Goal: Information Seeking & Learning: Find specific fact

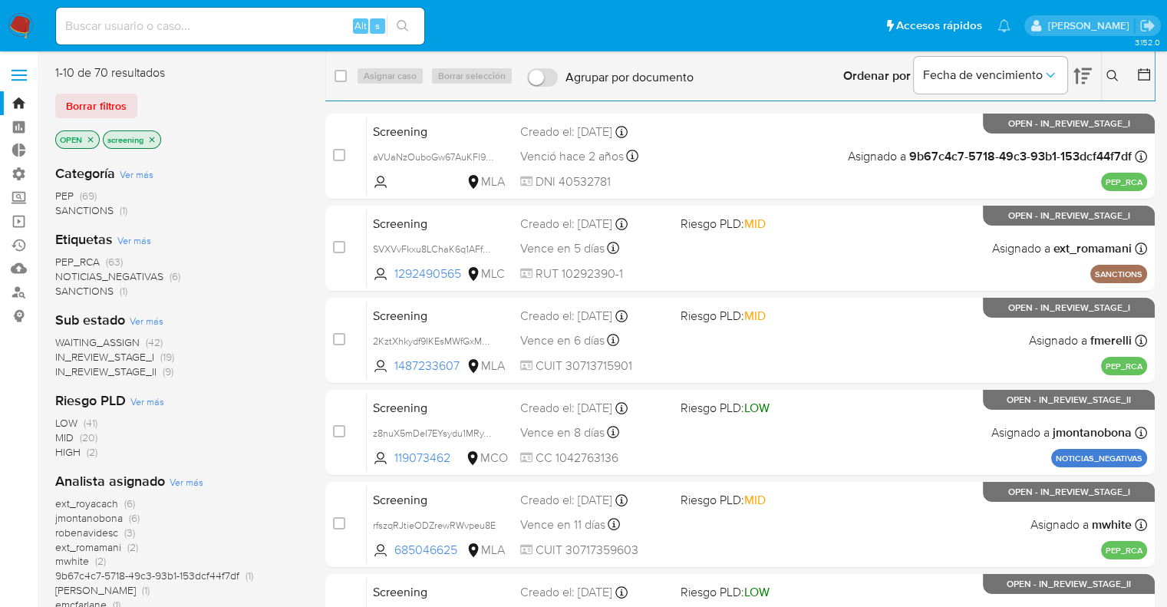
click at [825, 31] on ul "Pausado Ver notificaciones Alt s Accesos rápidos Presiona las siguientes teclas…" at bounding box center [532, 25] width 969 height 38
click at [22, 19] on img at bounding box center [21, 26] width 26 height 26
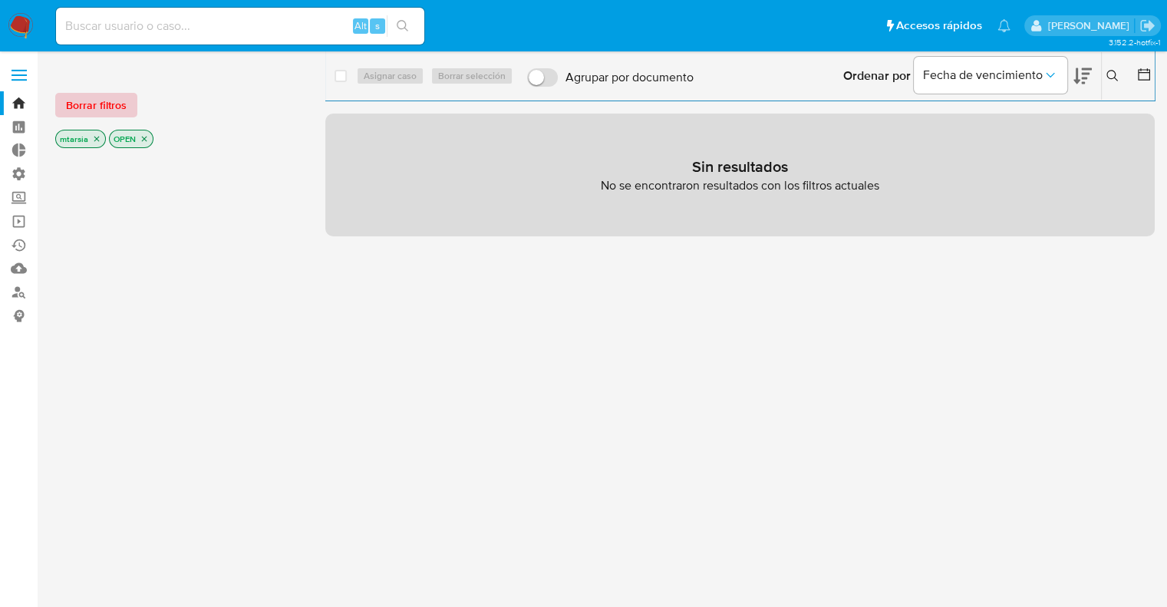
click at [131, 101] on button "Borrar filtros" at bounding box center [96, 105] width 82 height 25
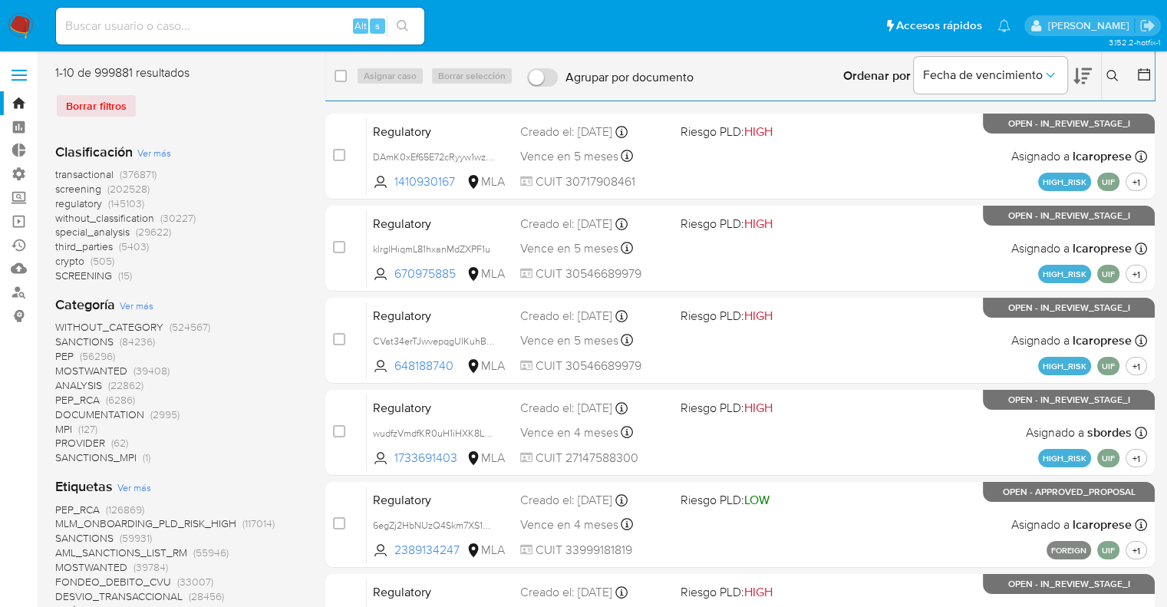
click at [61, 186] on span "screening" at bounding box center [78, 188] width 46 height 15
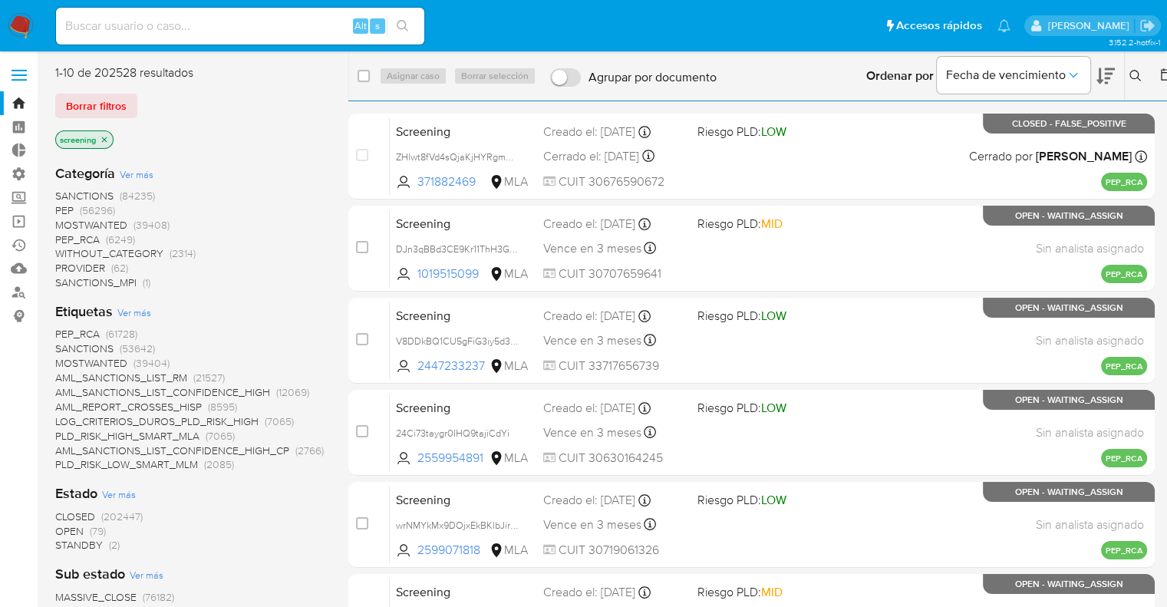
click at [64, 528] on span "OPEN" at bounding box center [69, 530] width 28 height 15
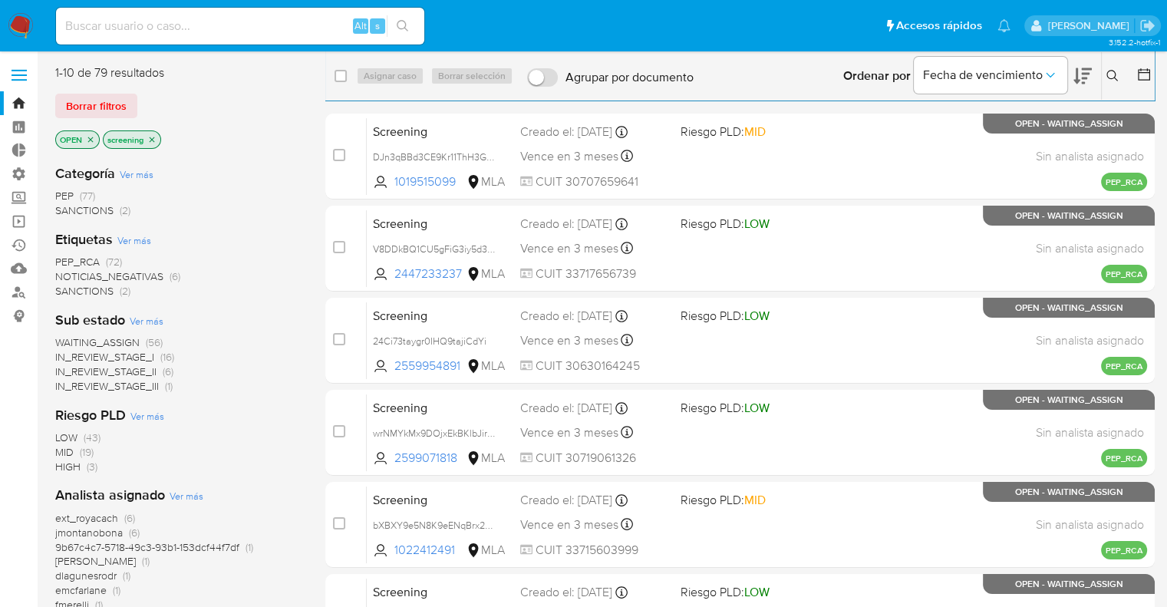
click at [66, 287] on span "SANCTIONS" at bounding box center [84, 290] width 58 height 15
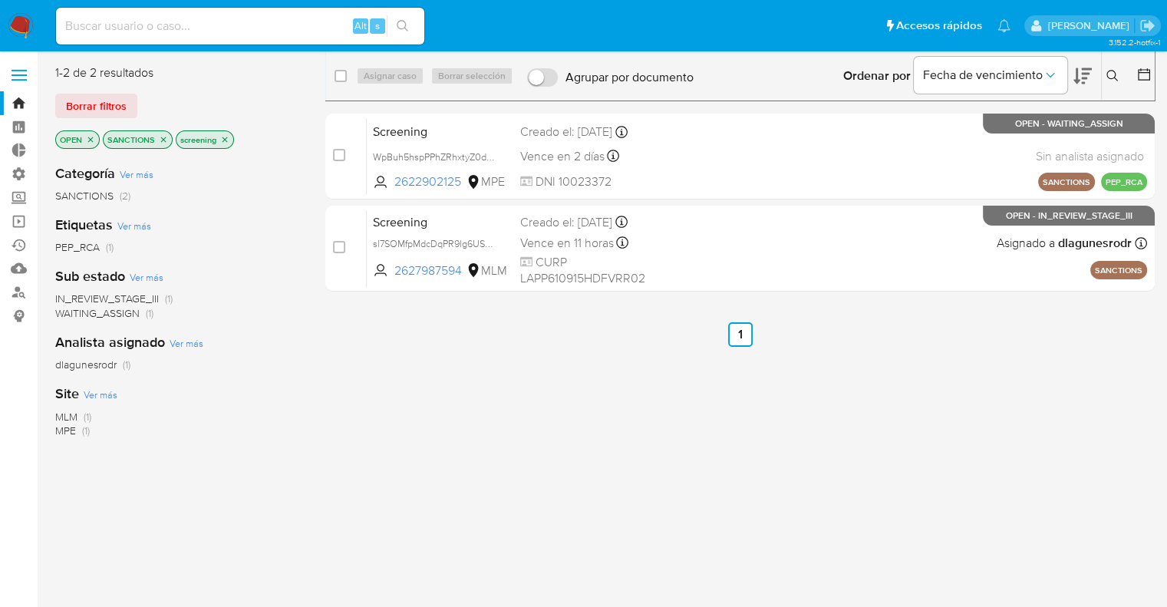
click at [1081, 70] on icon at bounding box center [1082, 76] width 18 height 16
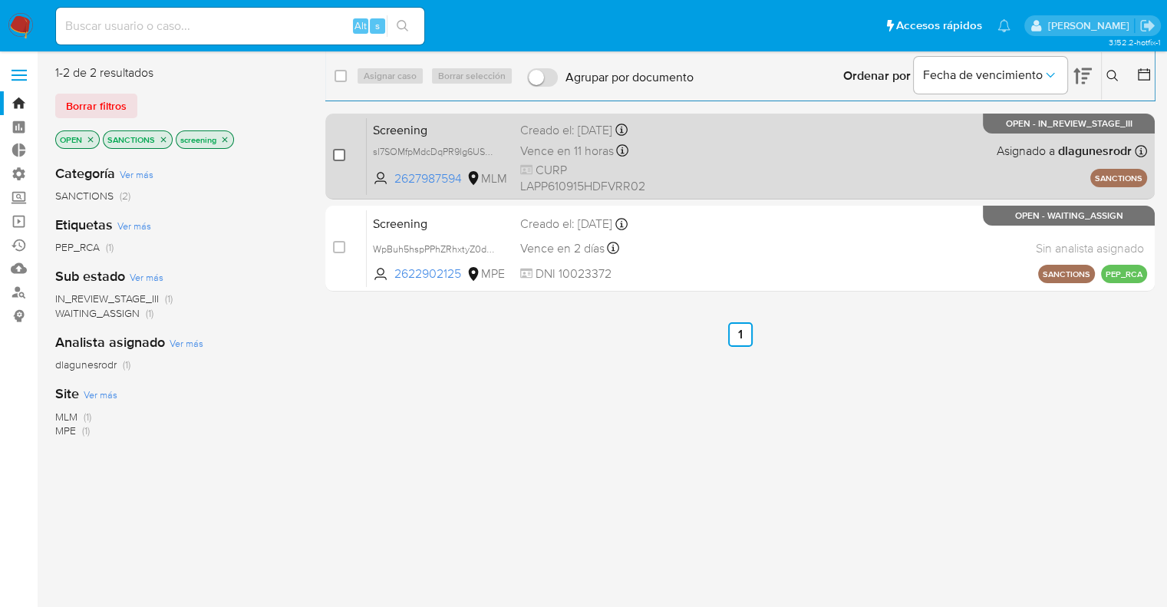
click at [341, 156] on input "checkbox" at bounding box center [339, 155] width 12 height 12
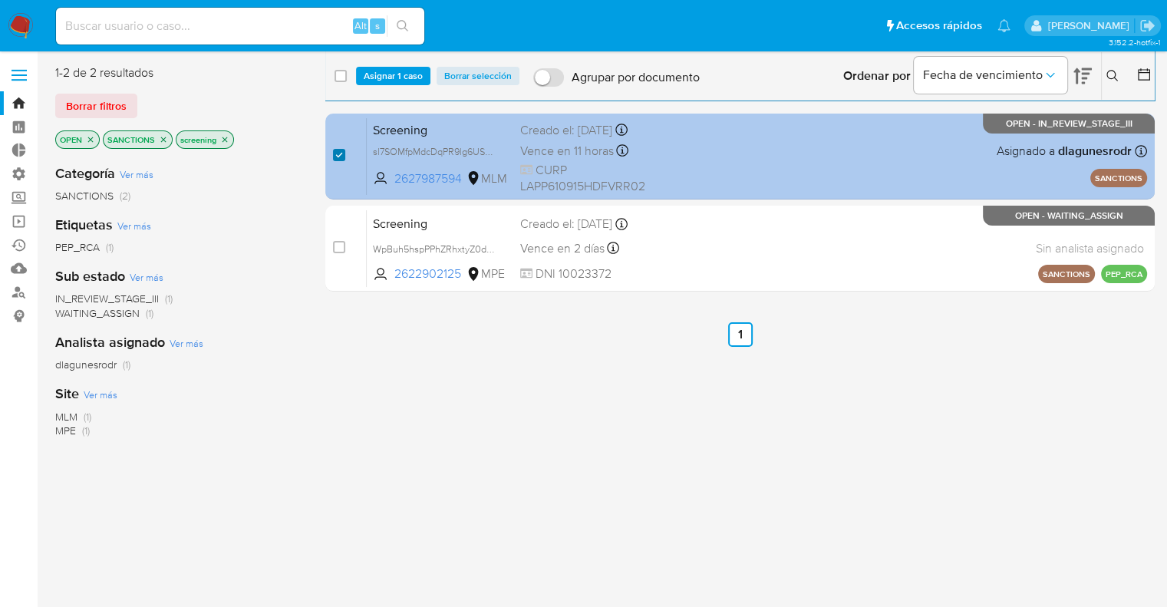
click at [341, 156] on input "checkbox" at bounding box center [339, 155] width 12 height 12
checkbox input "false"
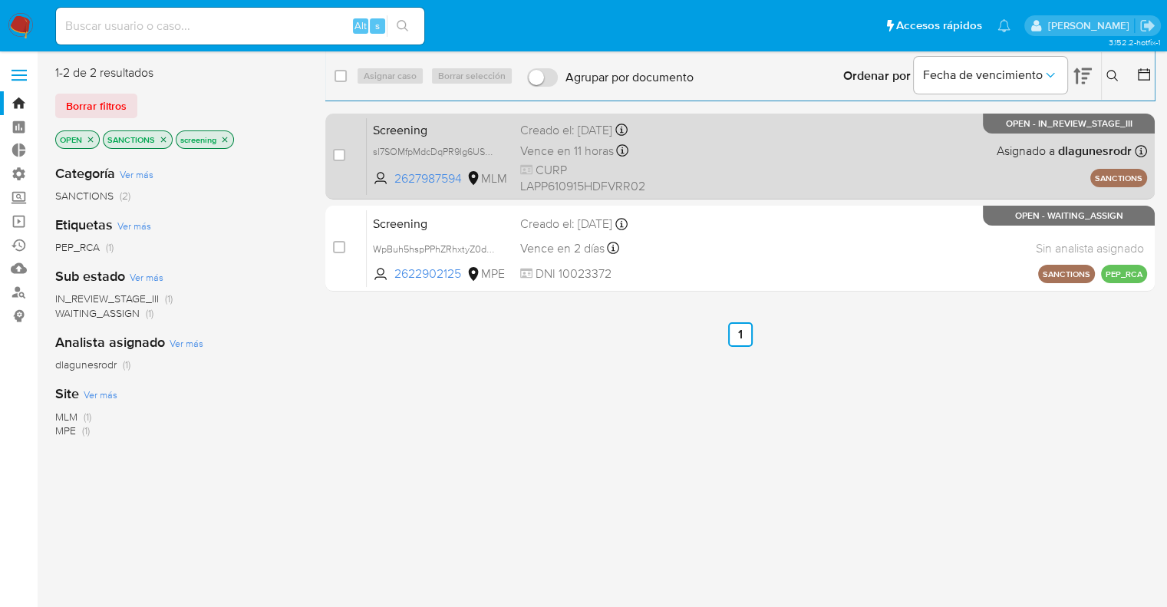
click at [472, 119] on span "Screening" at bounding box center [440, 129] width 135 height 20
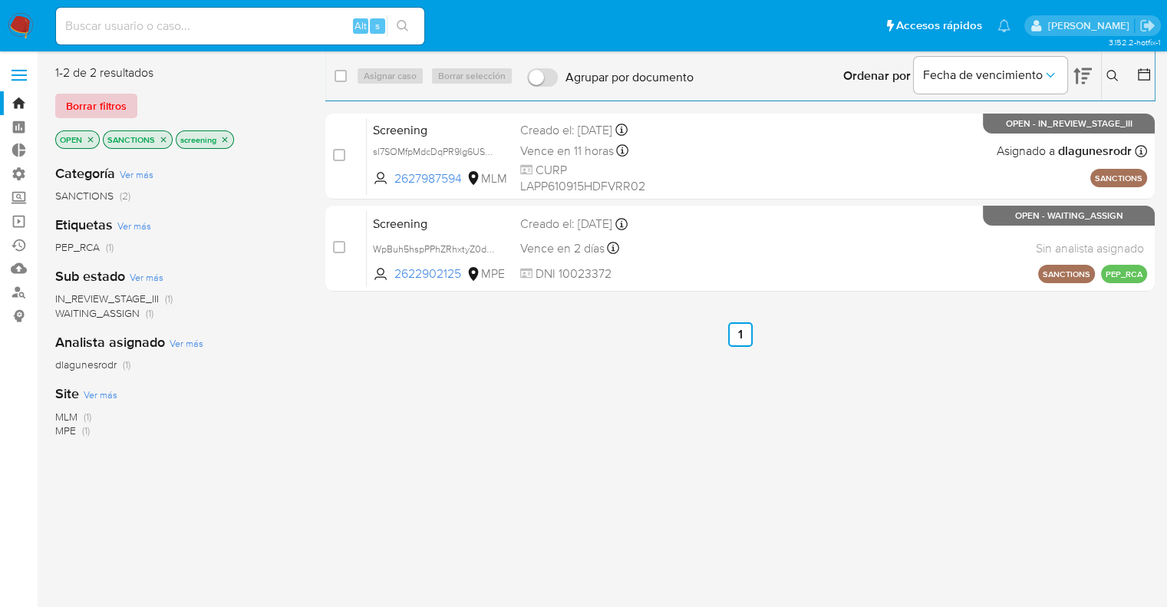
click at [129, 107] on button "Borrar filtros" at bounding box center [96, 106] width 82 height 25
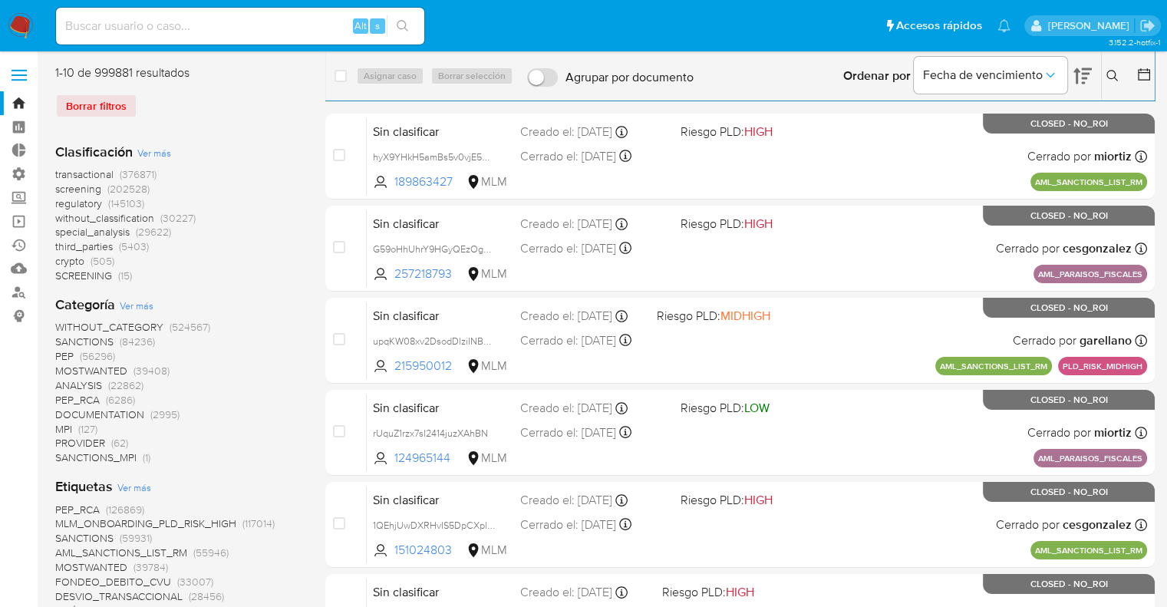
click at [61, 204] on span "regulatory" at bounding box center [78, 203] width 47 height 15
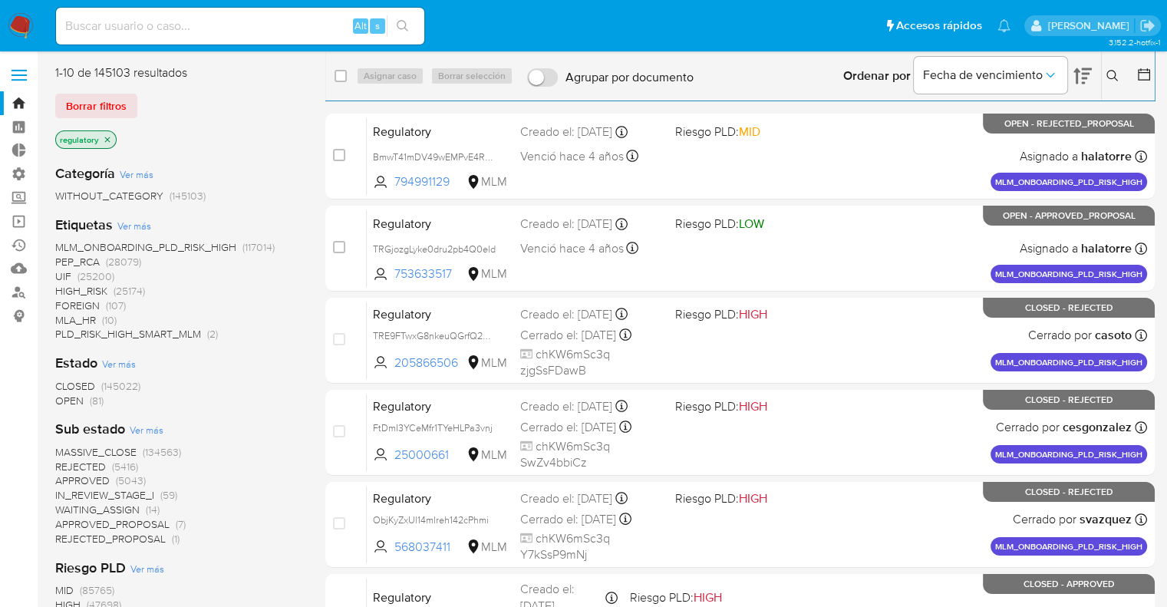
scroll to position [485, 0]
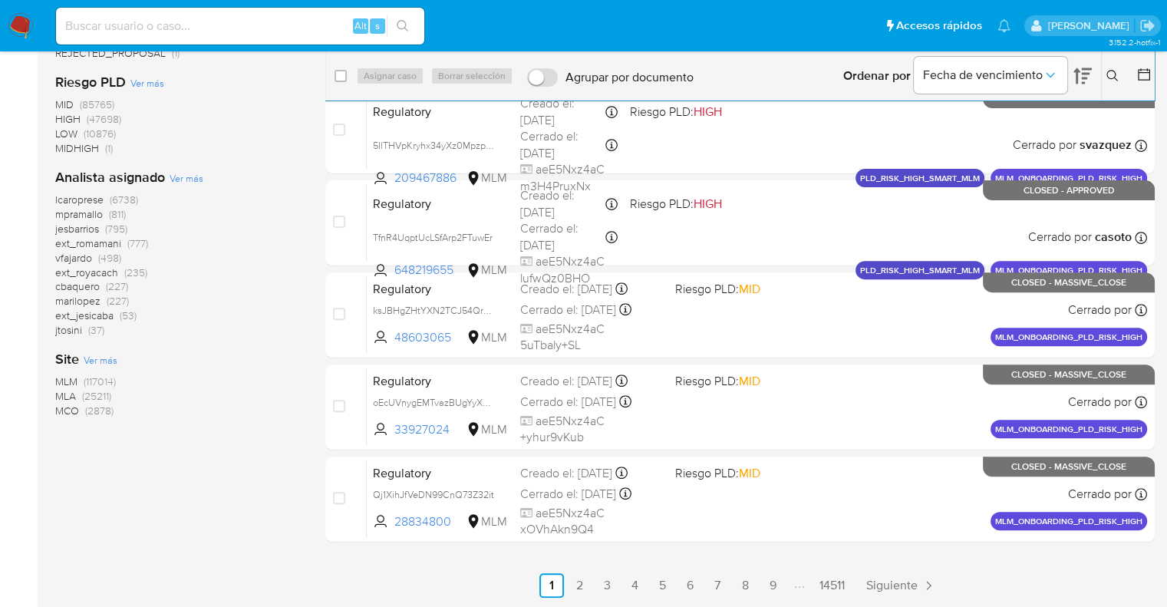
click at [63, 409] on span "MCO" at bounding box center [67, 410] width 24 height 15
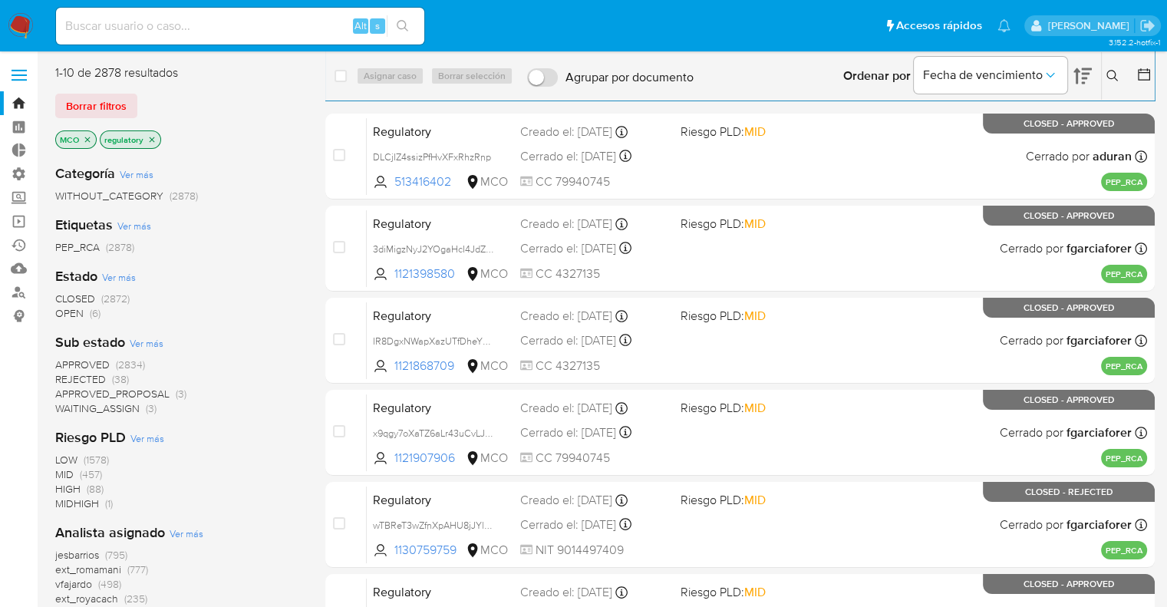
click at [64, 311] on span "OPEN" at bounding box center [69, 312] width 28 height 15
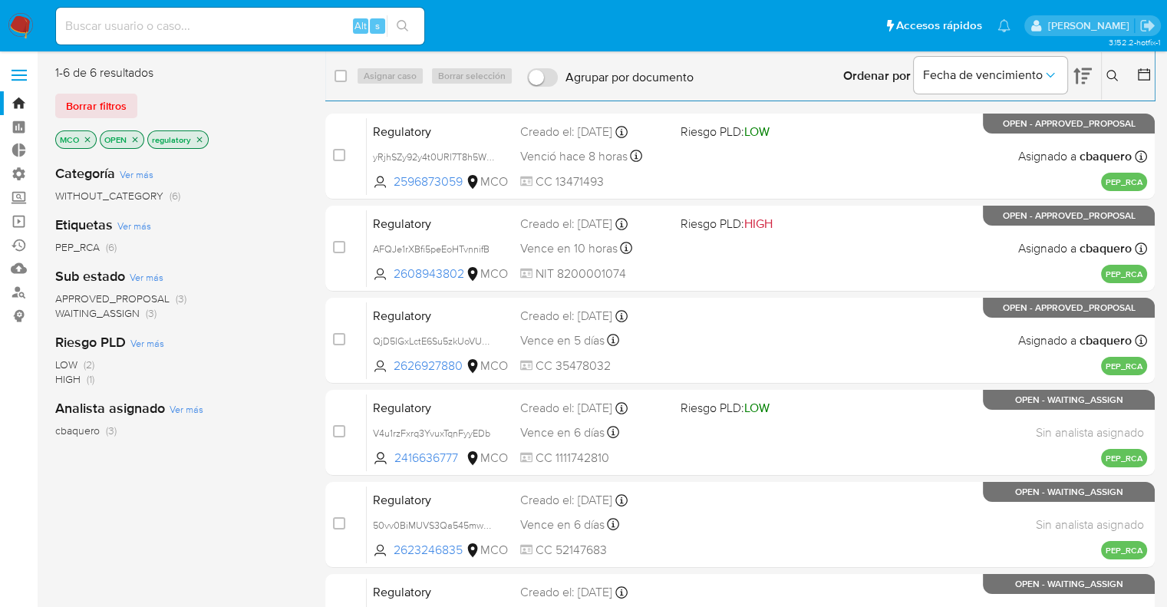
click at [67, 314] on span "WAITING_ASSIGN" at bounding box center [97, 312] width 84 height 15
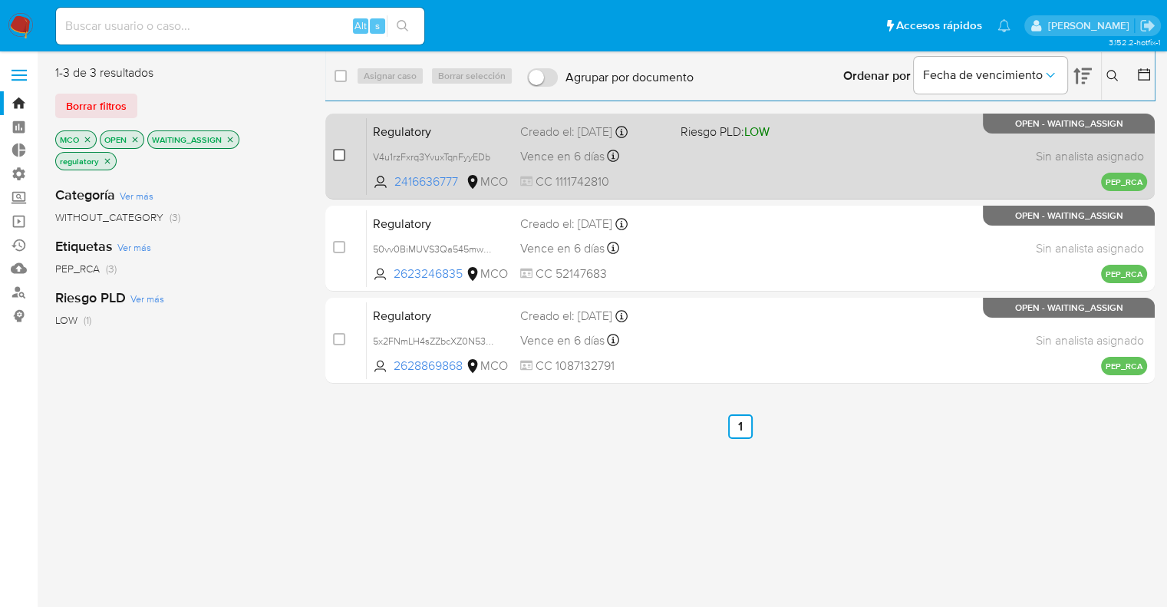
click at [340, 156] on input "checkbox" at bounding box center [339, 155] width 12 height 12
checkbox input "true"
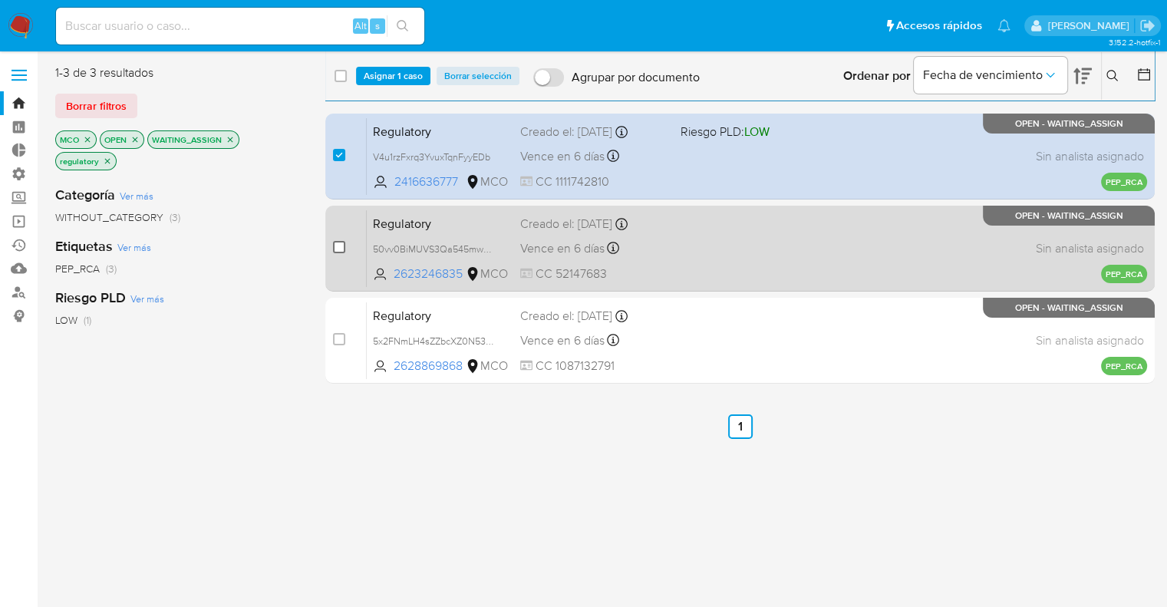
click at [341, 249] on input "checkbox" at bounding box center [339, 247] width 12 height 12
checkbox input "true"
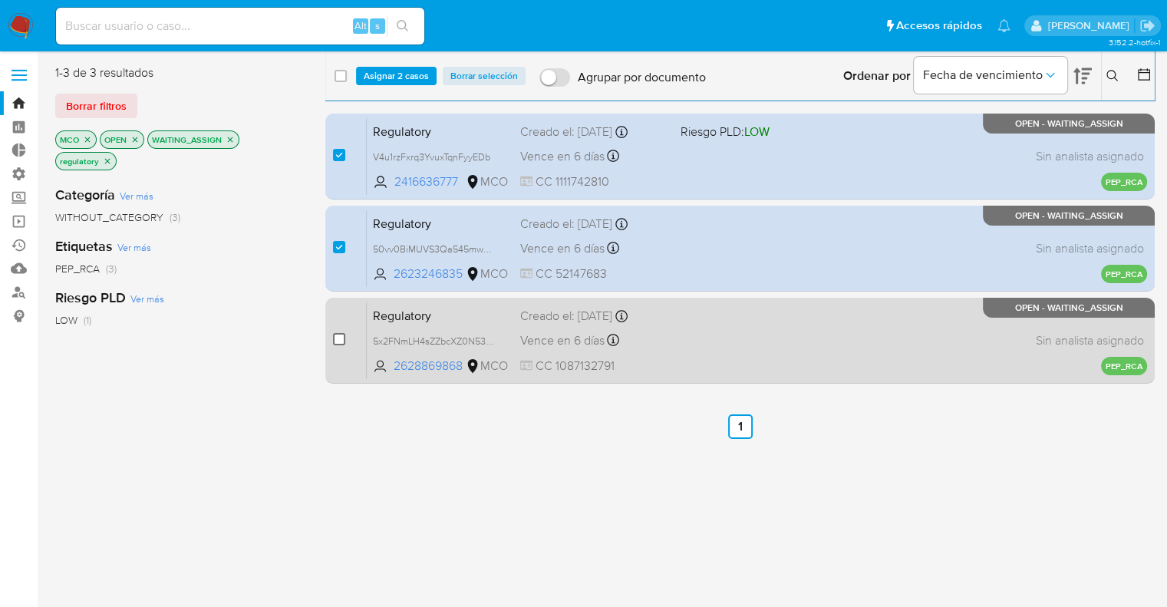
click at [334, 333] on input "checkbox" at bounding box center [339, 339] width 12 height 12
checkbox input "true"
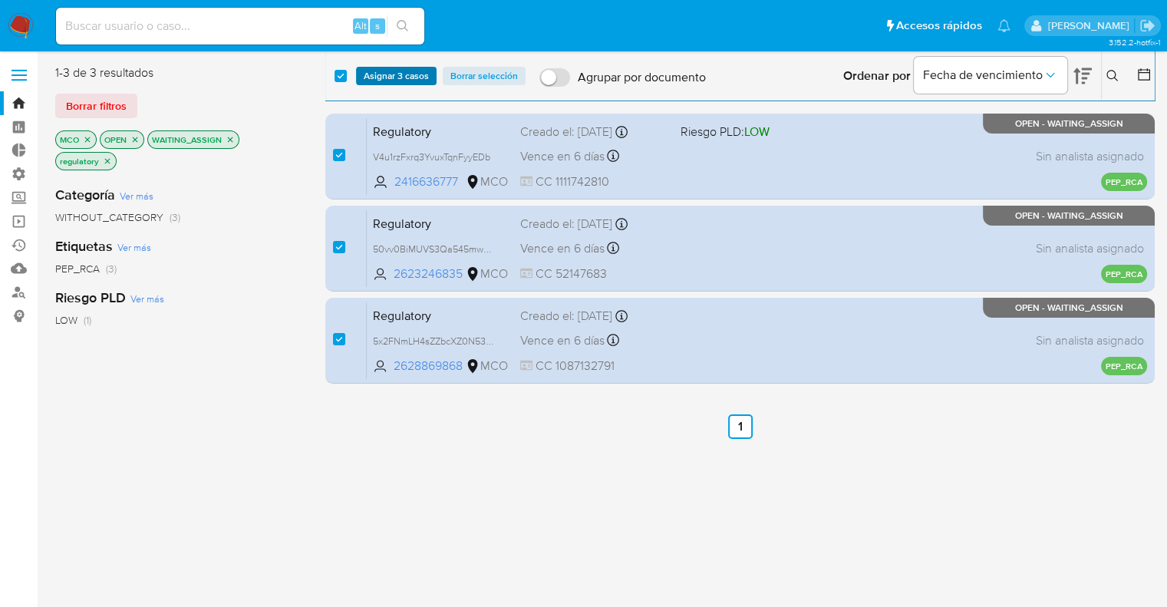
click at [425, 79] on span "Asignar 3 casos" at bounding box center [396, 75] width 65 height 15
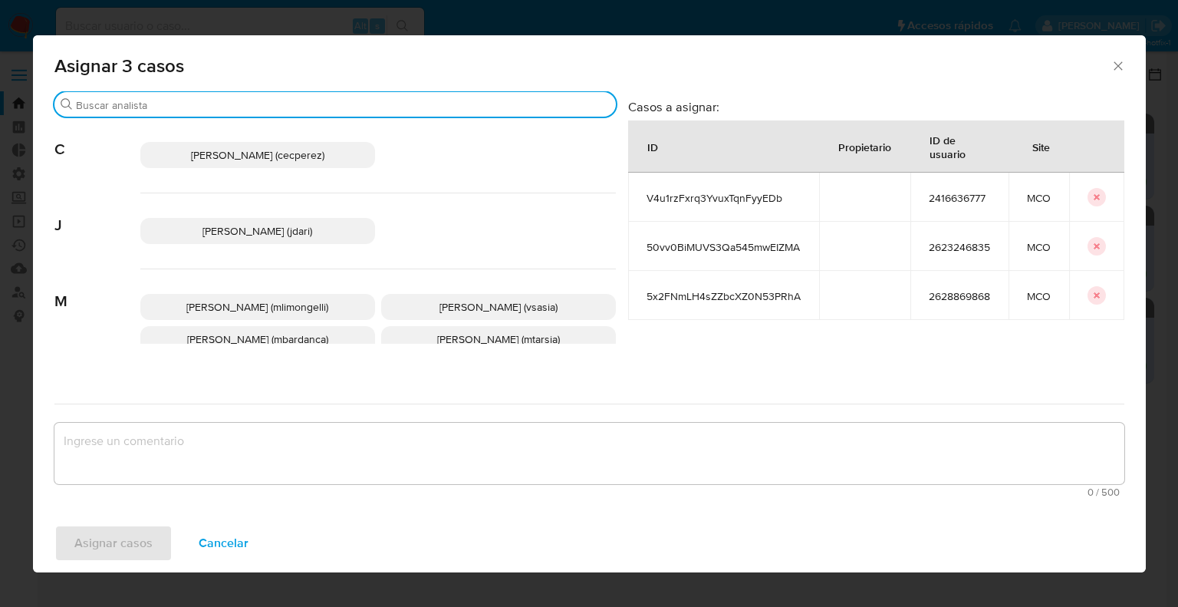
click at [374, 98] on input "Buscar" at bounding box center [343, 105] width 534 height 14
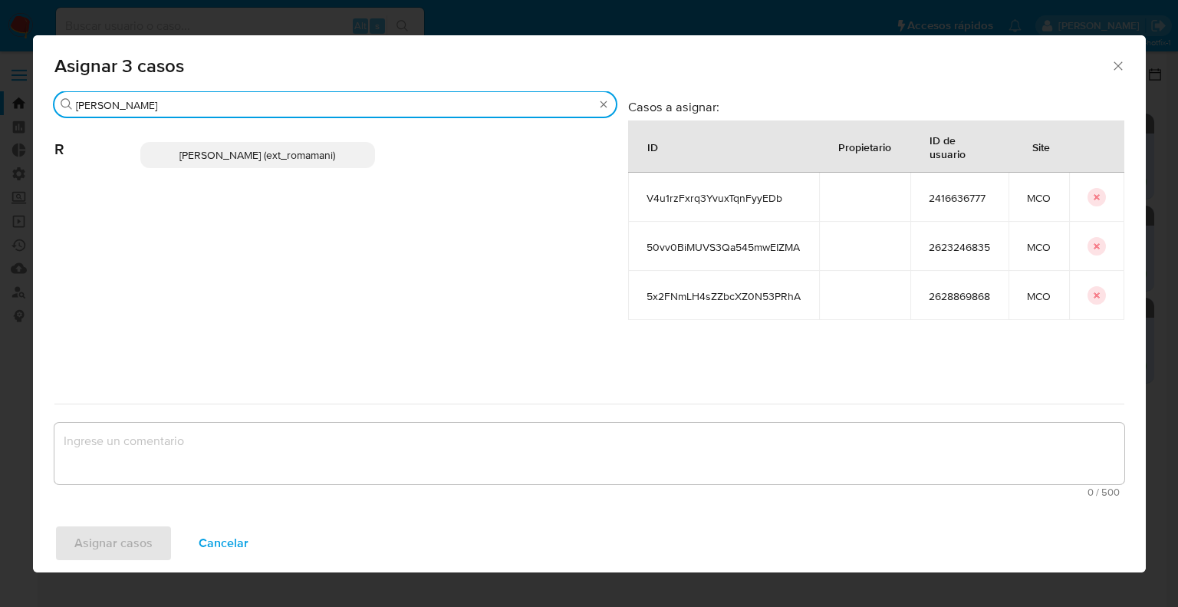
type input "rosa"
click at [353, 163] on p "Rosalia Mamani (ext_romamani)" at bounding box center [257, 155] width 235 height 26
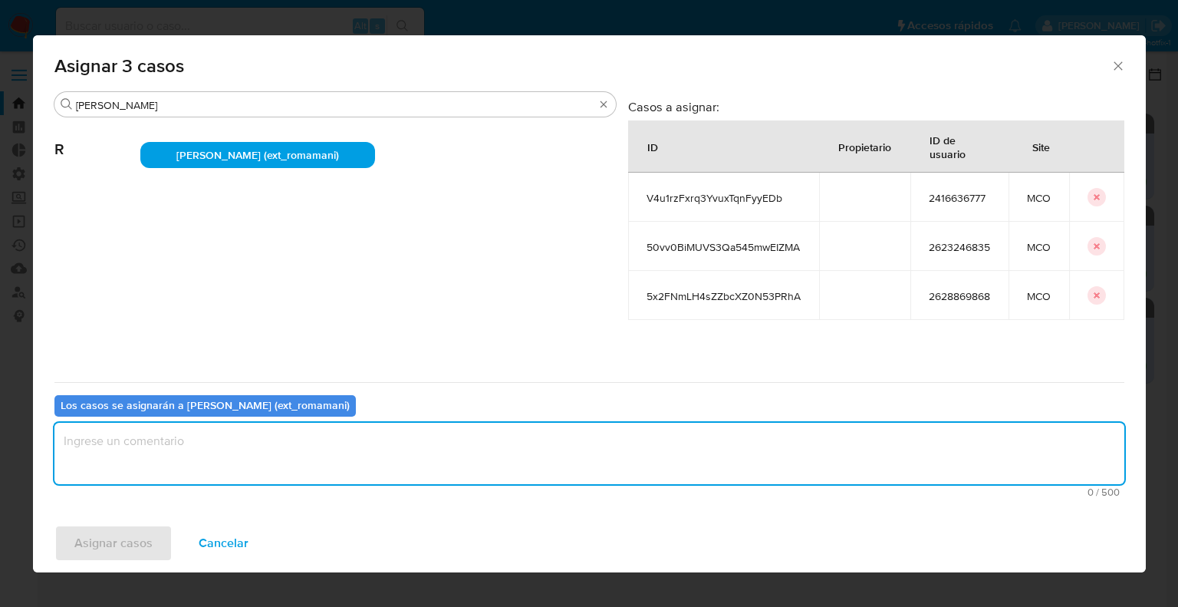
click at [326, 462] on textarea "assign-modal" at bounding box center [589, 453] width 1070 height 61
drag, startPoint x: 150, startPoint y: 443, endPoint x: 44, endPoint y: 438, distance: 106.7
click at [44, 438] on div "Buscar rosa R Rosalia Mamani (ext_romamani) Casos a asignar: ID Propietario ID …" at bounding box center [589, 302] width 1113 height 423
type textarea "Asignación."
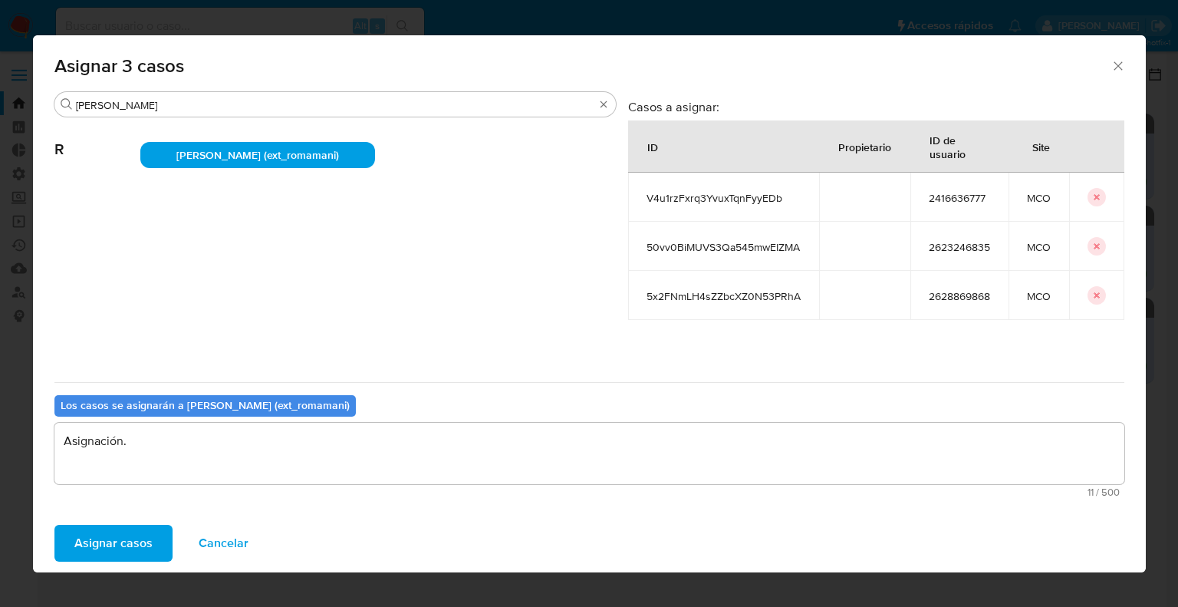
click at [160, 533] on button "Asignar casos" at bounding box center [113, 543] width 118 height 37
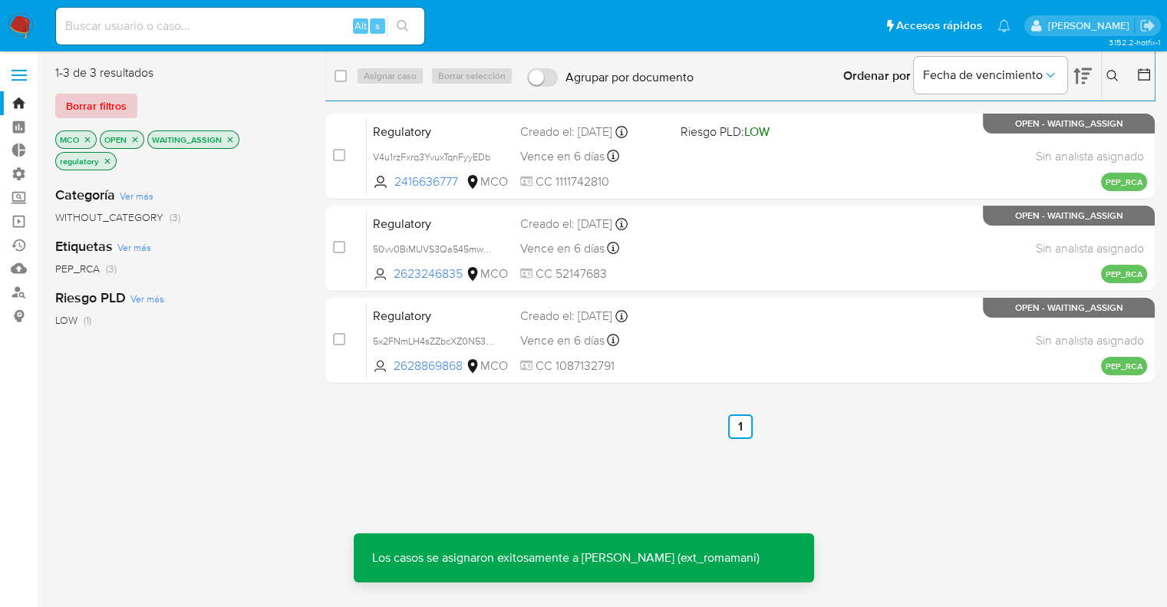
click at [130, 101] on button "Borrar filtros" at bounding box center [96, 106] width 82 height 25
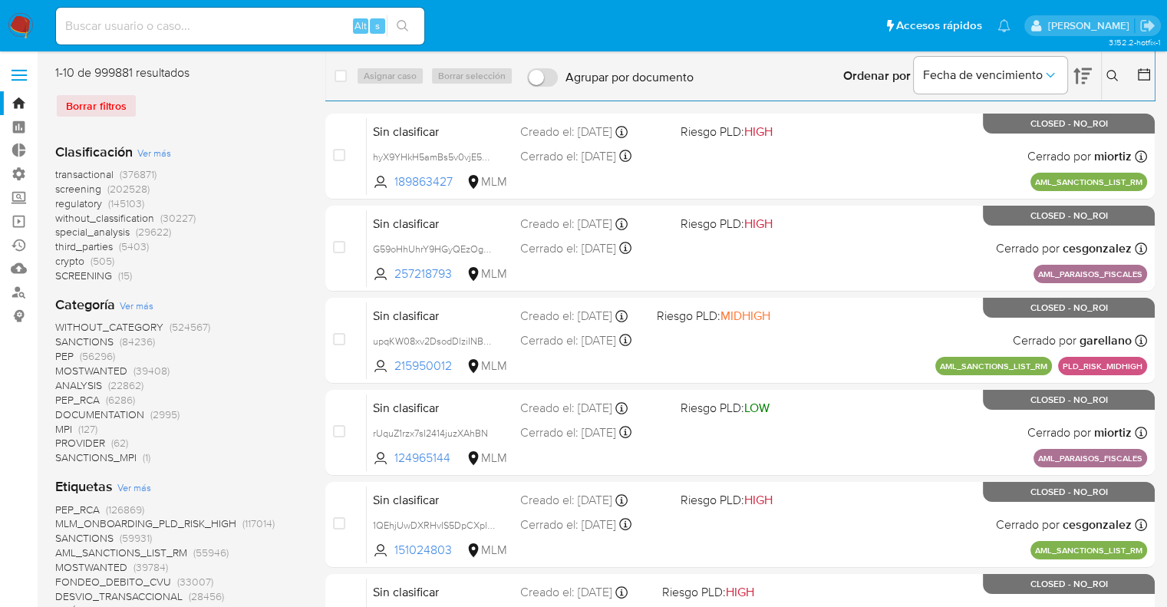
click at [59, 185] on span "screening" at bounding box center [78, 188] width 46 height 15
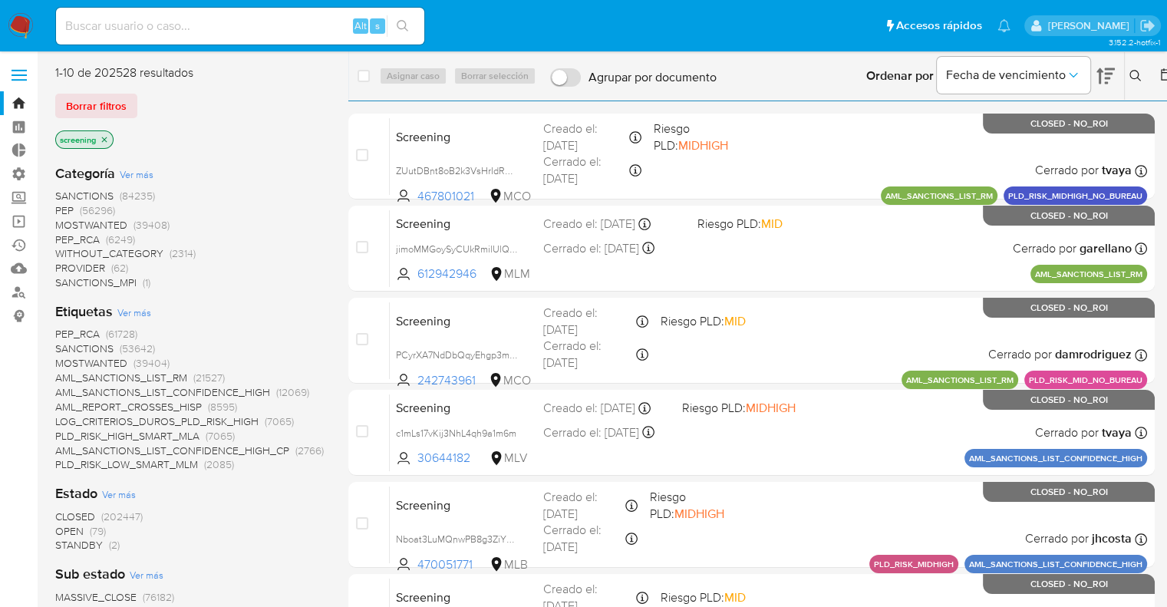
click at [64, 527] on span "OPEN" at bounding box center [69, 530] width 28 height 15
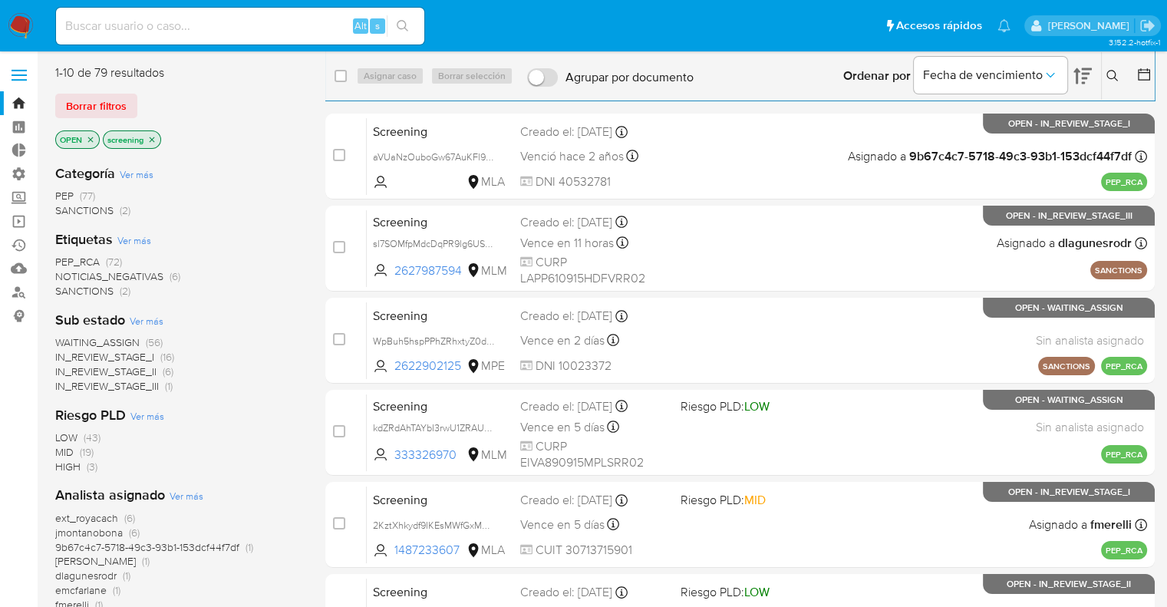
click at [61, 257] on span "PEP_RCA" at bounding box center [77, 261] width 44 height 15
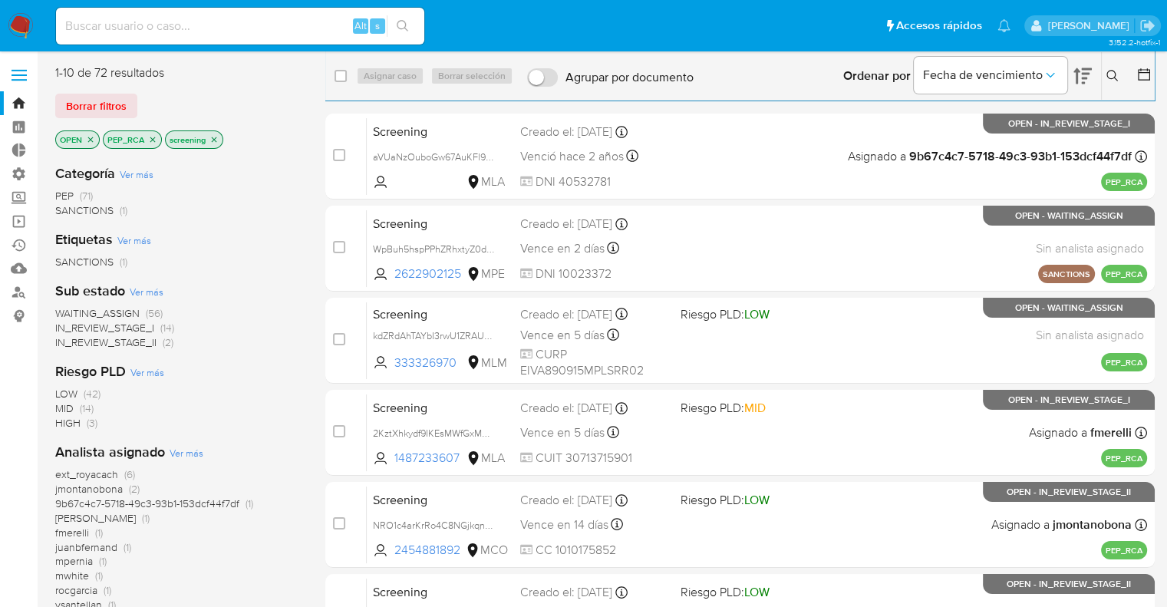
click at [63, 476] on span "ext_royacach" at bounding box center [86, 473] width 63 height 15
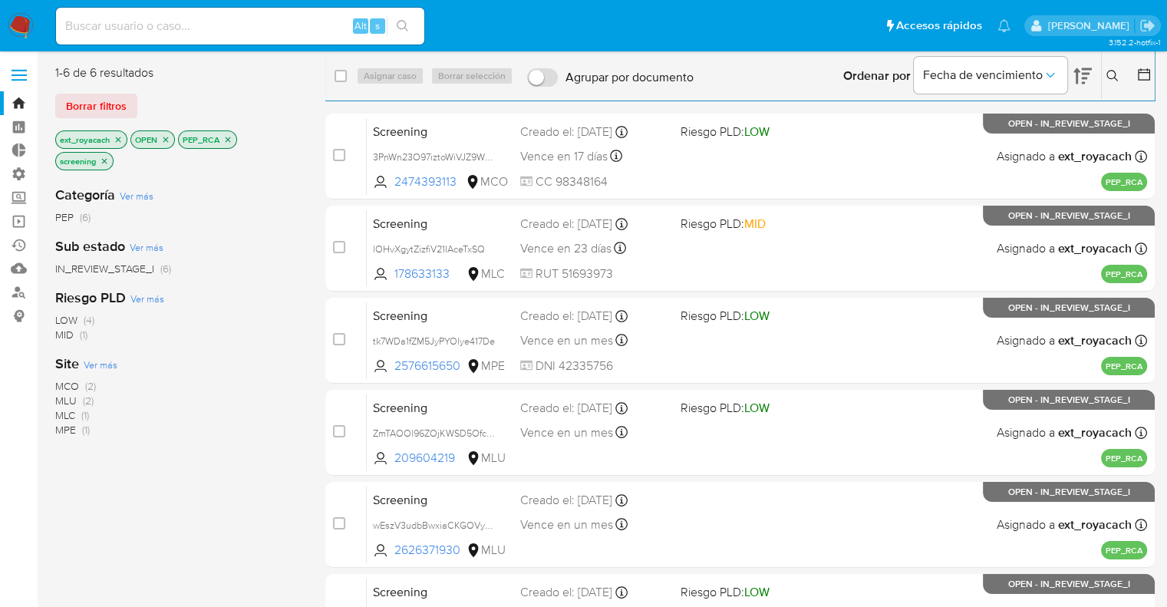
click at [117, 140] on icon "close-filter" at bounding box center [118, 139] width 9 height 9
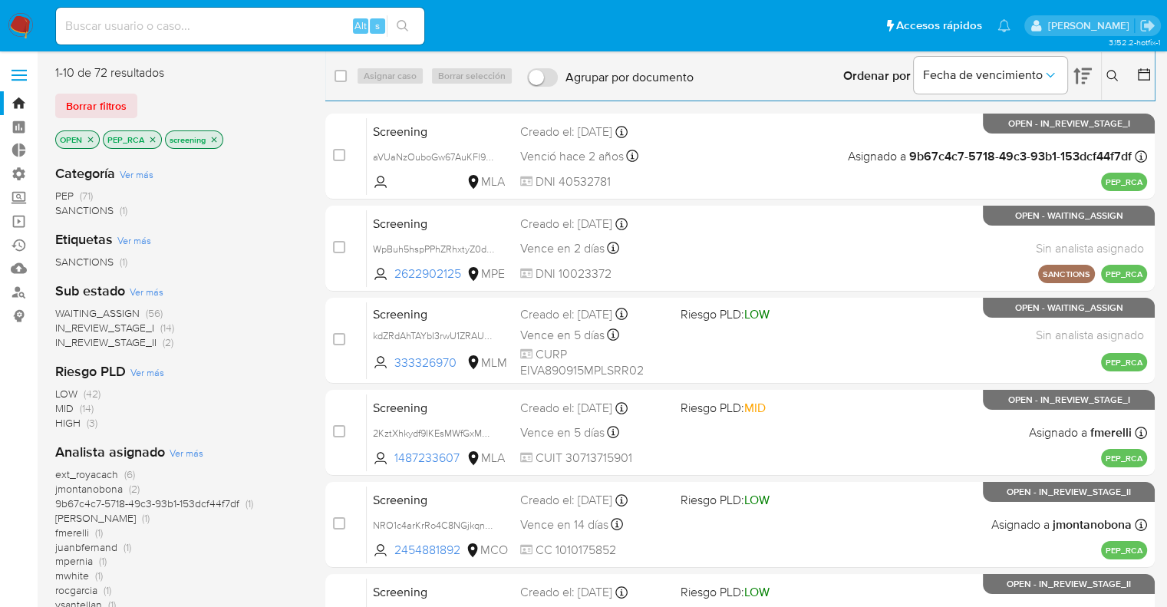
click at [71, 311] on span "WAITING_ASSIGN" at bounding box center [97, 312] width 84 height 15
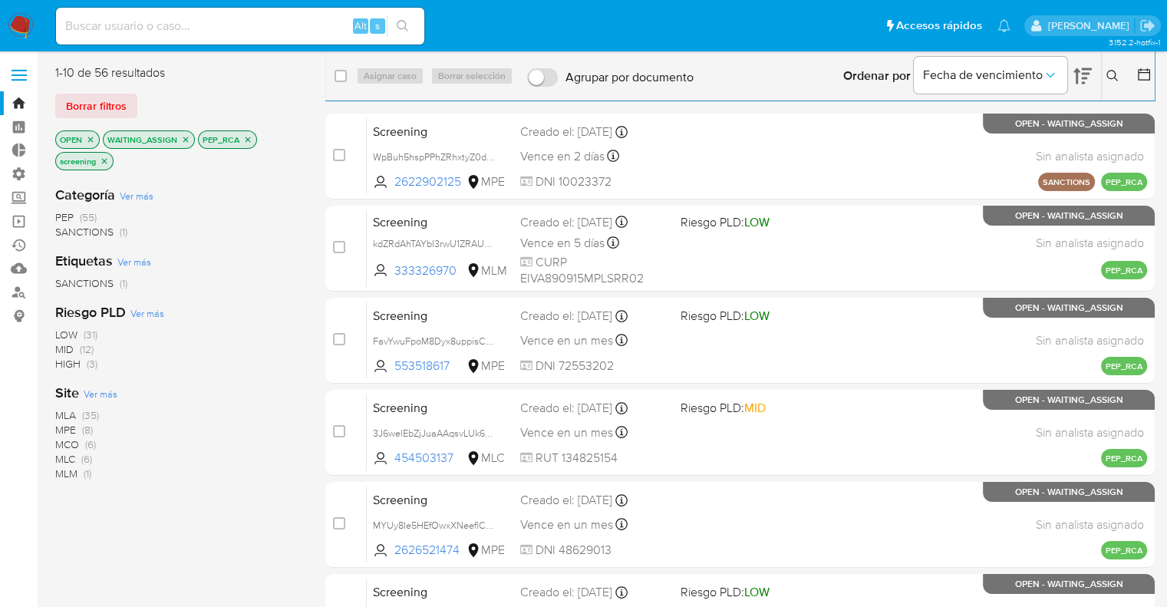
click at [90, 389] on span "Ver más" at bounding box center [101, 394] width 34 height 14
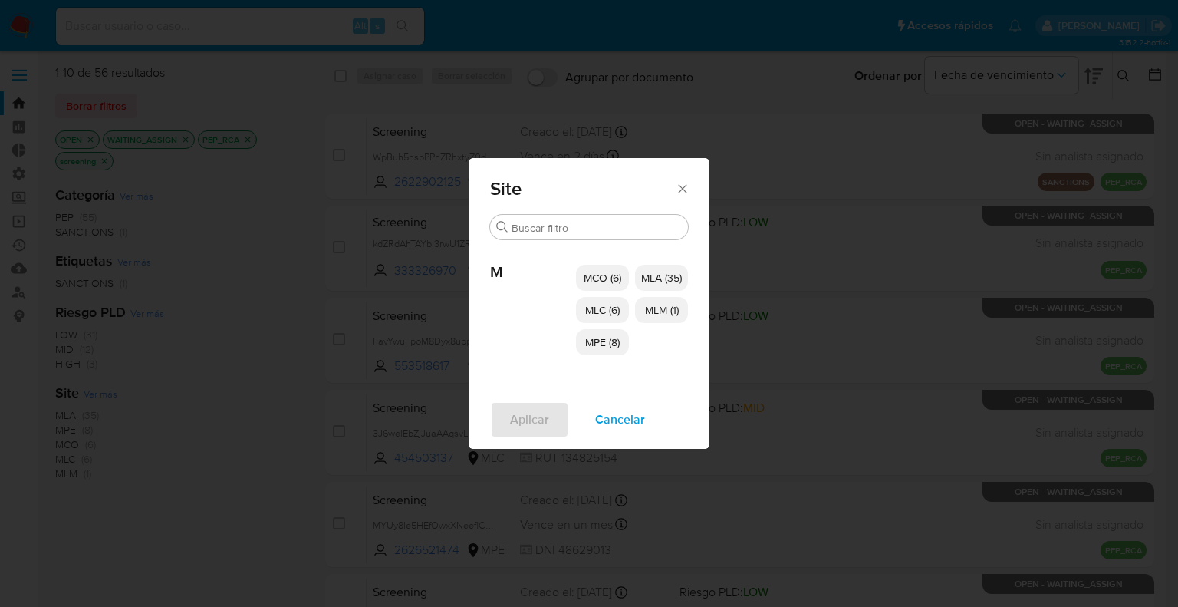
click at [584, 272] on span "MCO (6)" at bounding box center [603, 277] width 38 height 15
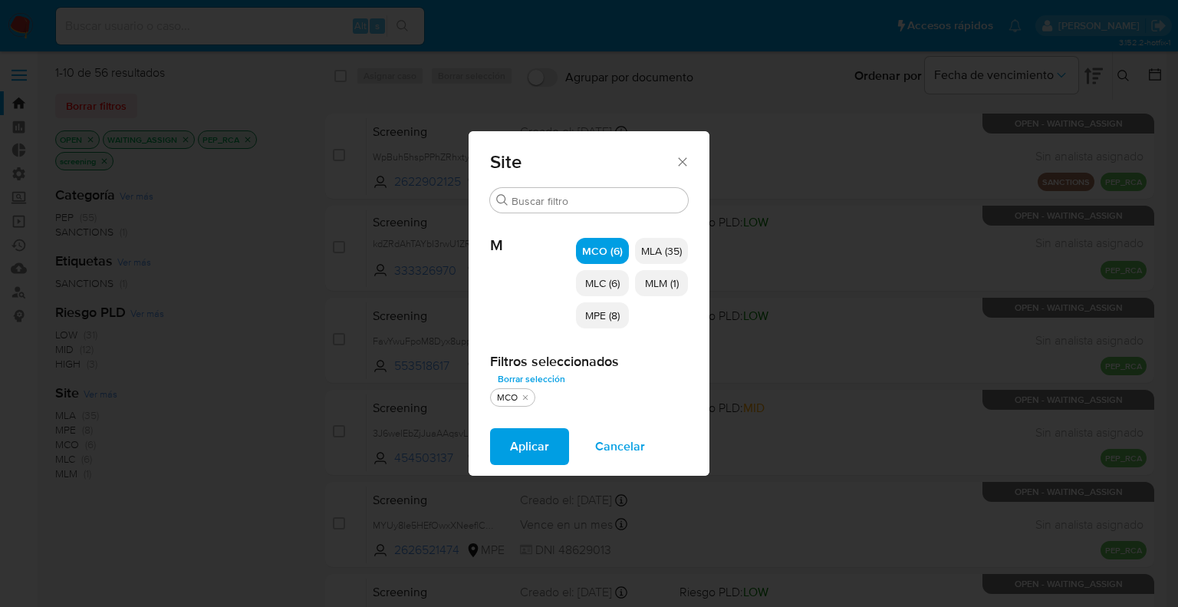
click at [587, 285] on span "MLC (6)" at bounding box center [602, 282] width 35 height 15
click at [588, 318] on span "MPE (8)" at bounding box center [602, 315] width 35 height 15
click at [645, 289] on span "MLM (1)" at bounding box center [662, 282] width 34 height 15
click at [555, 438] on button "Aplicar" at bounding box center [529, 446] width 79 height 37
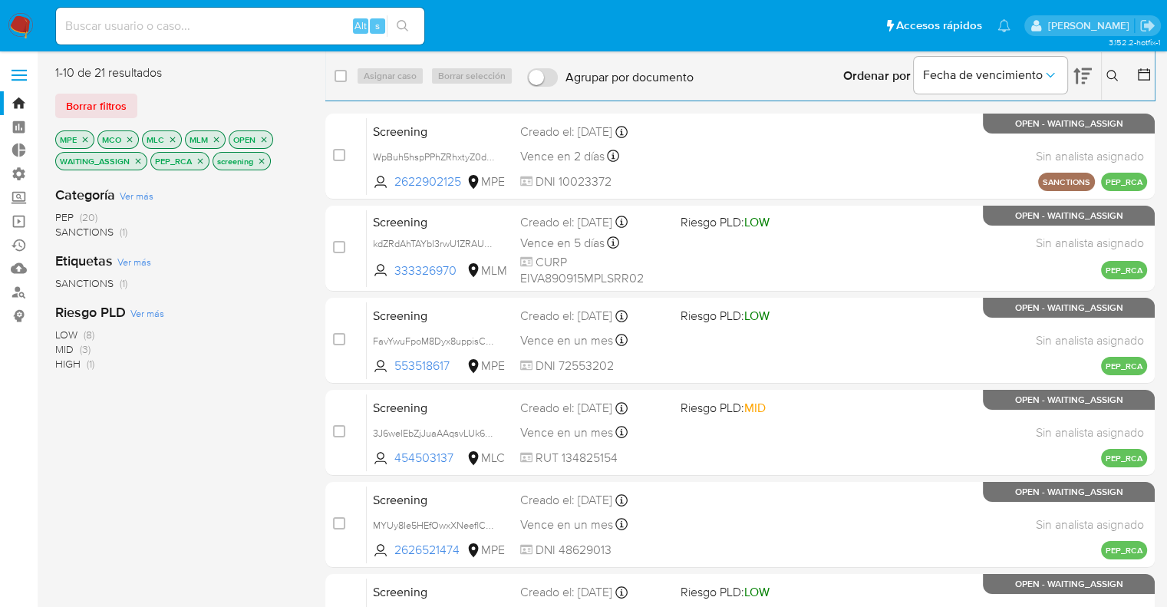
scroll to position [485, 0]
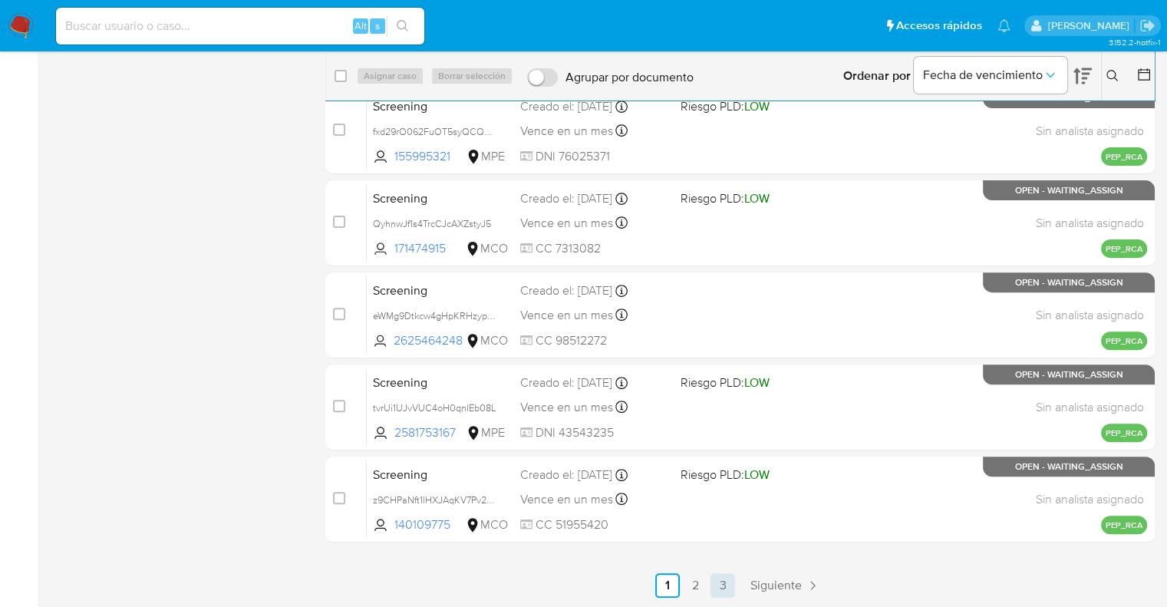
click at [733, 580] on link "3" at bounding box center [722, 585] width 25 height 25
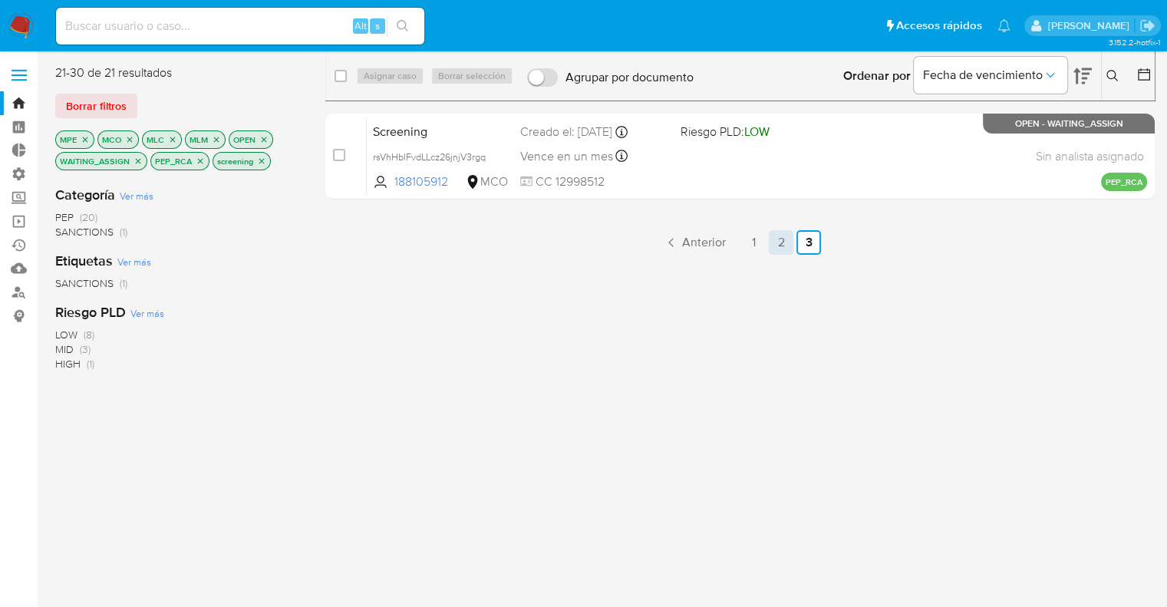
click at [782, 245] on link "2" at bounding box center [780, 242] width 25 height 25
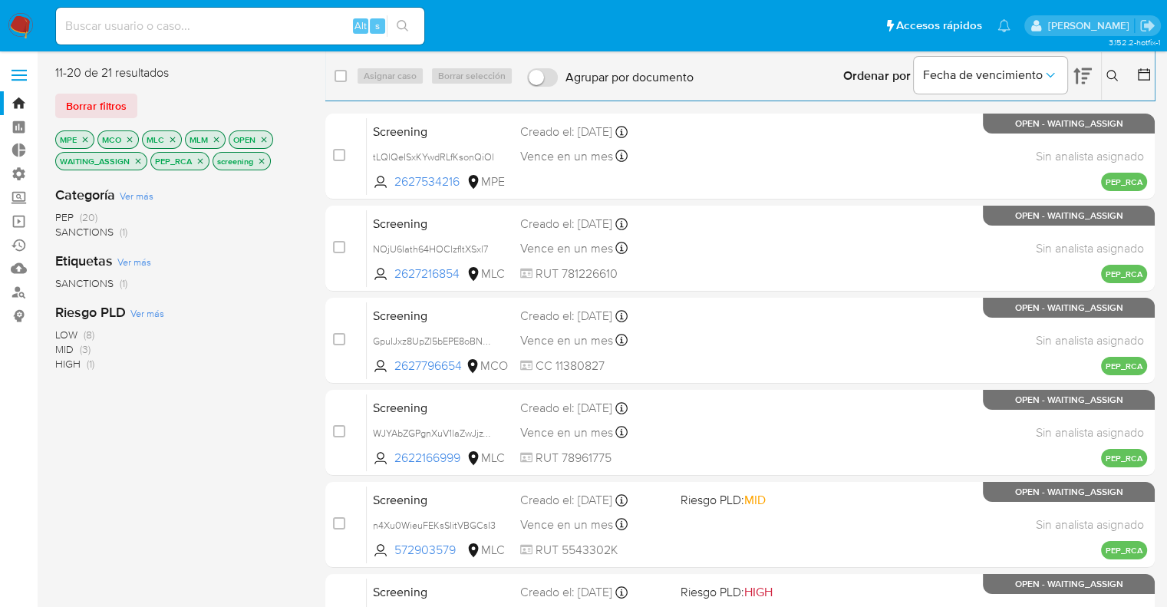
scroll to position [485, 0]
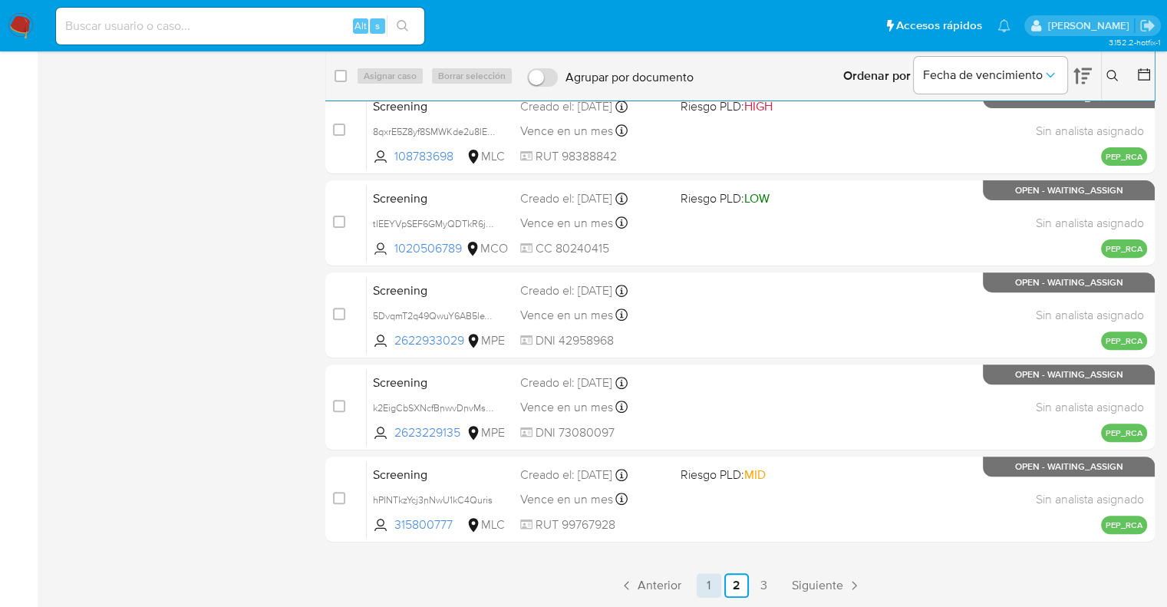
click at [702, 581] on link "1" at bounding box center [708, 585] width 25 height 25
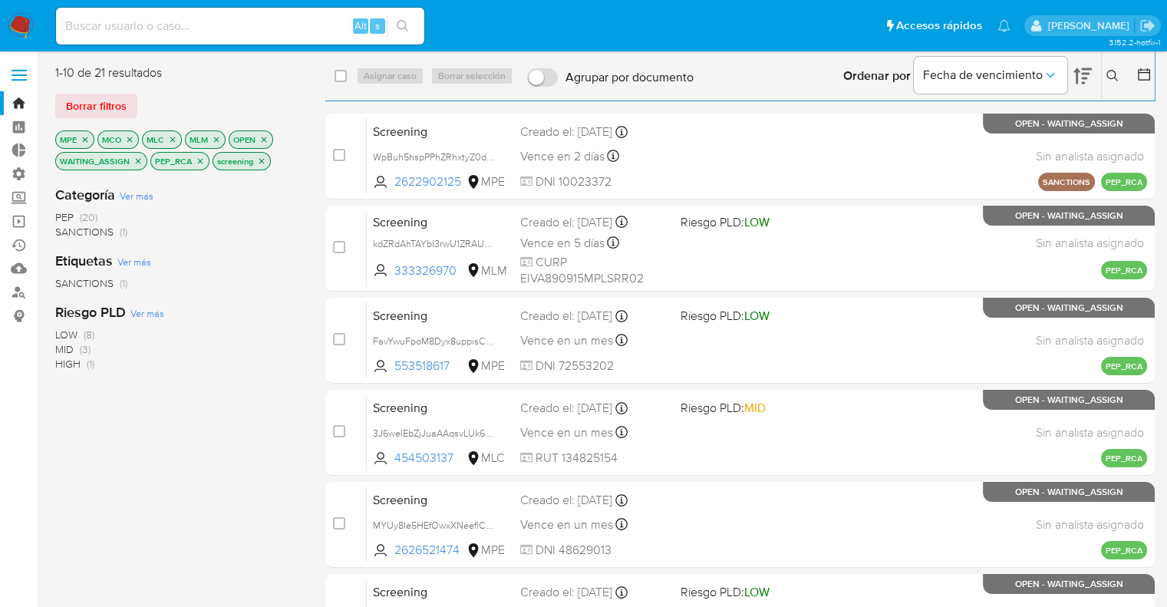
click at [810, 30] on ul "Pausado Ver notificaciones Alt s Accesos rápidos Presiona las siguientes teclas…" at bounding box center [532, 25] width 969 height 38
click at [342, 73] on input "checkbox" at bounding box center [340, 76] width 12 height 12
checkbox input "true"
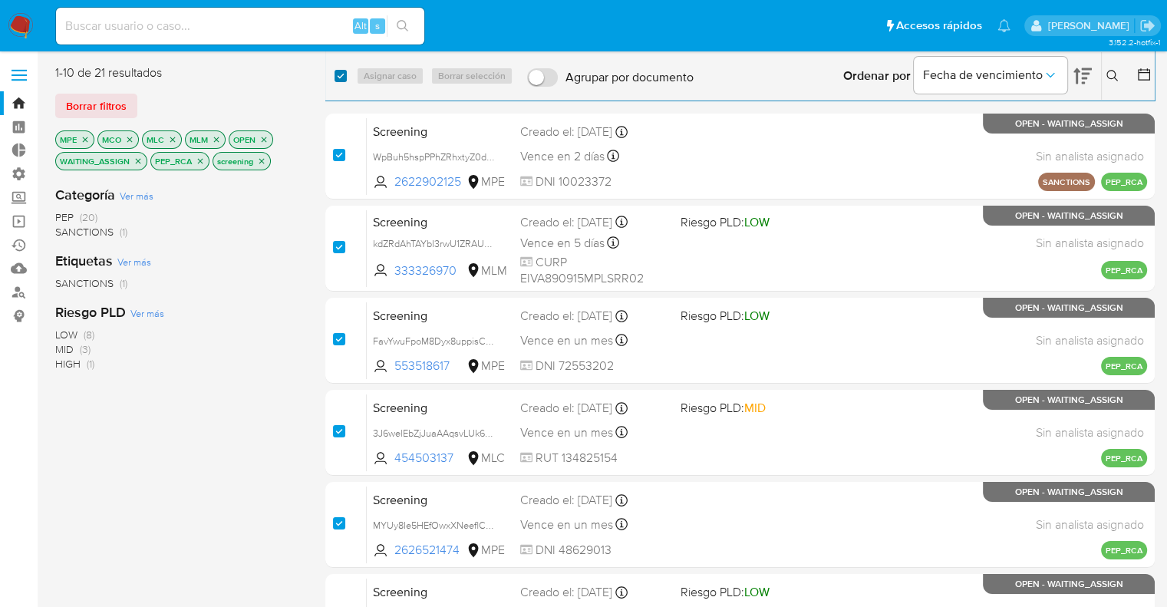
checkbox input "true"
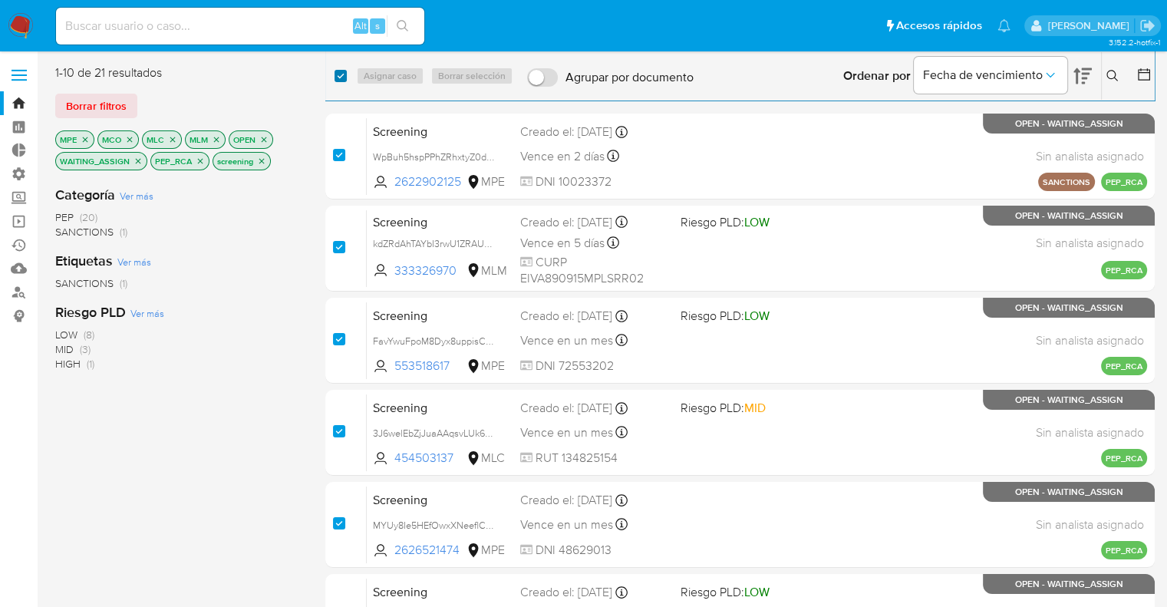
checkbox input "true"
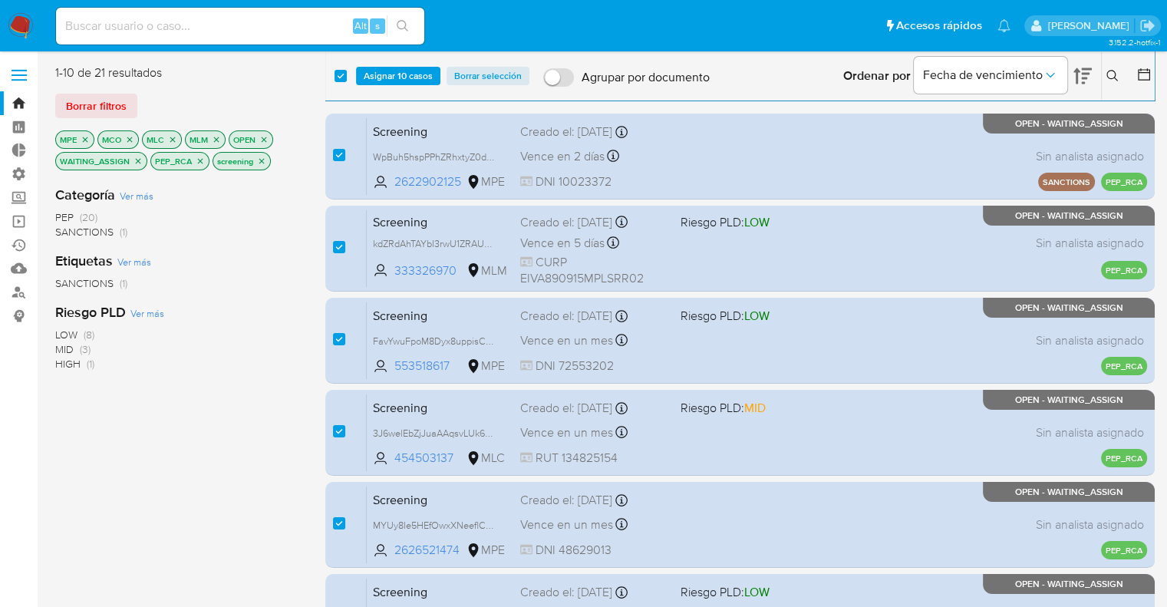
scroll to position [485, 0]
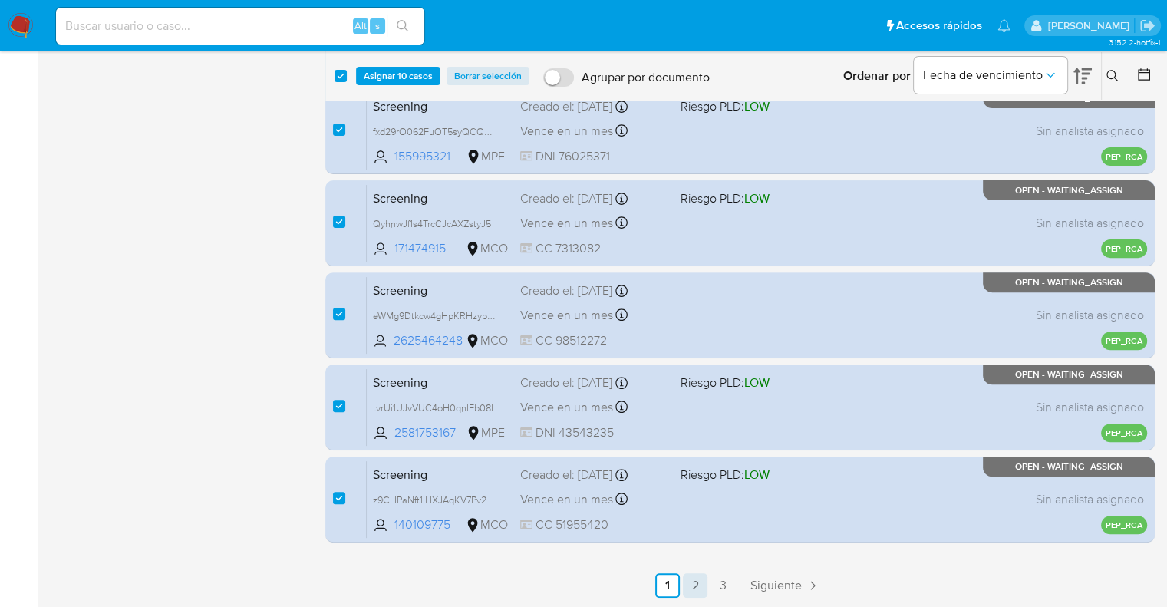
click at [696, 591] on link "2" at bounding box center [695, 585] width 25 height 25
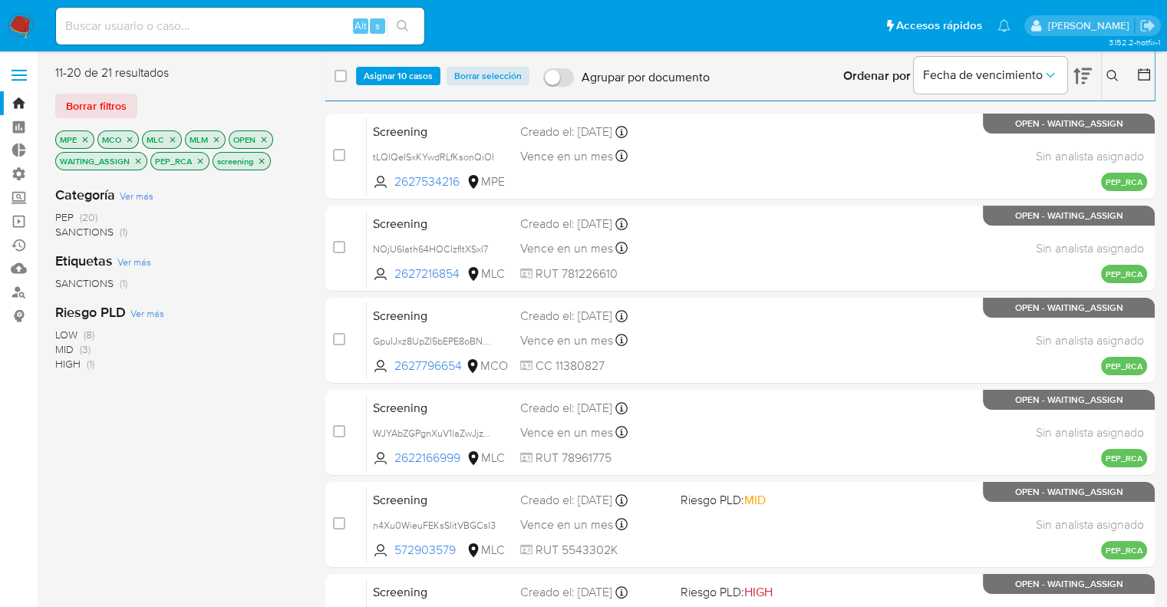
checkbox input "false"
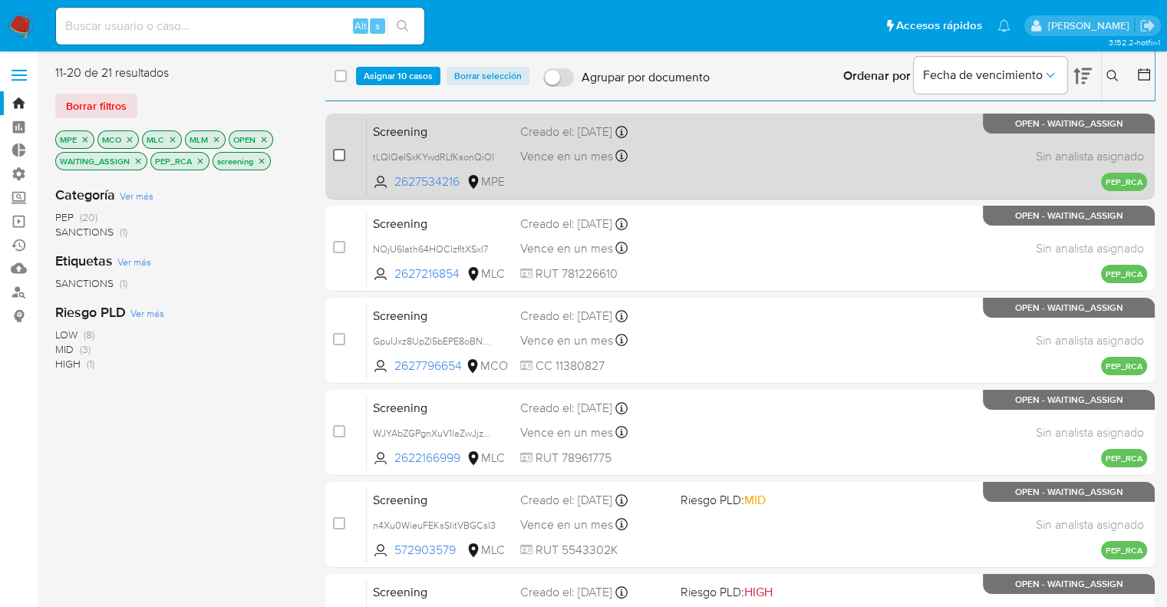
click at [337, 150] on input "checkbox" at bounding box center [339, 155] width 12 height 12
checkbox input "true"
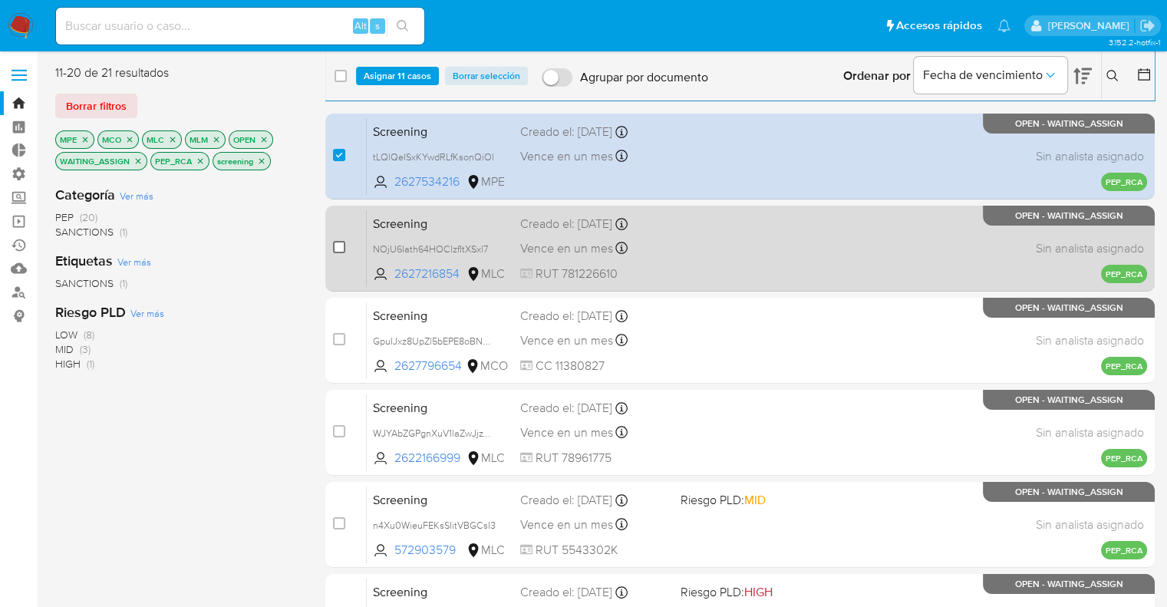
click at [338, 250] on input "checkbox" at bounding box center [339, 247] width 12 height 12
checkbox input "true"
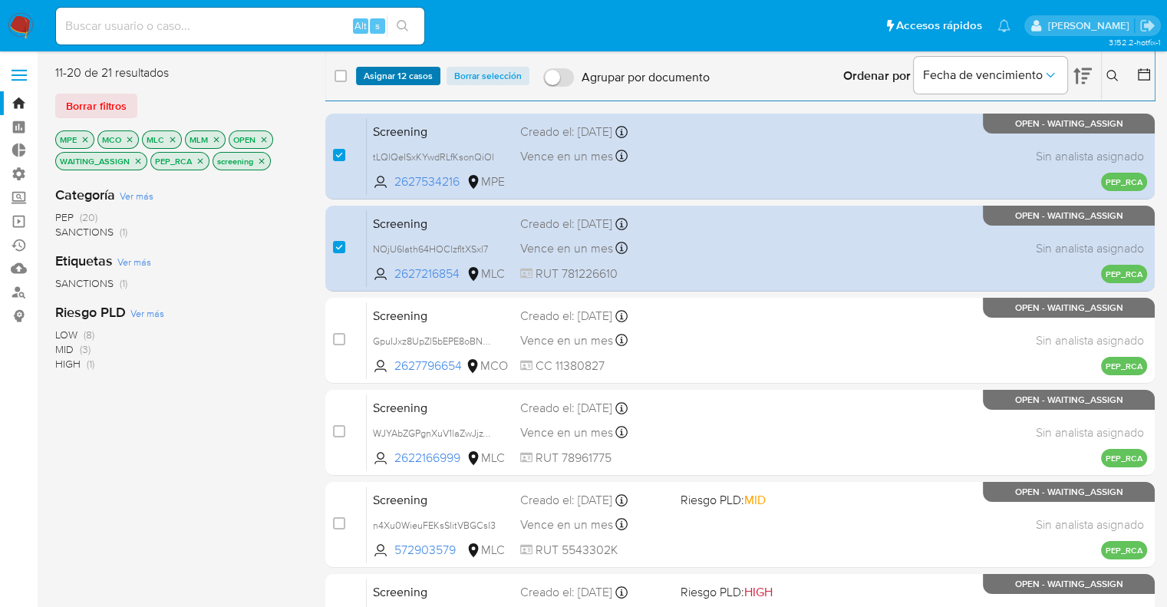
click at [432, 76] on button "Asignar 12 casos" at bounding box center [398, 76] width 84 height 18
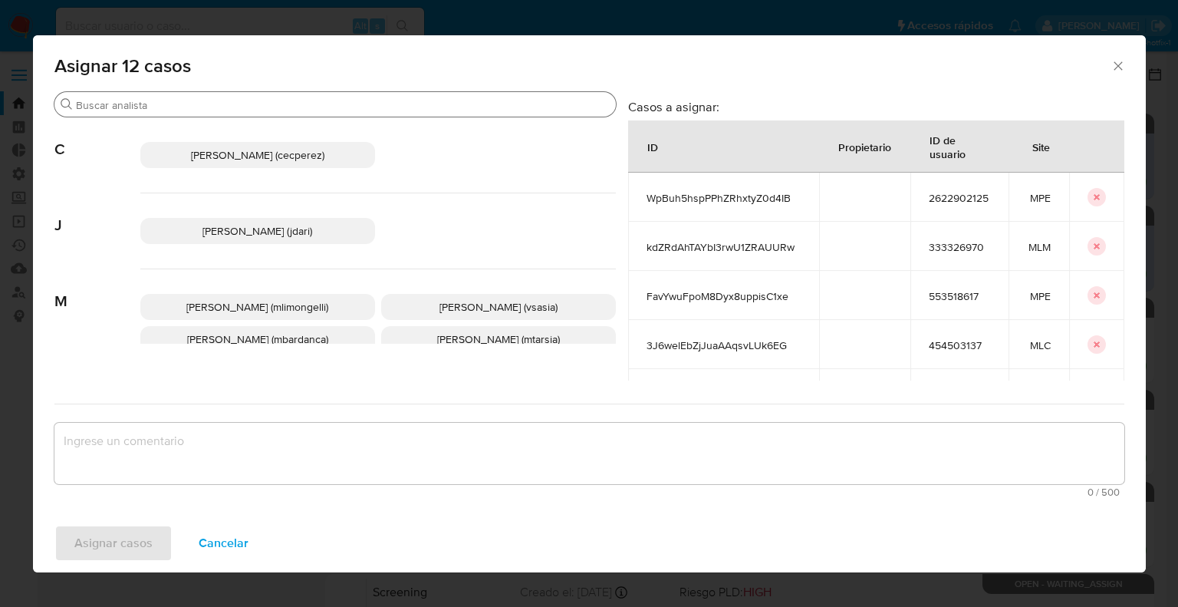
click at [373, 97] on div "Buscar" at bounding box center [334, 104] width 561 height 25
click at [370, 106] on input "Buscar" at bounding box center [343, 105] width 534 height 14
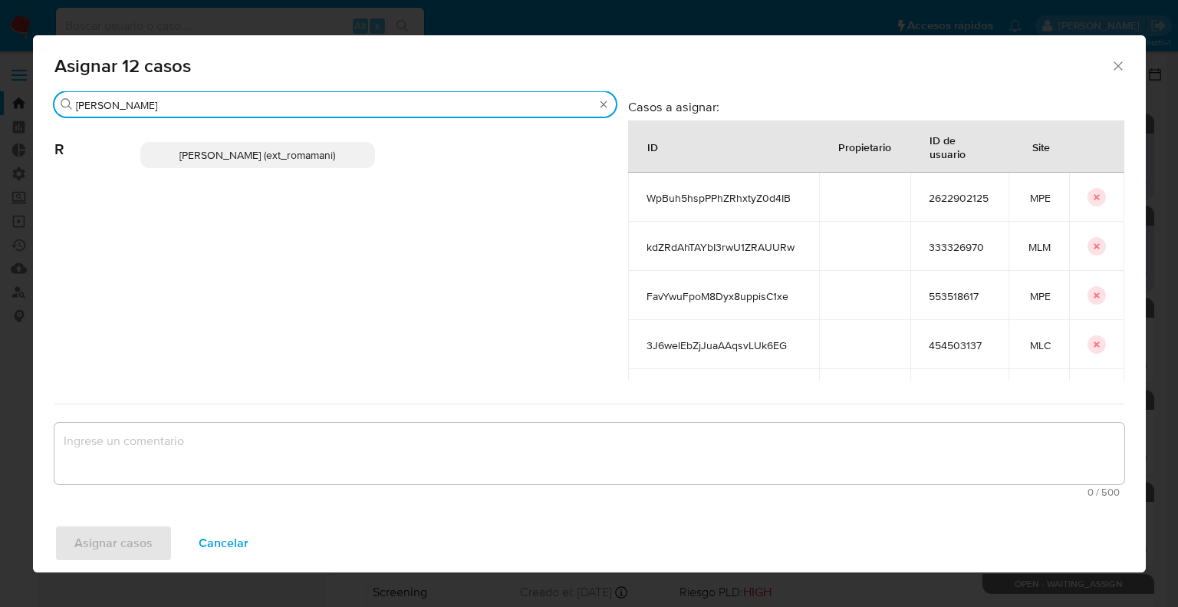
type input "rosa"
click at [347, 153] on p "Rosalia Mamani (ext_romamani)" at bounding box center [257, 155] width 235 height 26
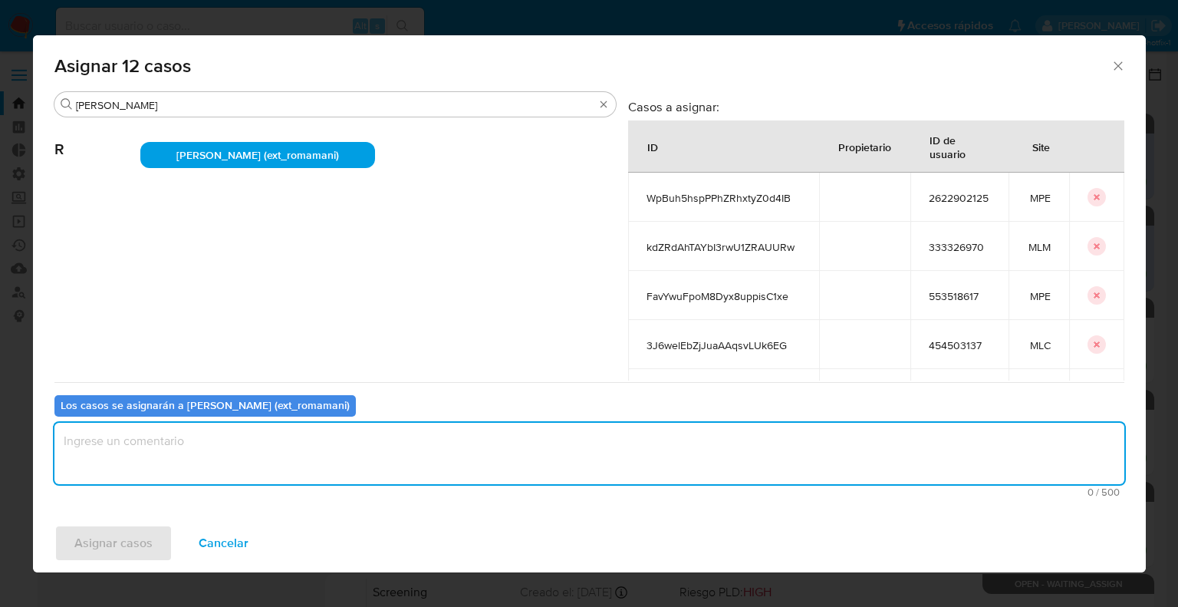
paste textarea "Asignación."
click at [303, 462] on textarea "assign-modal" at bounding box center [589, 453] width 1070 height 61
type textarea "Asignación."
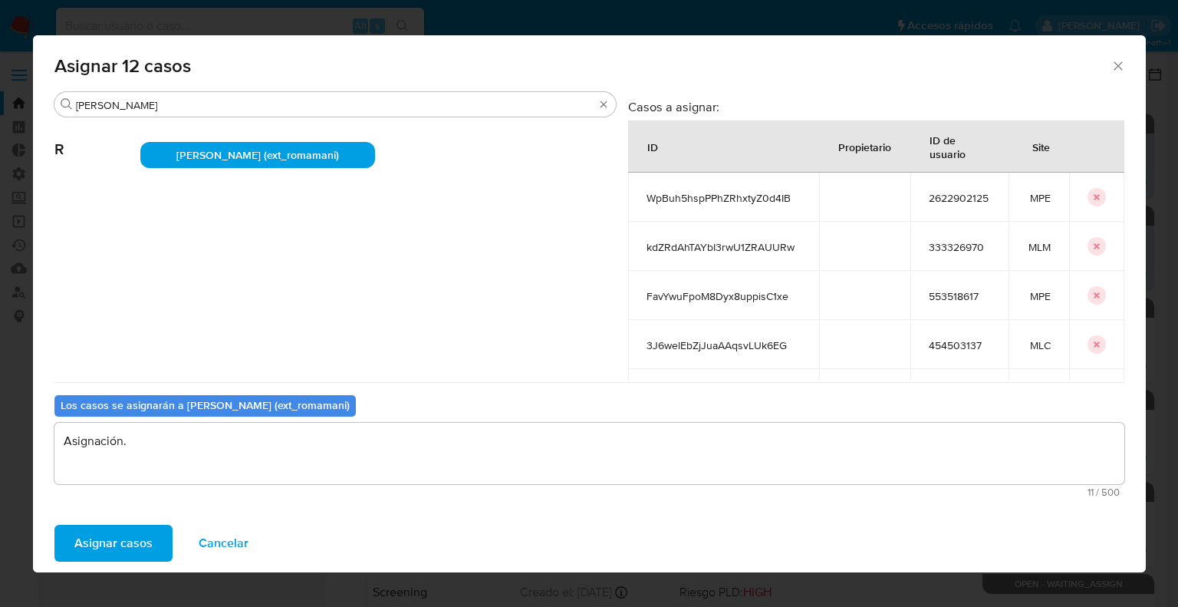
click at [163, 535] on button "Asignar casos" at bounding box center [113, 543] width 118 height 37
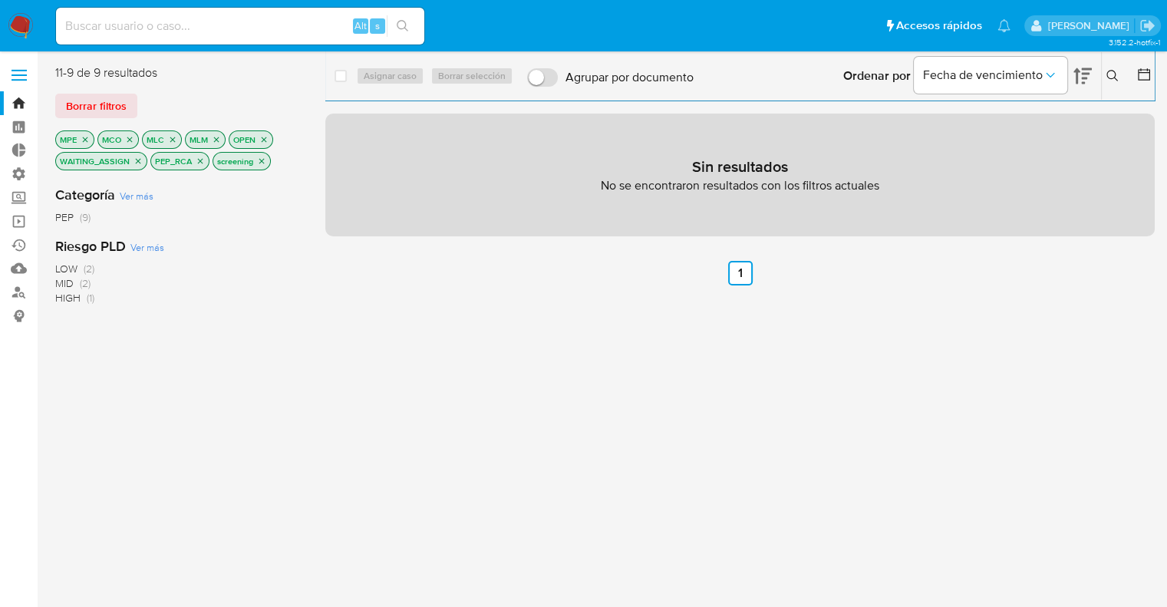
click at [135, 161] on icon "close-filter" at bounding box center [137, 160] width 9 height 9
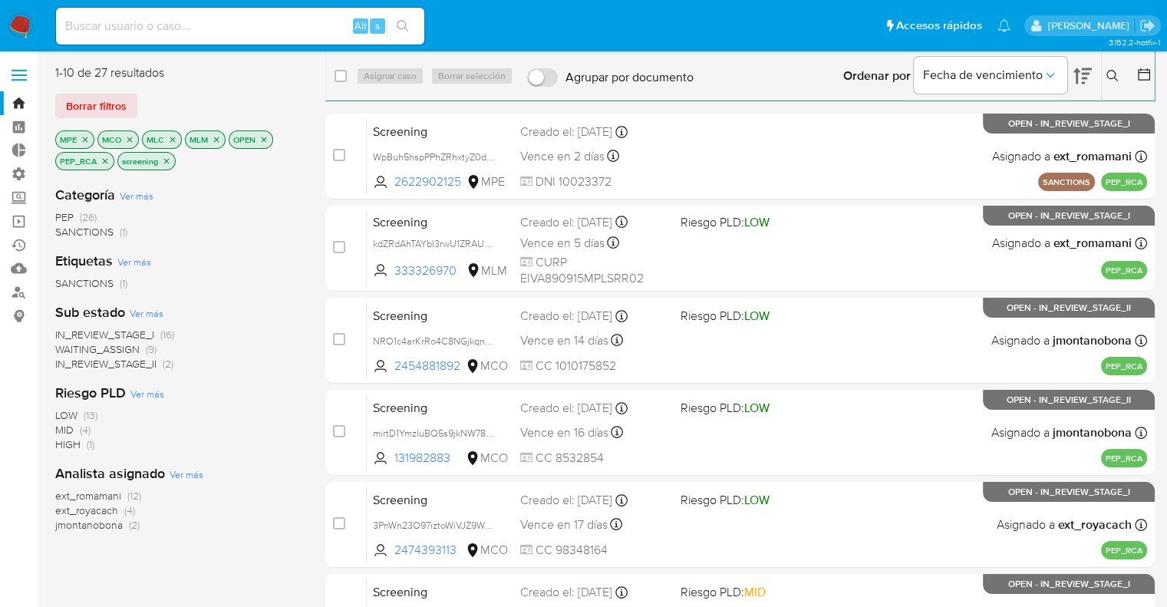
click at [70, 346] on span "WAITING_ASSIGN" at bounding box center [97, 348] width 84 height 15
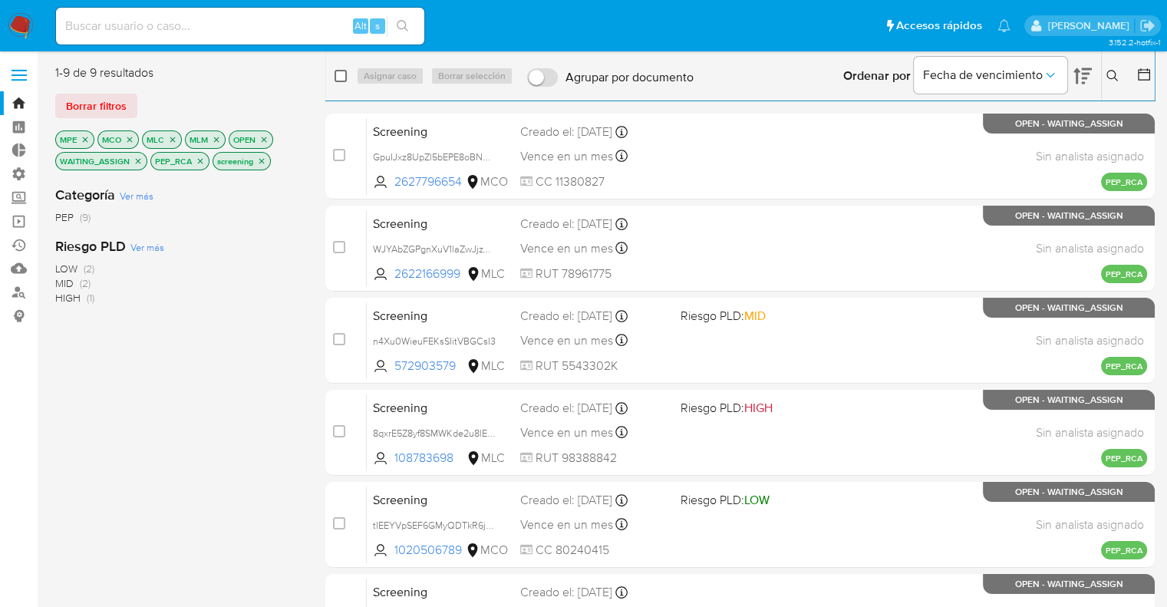
click at [341, 78] on input "checkbox" at bounding box center [340, 76] width 12 height 12
checkbox input "true"
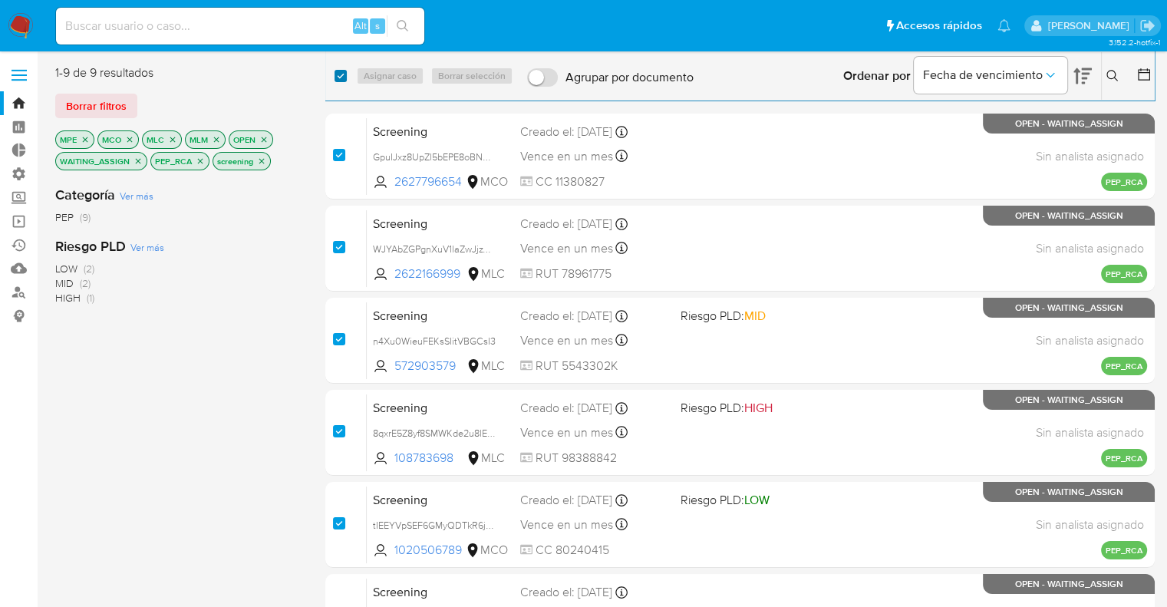
checkbox input "true"
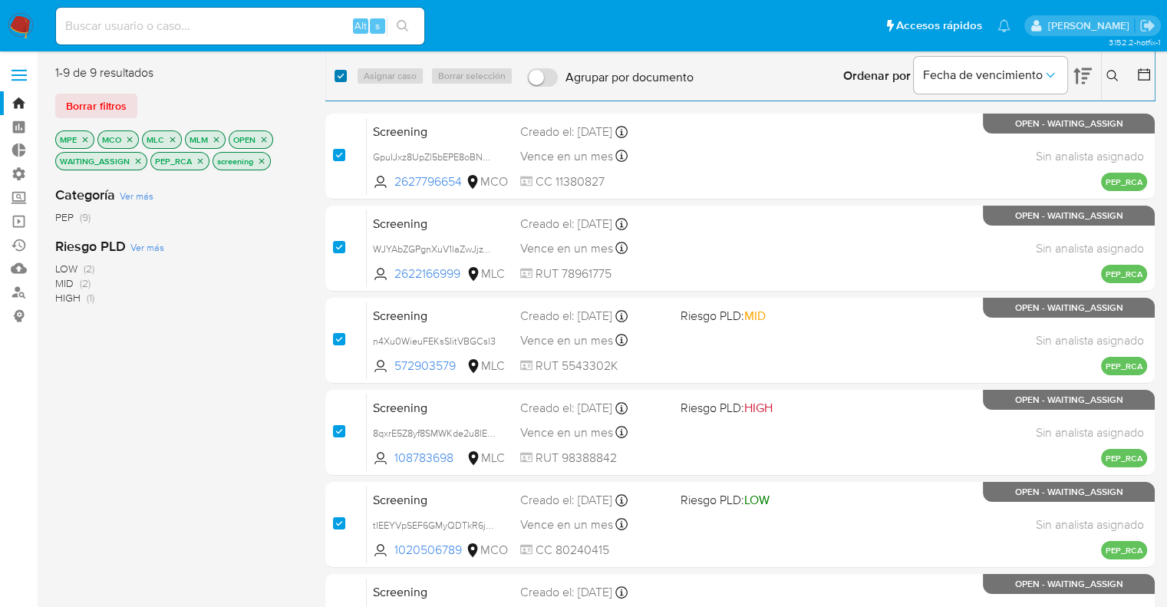
checkbox input "true"
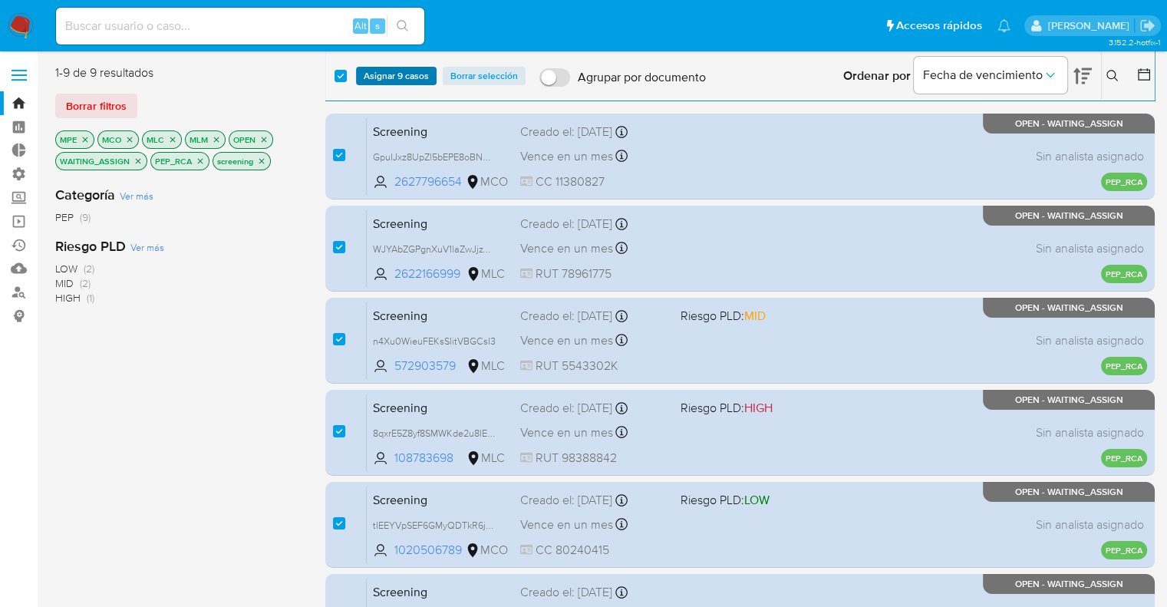
click at [426, 70] on span "Asignar 9 casos" at bounding box center [396, 75] width 65 height 15
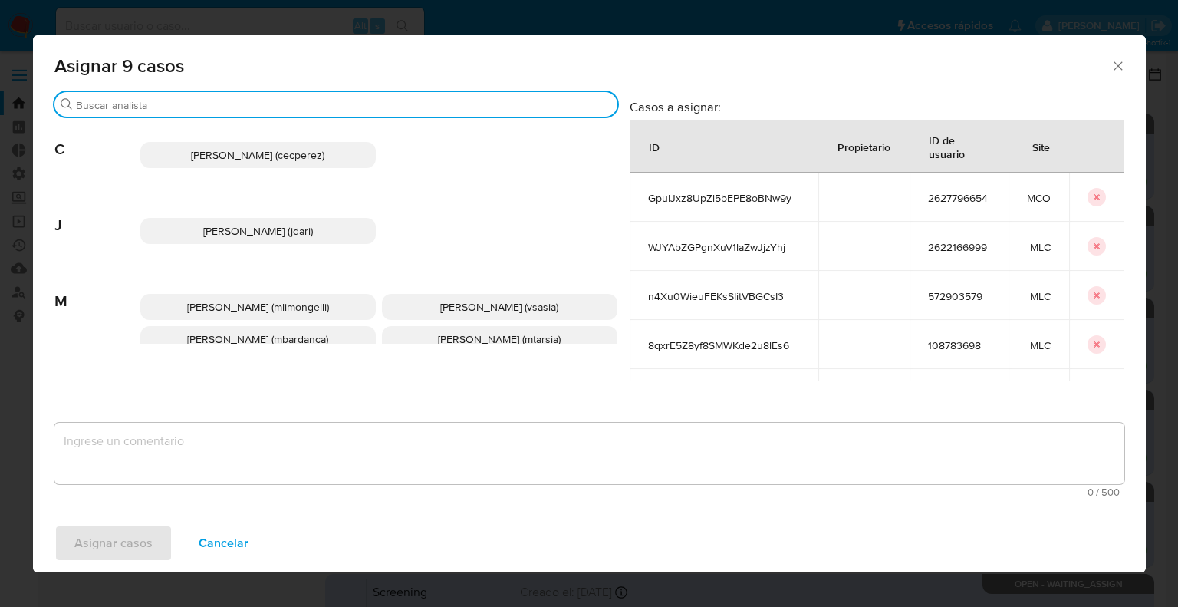
click at [331, 107] on input "Buscar" at bounding box center [343, 105] width 535 height 14
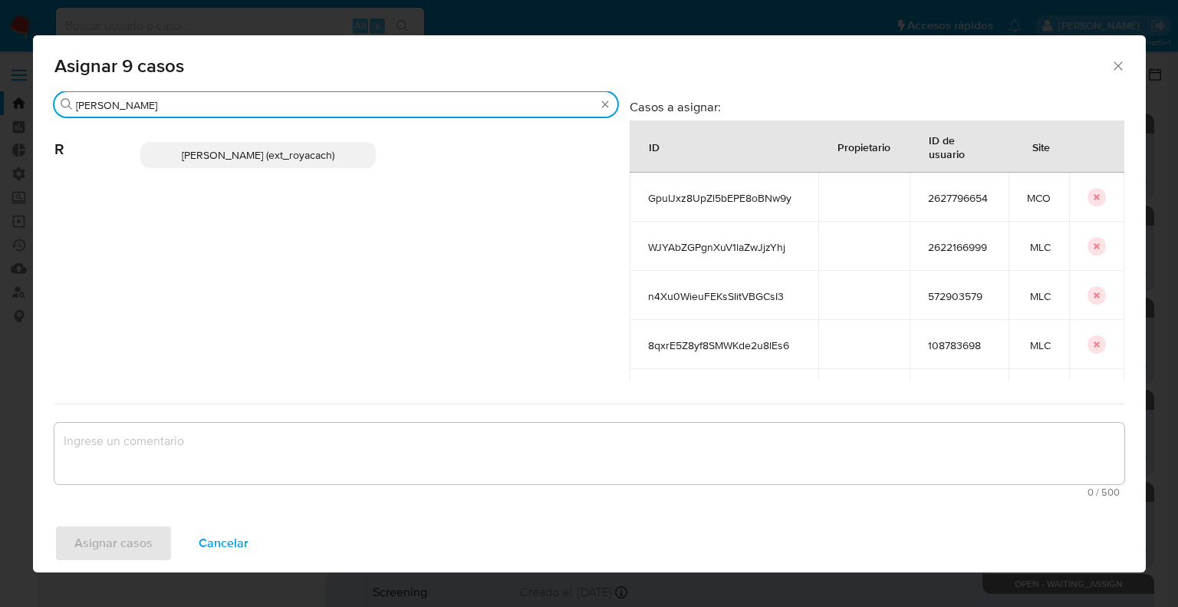
type input "romi"
click at [349, 161] on p "Romina Isabel Yacachury (ext_royacach)" at bounding box center [257, 155] width 235 height 26
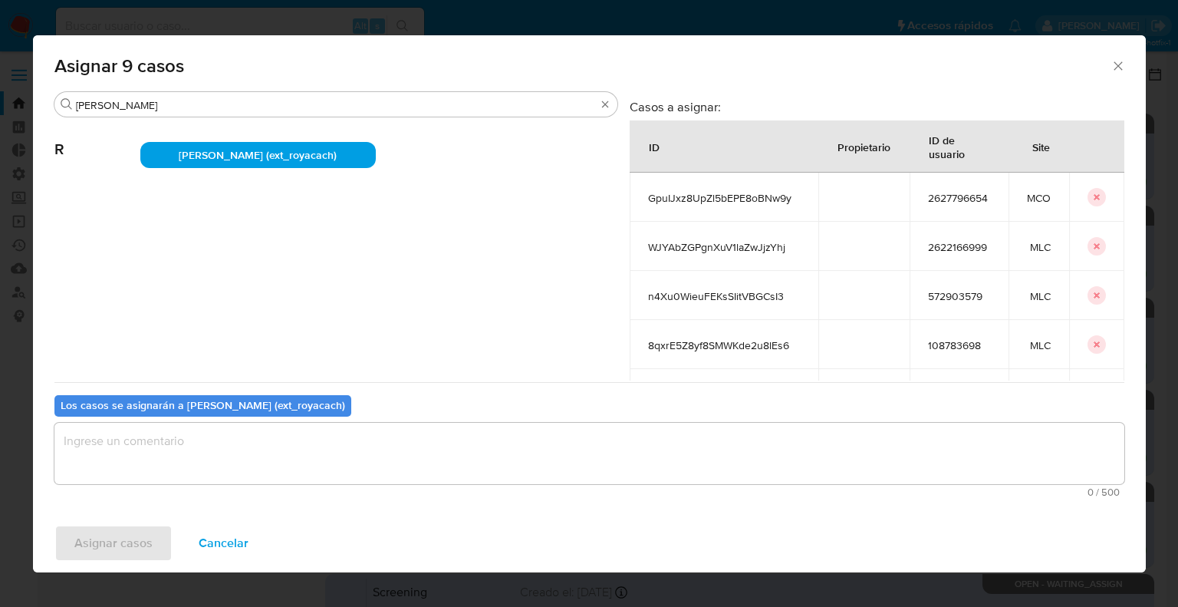
drag, startPoint x: 349, startPoint y: 161, endPoint x: 264, endPoint y: 452, distance: 303.6
click at [264, 452] on div "Buscar romi R Romina Isabel Yacachury (ext_royacach) Casos a asignar: ID Propie…" at bounding box center [589, 297] width 1070 height 412
click at [264, 452] on textarea "assign-modal" at bounding box center [589, 453] width 1070 height 61
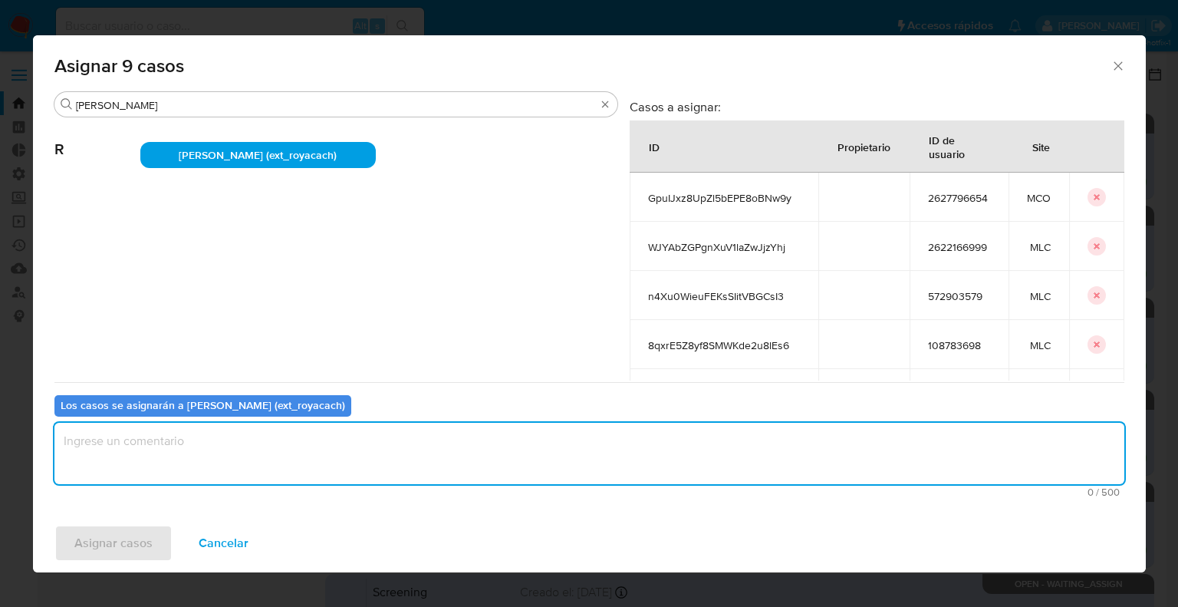
paste textarea "Asignación."
type textarea "Asignación."
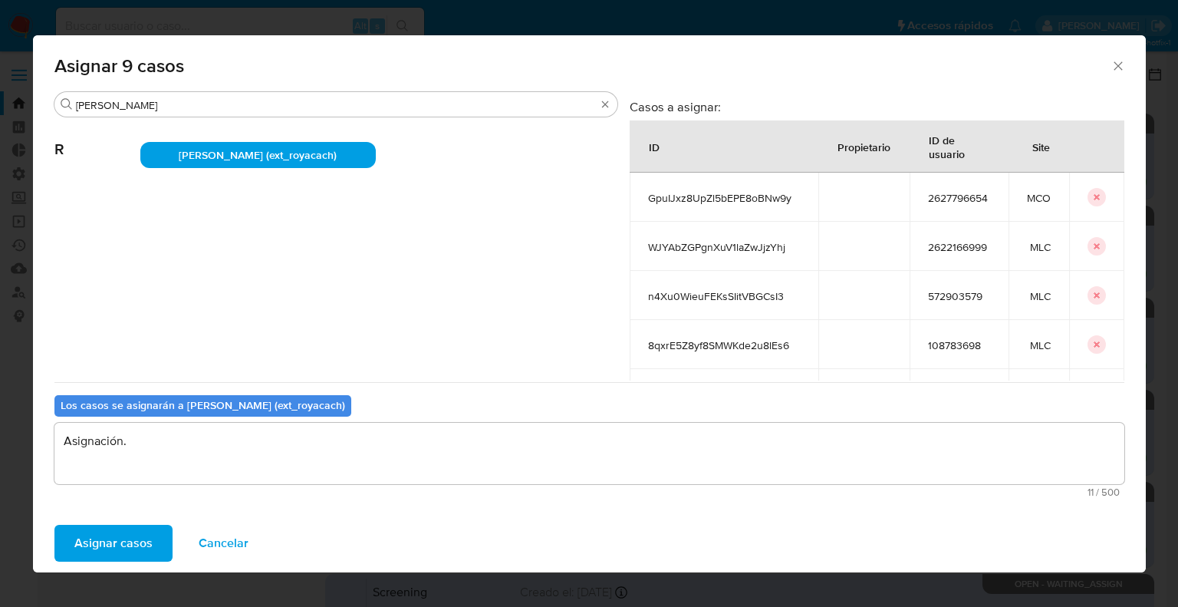
click at [160, 536] on button "Asignar casos" at bounding box center [113, 543] width 118 height 37
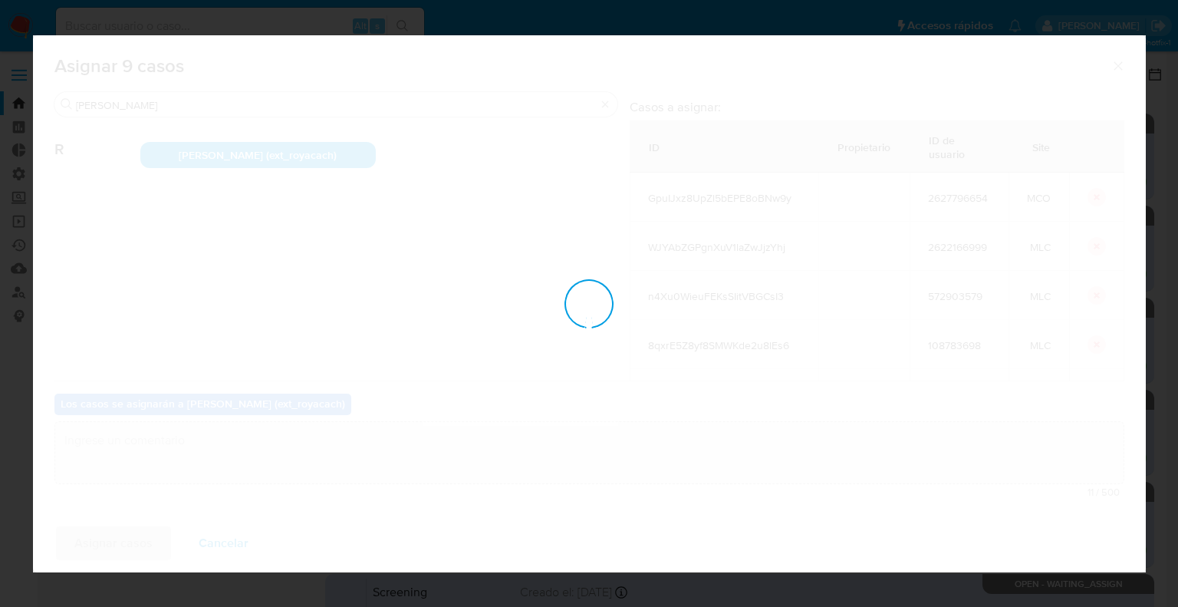
checkbox input "false"
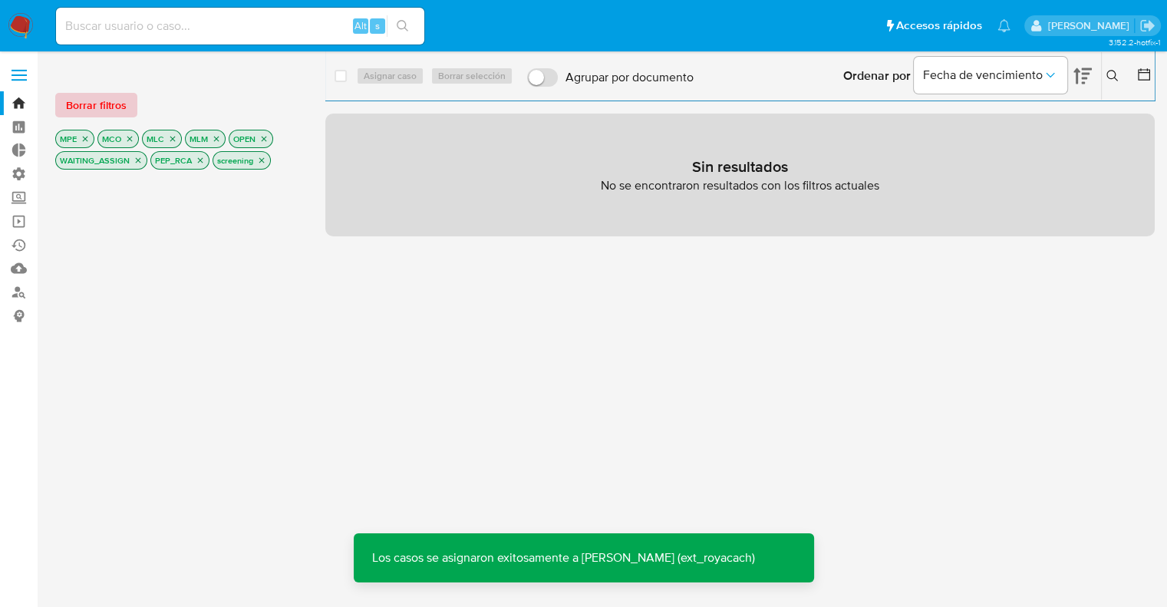
click at [123, 100] on span "Borrar filtros" at bounding box center [96, 104] width 61 height 21
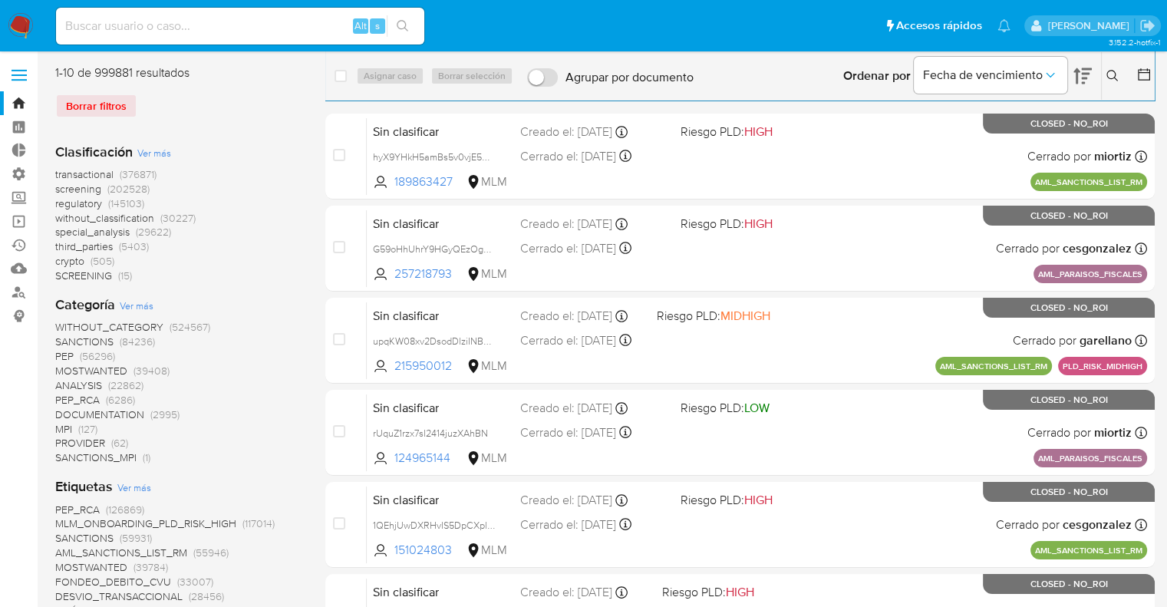
click at [61, 187] on span "screening" at bounding box center [78, 188] width 46 height 15
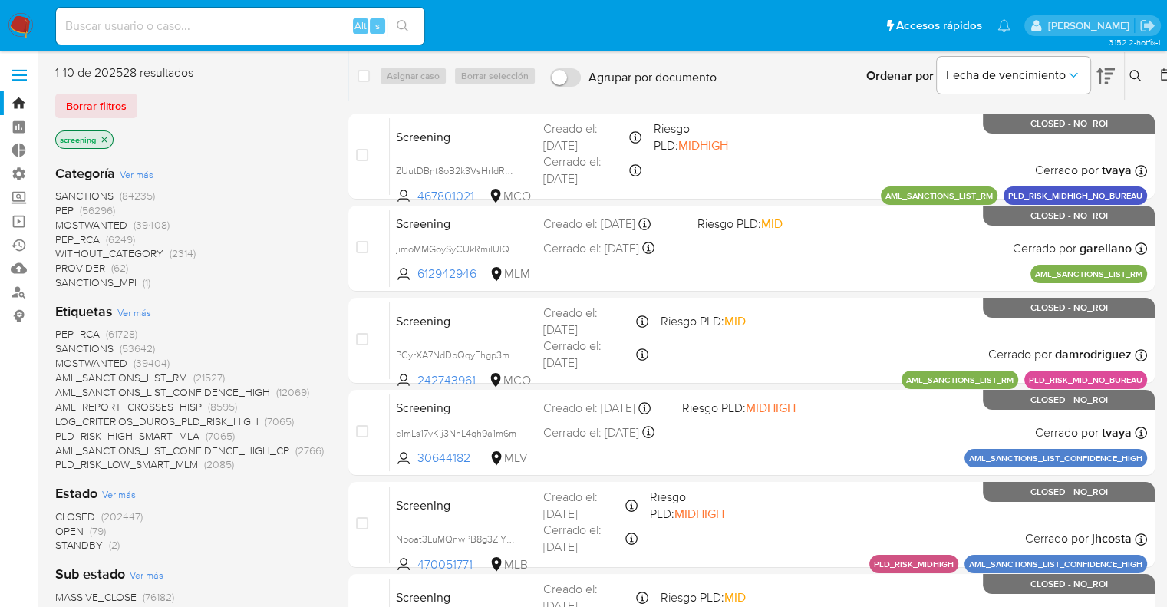
click at [62, 527] on span "OPEN" at bounding box center [69, 530] width 28 height 15
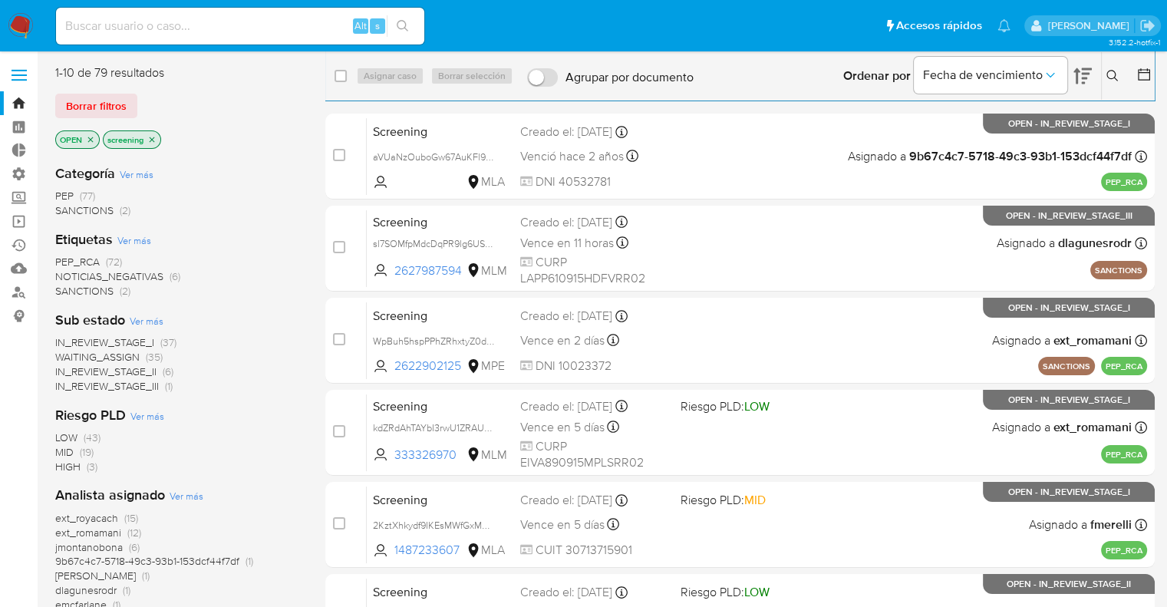
click at [825, 21] on ul "Pausado Ver notificaciones Alt s Accesos rápidos Presiona las siguientes teclas…" at bounding box center [532, 25] width 969 height 38
click at [830, 20] on ul "Pausado Ver notificaciones Alt s Accesos rápidos Presiona las siguientes teclas…" at bounding box center [532, 25] width 969 height 38
click at [854, 18] on ul "Pausado Ver notificaciones Alt s Accesos rápidos Presiona las siguientes teclas…" at bounding box center [532, 25] width 969 height 38
click at [821, 27] on ul "Pausado Ver notificaciones Alt s Accesos rápidos Presiona las siguientes teclas…" at bounding box center [532, 25] width 969 height 38
click at [847, 23] on ul "Pausado Ver notificaciones Alt s Accesos rápidos Presiona las siguientes teclas…" at bounding box center [532, 25] width 969 height 38
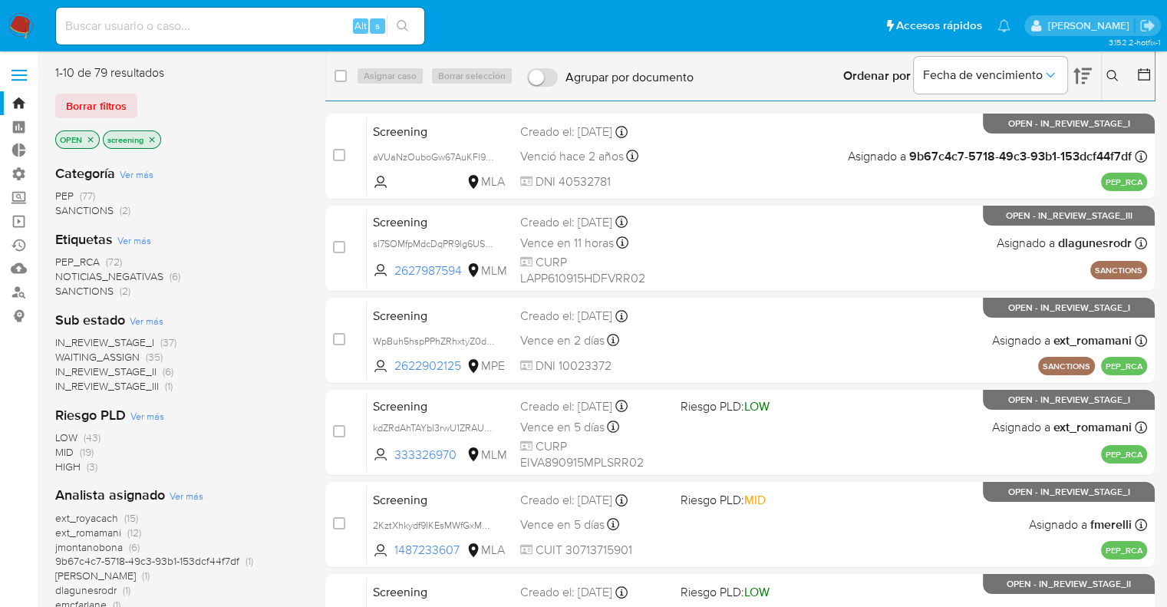
click at [838, 19] on ul "Pausado Ver notificaciones Alt s Accesos rápidos Presiona las siguientes teclas…" at bounding box center [532, 25] width 969 height 38
click at [824, 28] on ul "Pausado Ver notificaciones Alt s Accesos rápidos Presiona las siguientes teclas…" at bounding box center [532, 25] width 969 height 38
click at [142, 99] on div "Borrar filtros" at bounding box center [177, 106] width 245 height 25
click at [819, 24] on ul "Pausado Ver notificaciones Alt s Accesos rápidos Presiona las siguientes teclas…" at bounding box center [532, 25] width 969 height 38
click at [204, 58] on main "3.152.2-hotfix-1" at bounding box center [583, 546] width 1167 height 1093
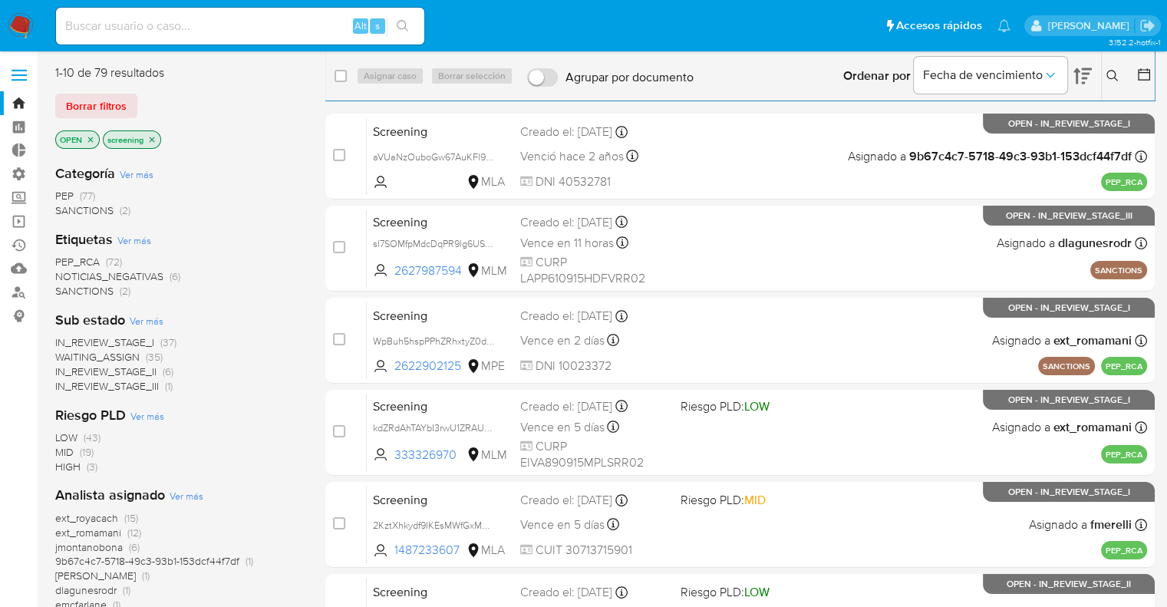
click at [144, 97] on div "Borrar filtros" at bounding box center [177, 106] width 245 height 25
click at [142, 99] on div "Borrar filtros" at bounding box center [177, 106] width 245 height 25
click at [143, 99] on div "Borrar filtros" at bounding box center [177, 106] width 245 height 25
click at [436, 21] on ul "Pausado Ver notificaciones Alt s Accesos rápidos Presiona las siguientes teclas…" at bounding box center [532, 25] width 969 height 38
click at [429, 20] on ul "Pausado Ver notificaciones Alt s Accesos rápidos Presiona las siguientes teclas…" at bounding box center [532, 25] width 969 height 38
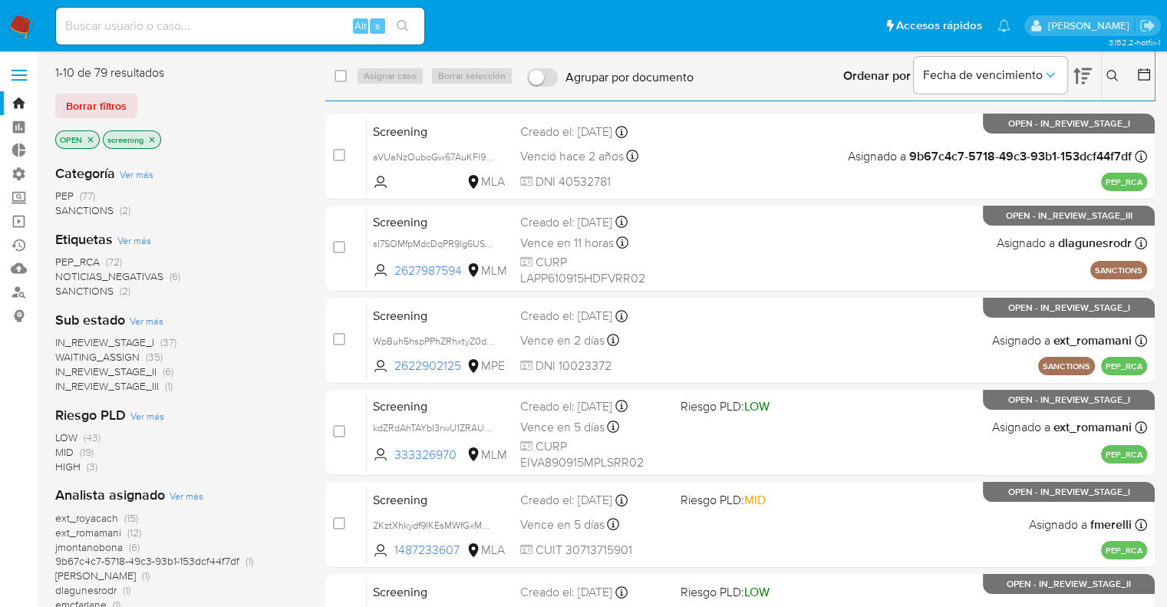
click at [140, 97] on div "Borrar filtros" at bounding box center [177, 106] width 245 height 25
click at [138, 100] on div "Borrar filtros" at bounding box center [177, 106] width 245 height 25
click at [141, 98] on div "Borrar filtros" at bounding box center [177, 106] width 245 height 25
click at [838, 14] on ul "Pausado Ver notificaciones Alt s Accesos rápidos Presiona las siguientes teclas…" at bounding box center [532, 25] width 969 height 38
click at [141, 98] on div "Borrar filtros" at bounding box center [177, 106] width 245 height 25
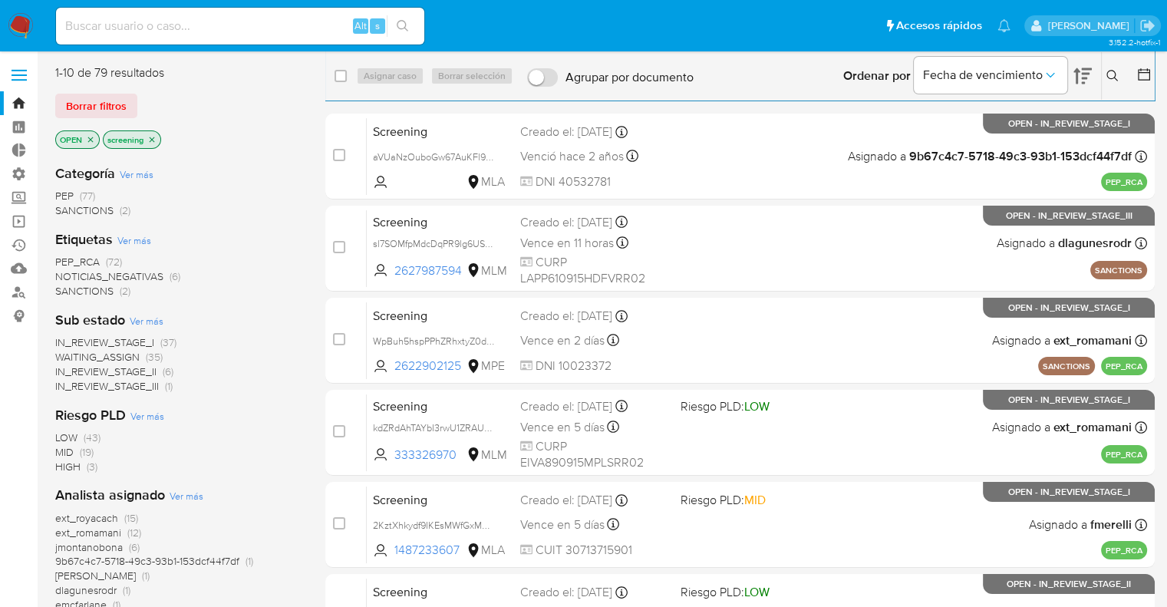
click at [194, 61] on div "3.152.2-hotfix-1" at bounding box center [604, 572] width 1099 height 1022
click at [190, 64] on div "3.152.2-hotfix-1" at bounding box center [604, 572] width 1099 height 1022
click at [144, 100] on div "Borrar filtros" at bounding box center [177, 106] width 245 height 25
click at [835, 26] on ul "Pausado Ver notificaciones Alt s Accesos rápidos Presiona las siguientes teclas…" at bounding box center [532, 25] width 969 height 38
click at [146, 100] on div "Borrar filtros" at bounding box center [177, 106] width 245 height 25
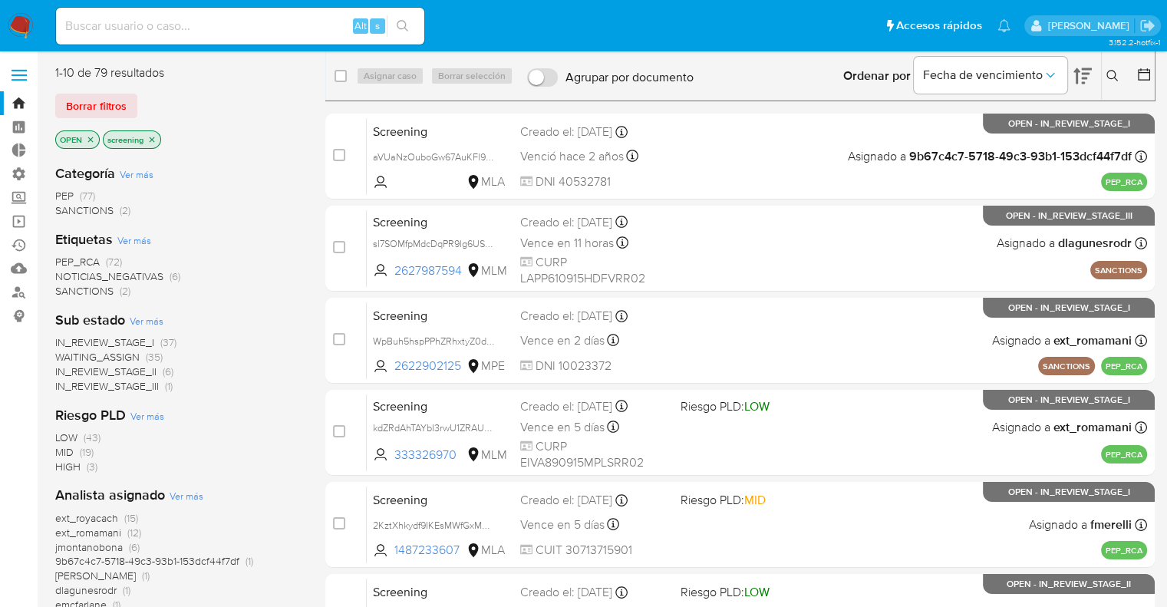
click at [433, 22] on ul "Pausado Ver notificaciones Alt s Accesos rápidos Presiona las siguientes teclas…" at bounding box center [532, 25] width 969 height 38
click at [851, 18] on ul "Pausado Ver notificaciones Alt s Accesos rápidos Presiona las siguientes teclas…" at bounding box center [532, 25] width 969 height 38
click at [141, 100] on div "Borrar filtros" at bounding box center [177, 106] width 245 height 25
click at [140, 98] on div "Borrar filtros" at bounding box center [177, 106] width 245 height 25
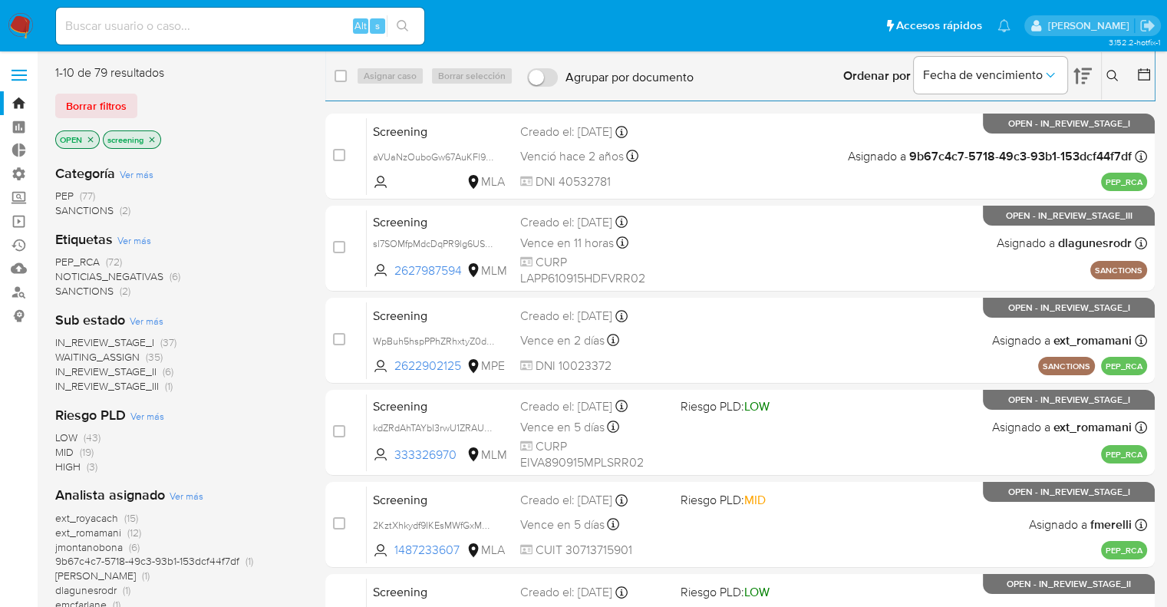
click at [854, 20] on ul "Pausado Ver notificaciones Alt s Accesos rápidos Presiona las siguientes teclas…" at bounding box center [532, 25] width 969 height 38
click at [842, 27] on ul "Pausado Ver notificaciones Alt s Accesos rápidos Presiona las siguientes teclas…" at bounding box center [532, 25] width 969 height 38
click at [852, 13] on ul "Pausado Ver notificaciones Alt s Accesos rápidos Presiona las siguientes teclas…" at bounding box center [532, 25] width 969 height 38
click at [230, 57] on main "3.152.2-hotfix-1" at bounding box center [583, 546] width 1167 height 1093
click at [848, 21] on ul "Pausado Ver notificaciones Alt s Accesos rápidos Presiona las siguientes teclas…" at bounding box center [532, 25] width 969 height 38
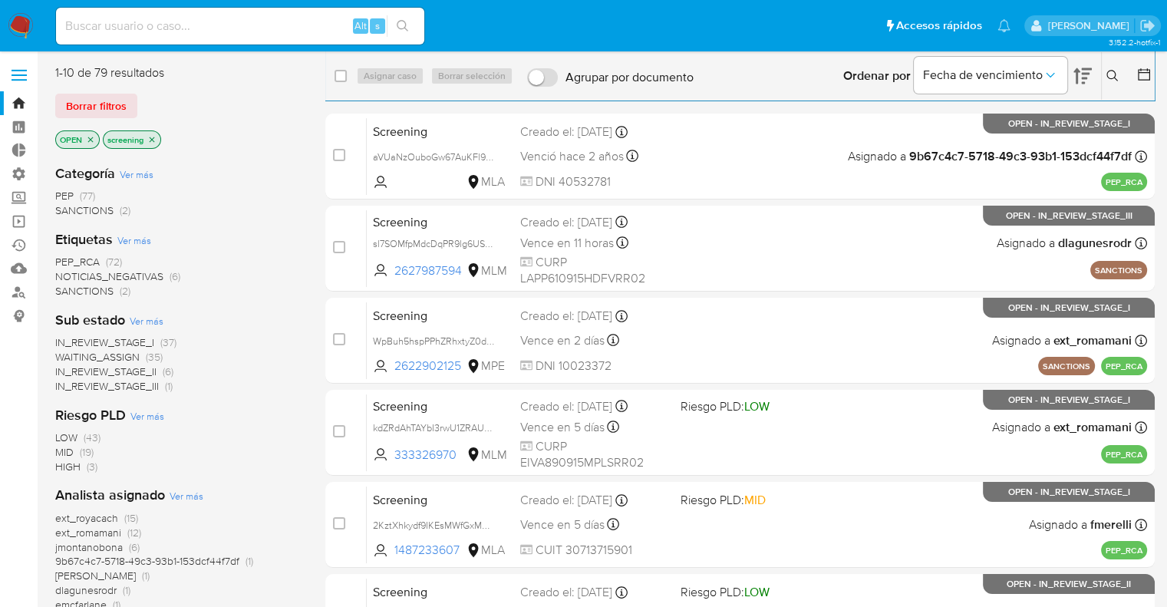
click at [851, 21] on ul "Pausado Ver notificaciones Alt s Accesos rápidos Presiona las siguientes teclas…" at bounding box center [532, 25] width 969 height 38
click at [143, 100] on div "Borrar filtros" at bounding box center [177, 106] width 245 height 25
click at [851, 18] on ul "Pausado Ver notificaciones Alt s Accesos rápidos Presiona las siguientes teclas…" at bounding box center [532, 25] width 969 height 38
click at [141, 97] on div "Borrar filtros" at bounding box center [177, 106] width 245 height 25
click at [828, 28] on ul "Pausado Ver notificaciones Alt s Accesos rápidos Presiona las siguientes teclas…" at bounding box center [532, 25] width 969 height 38
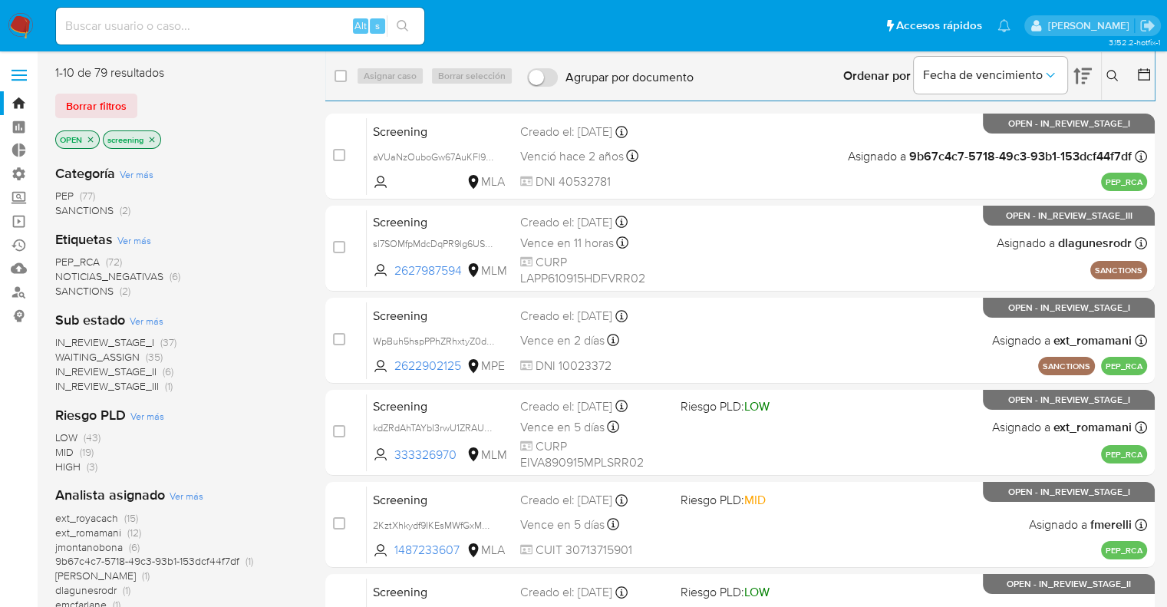
click at [222, 62] on div "3.152.2-hotfix-1" at bounding box center [604, 572] width 1099 height 1022
click at [146, 97] on div "Borrar filtros" at bounding box center [177, 106] width 245 height 25
click at [813, 22] on ul "Pausado Ver notificaciones Alt s Accesos rápidos Presiona las siguientes teclas…" at bounding box center [532, 25] width 969 height 38
click at [848, 24] on ul "Pausado Ver notificaciones Alt s Accesos rápidos Presiona las siguientes teclas…" at bounding box center [532, 25] width 969 height 38
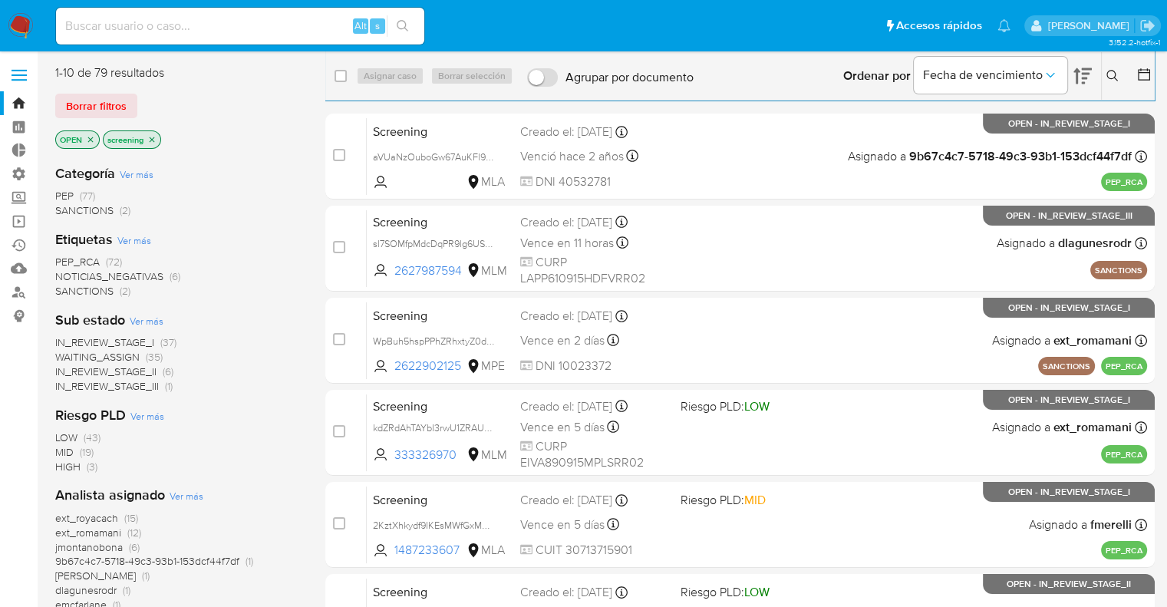
click at [207, 67] on div "1-10 de 79 resultados" at bounding box center [177, 72] width 245 height 17
click at [825, 12] on ul "Pausado Ver notificaciones Alt s Accesos rápidos Presiona las siguientes teclas…" at bounding box center [532, 25] width 969 height 38
click at [847, 20] on ul "Pausado Ver notificaciones Alt s Accesos rápidos Presiona las siguientes teclas…" at bounding box center [532, 25] width 969 height 38
click at [197, 54] on main "3.152.2-hotfix-1" at bounding box center [583, 546] width 1167 height 1093
click at [140, 99] on div "Borrar filtros" at bounding box center [177, 106] width 245 height 25
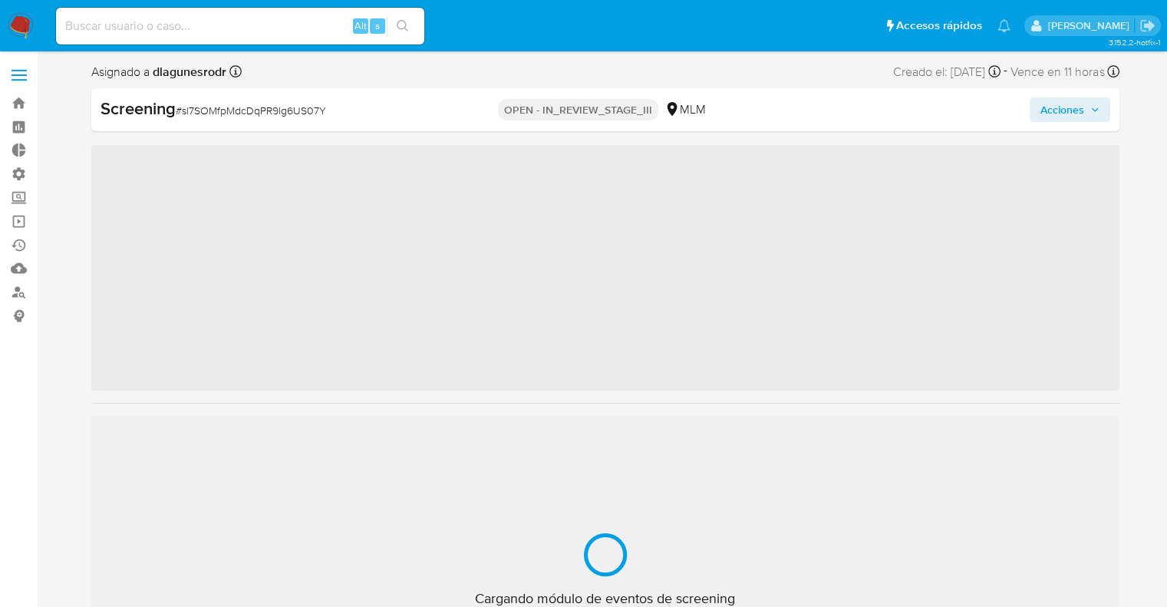
click at [827, 13] on ul "Pausado Ver notificaciones Alt s Accesos rápidos Presiona las siguientes teclas…" at bounding box center [532, 25] width 969 height 38
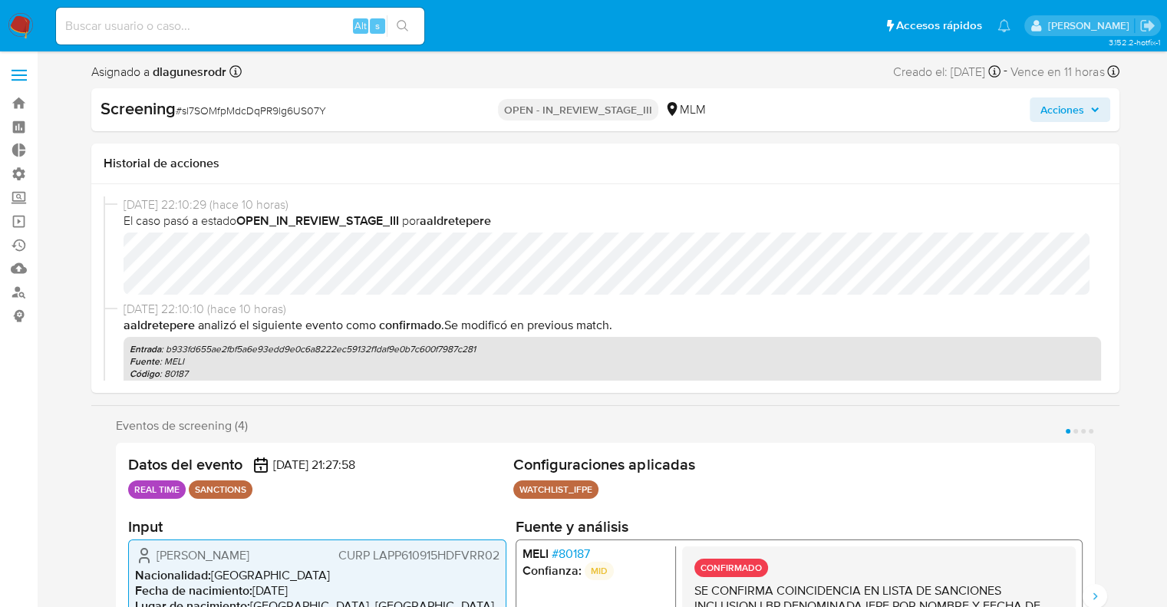
select select "10"
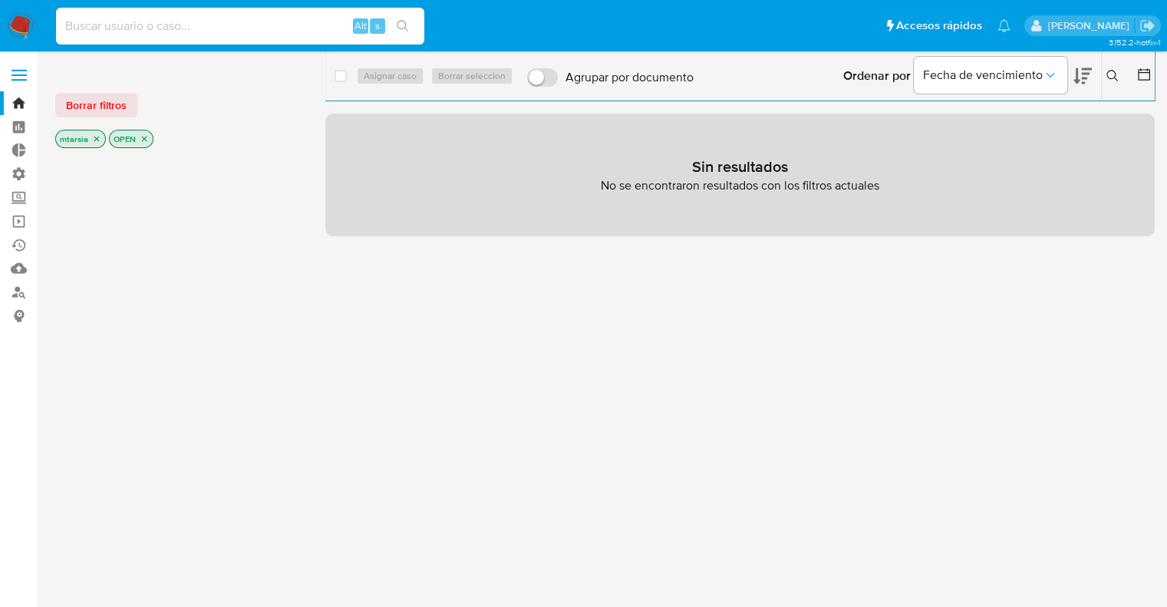
click at [304, 31] on input at bounding box center [240, 26] width 368 height 20
paste input "Id And Tag GPSybBi7DVlEsAHRljKrfo58SANCTIONS"
drag, startPoint x: 277, startPoint y: 22, endPoint x: 467, endPoint y: 30, distance: 190.4
click at [467, 30] on ul "Pausado Ver notificaciones Id And Tag GPSybBi7DVlEsAHRljKrfo58SANCTIONS Alt s A…" at bounding box center [532, 25] width 969 height 38
drag, startPoint x: 127, startPoint y: 21, endPoint x: 0, endPoint y: 32, distance: 127.1
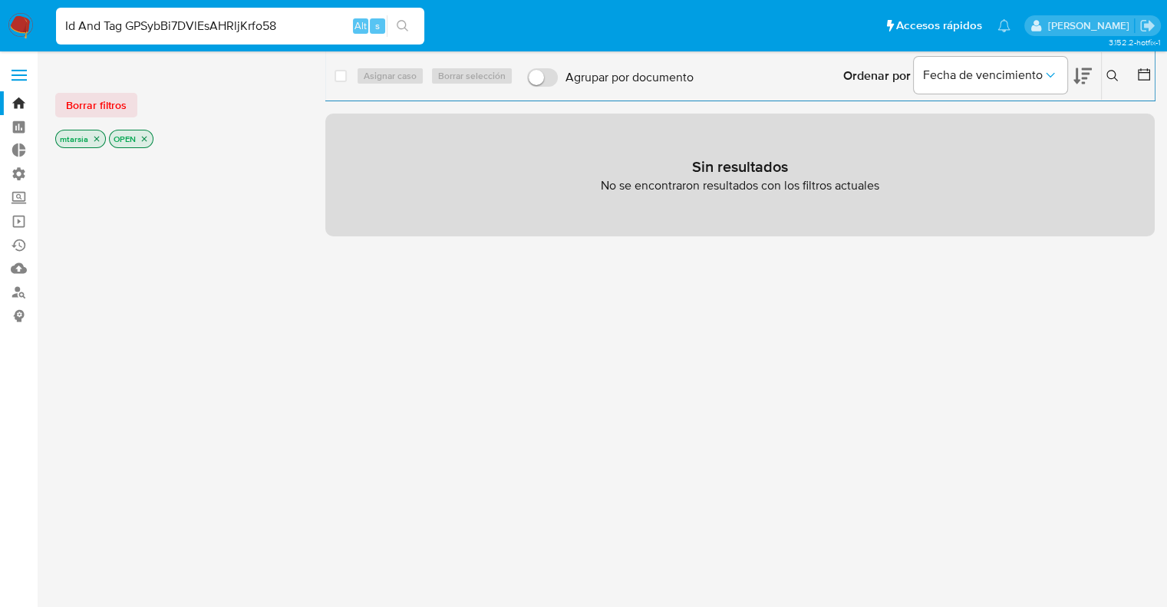
click at [0, 32] on nav "Pausado Ver notificaciones Id And Tag GPSybBi7DVlEsAHRljKrfo58 Alt s Accesos rá…" at bounding box center [583, 25] width 1167 height 51
type input "GPSybBi7DVlEsAHRljKrfo58"
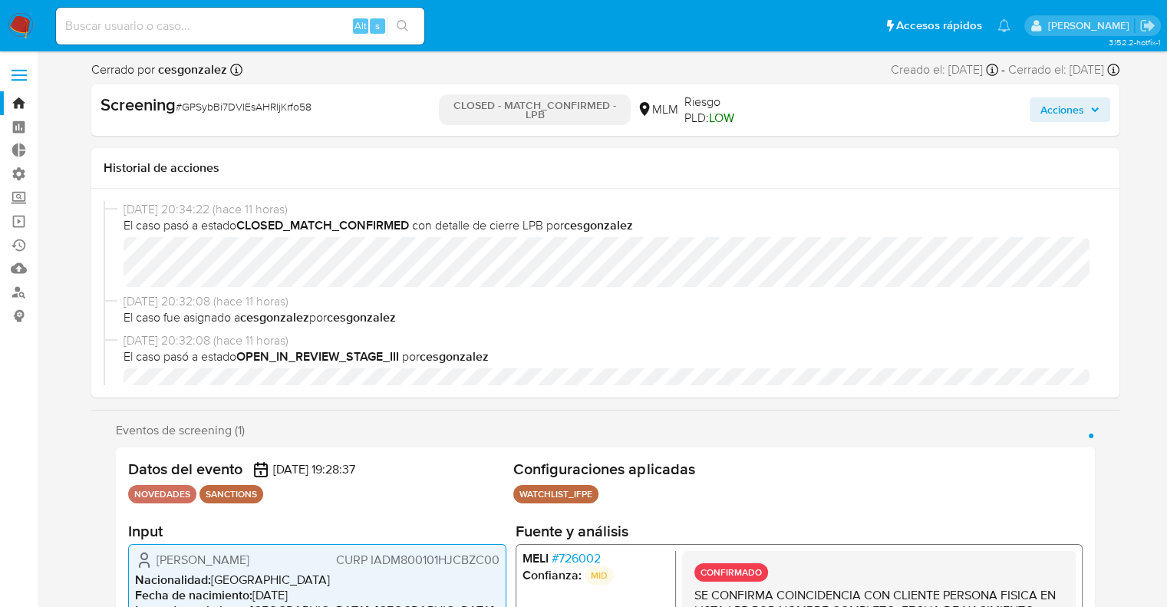
select select "10"
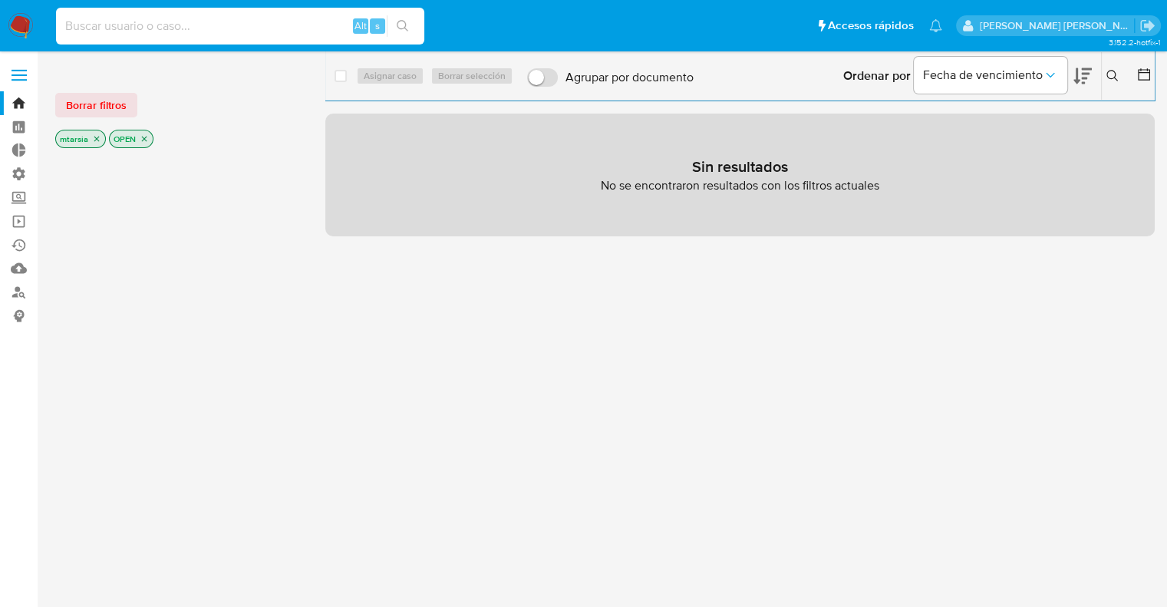
click at [215, 21] on input at bounding box center [240, 26] width 368 height 20
paste input "15571545"
type input "15571545"
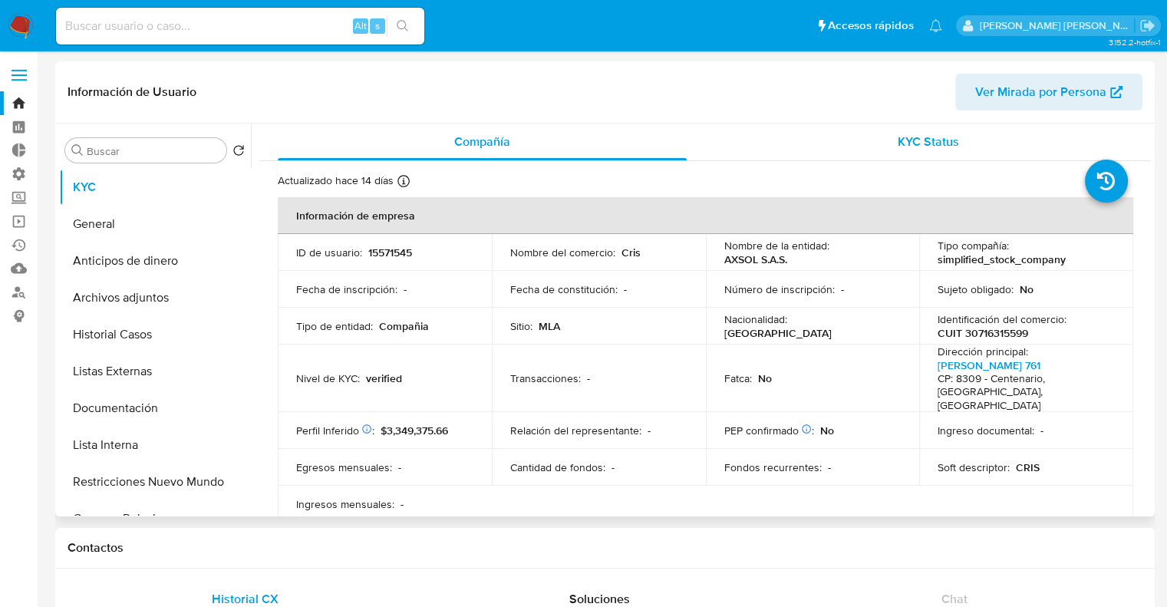
select select "10"
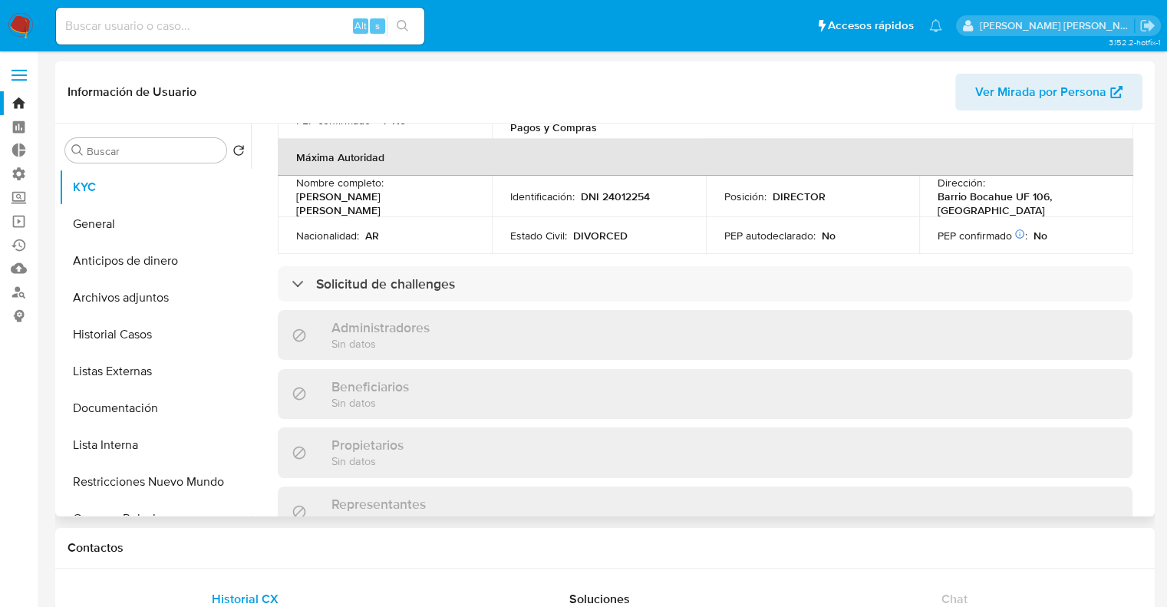
scroll to position [688, 0]
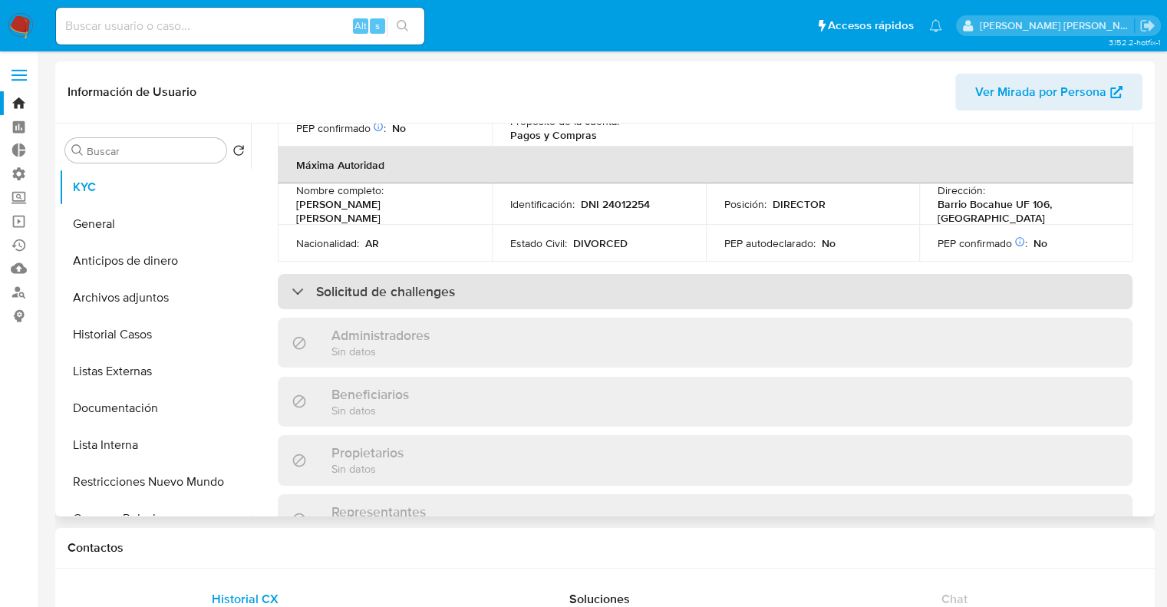
click at [1060, 274] on div "Solicitud de challenges" at bounding box center [705, 291] width 854 height 35
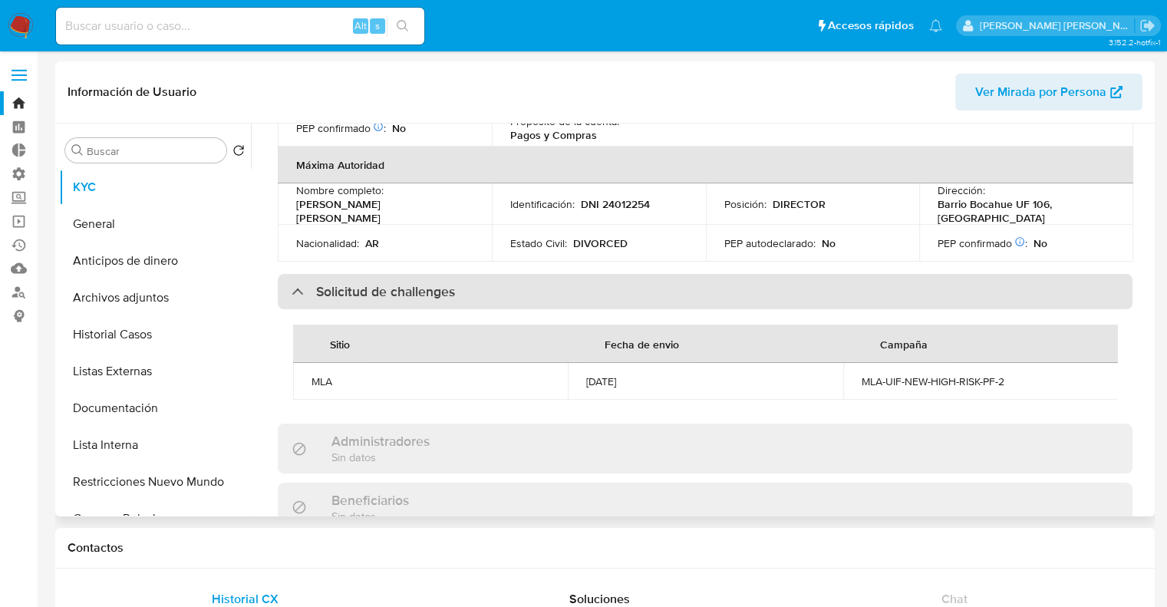
click at [1060, 274] on div "Solicitud de challenges" at bounding box center [705, 291] width 854 height 35
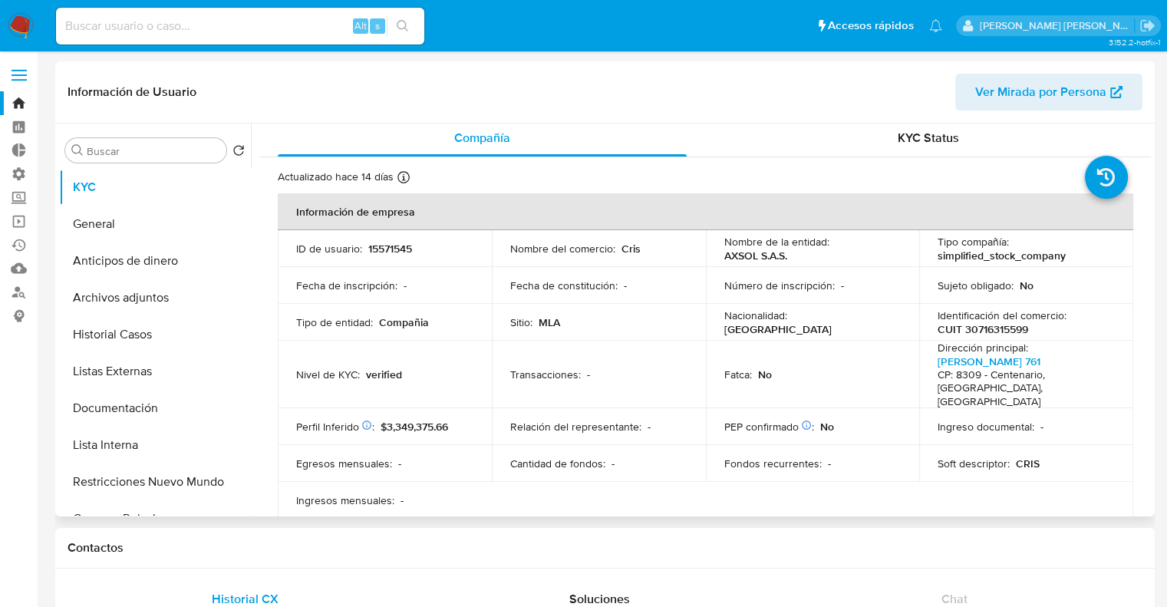
scroll to position [0, 0]
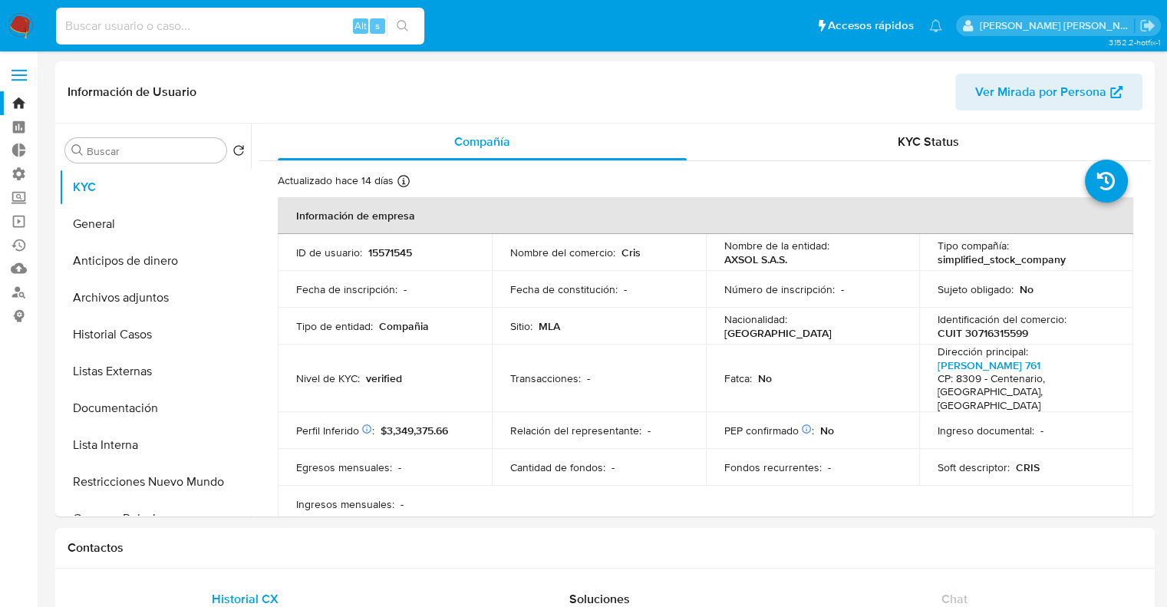
click at [311, 31] on input at bounding box center [240, 26] width 368 height 20
paste input "589005063"
type input "589005063"
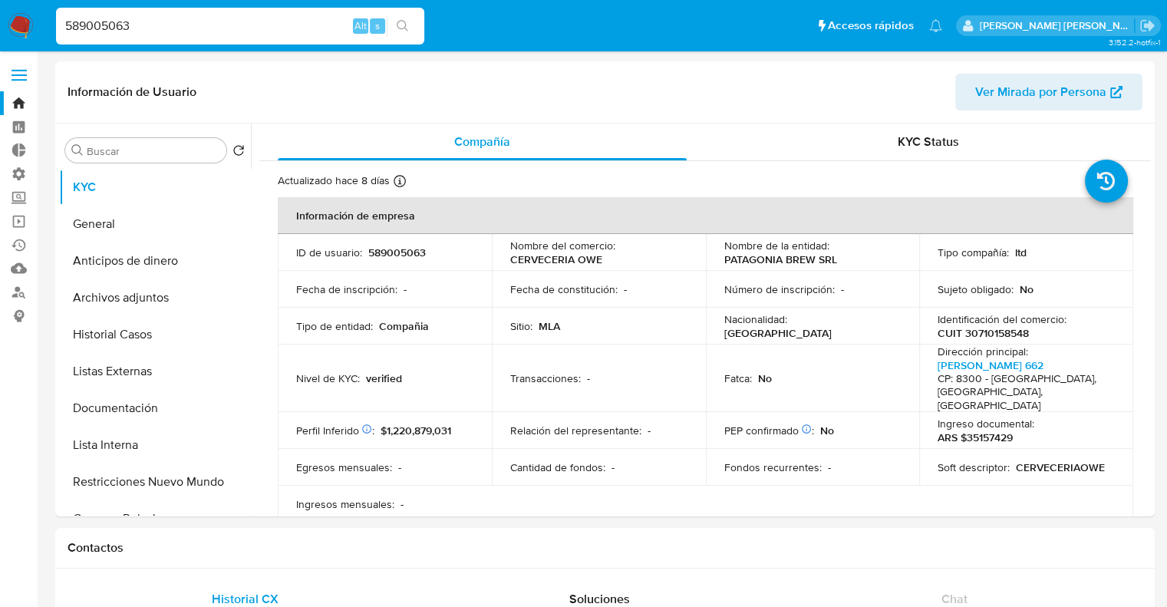
select select "10"
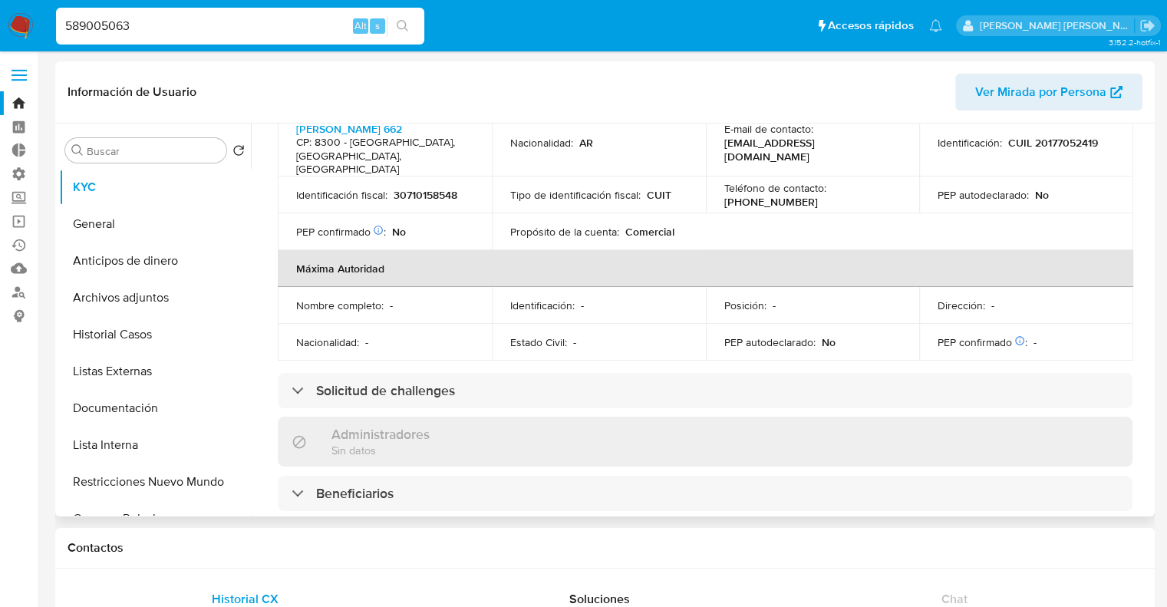
scroll to position [584, 0]
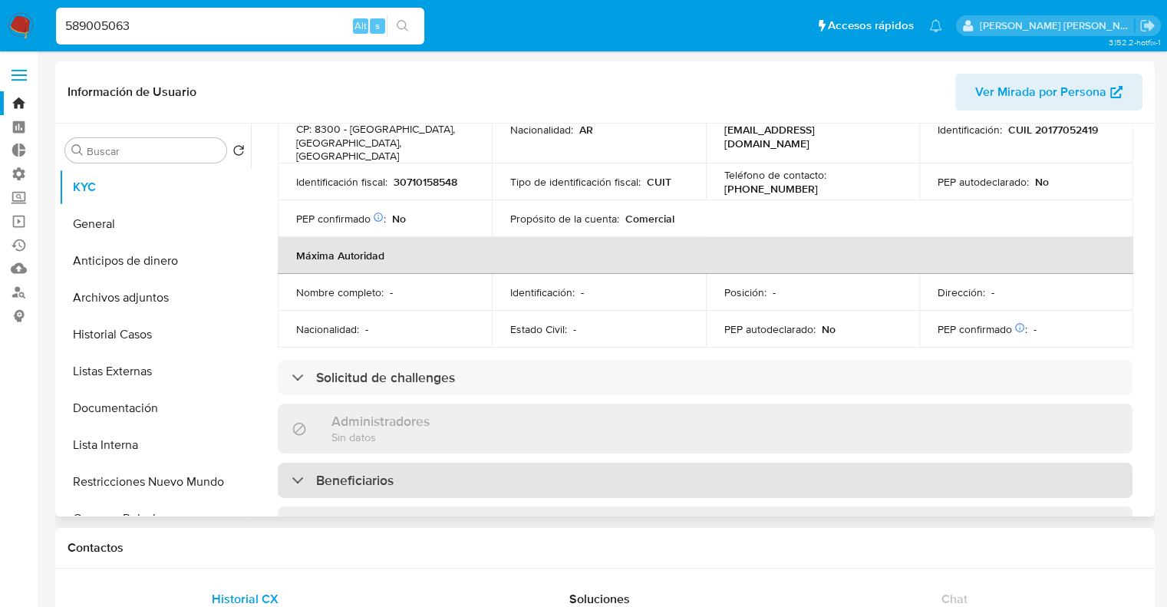
click at [981, 462] on div "Beneficiarios" at bounding box center [705, 479] width 854 height 35
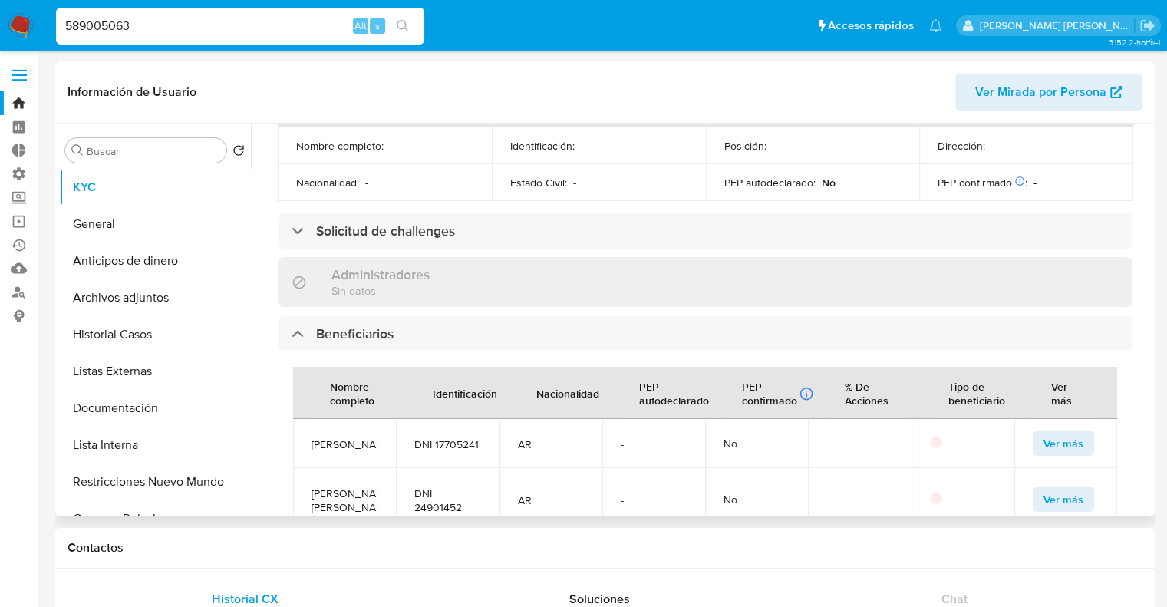
scroll to position [756, 0]
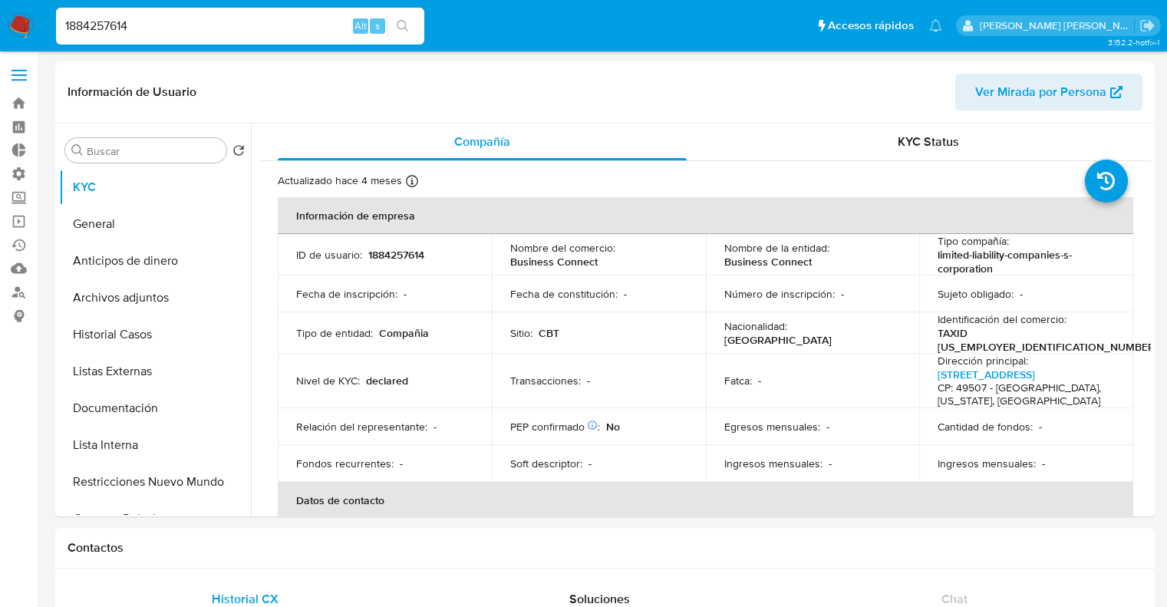
select select "10"
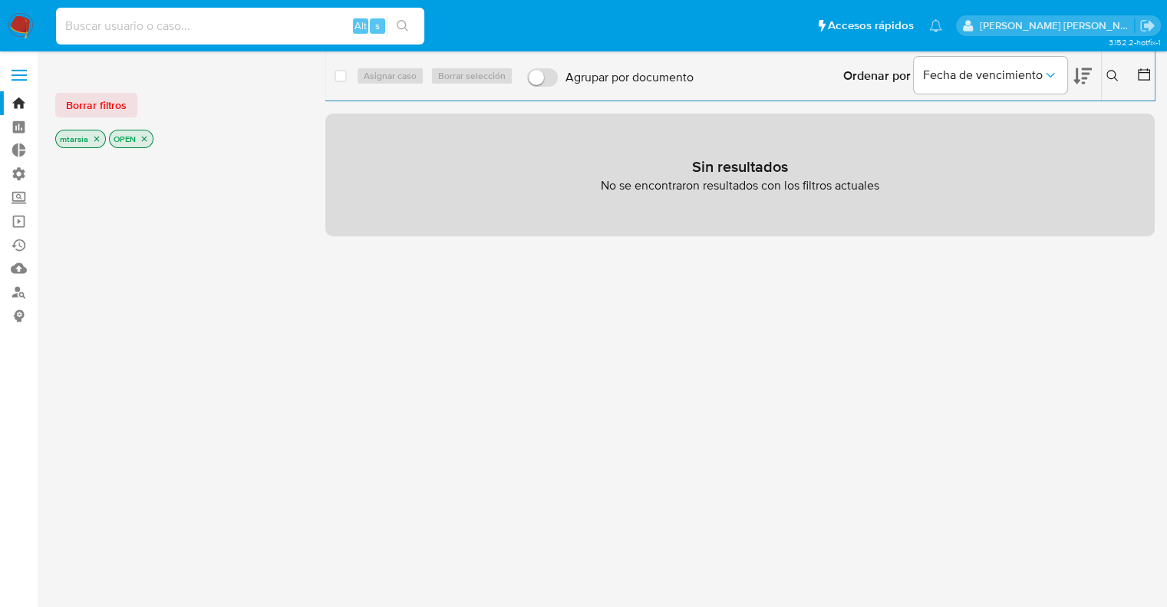
click at [308, 31] on input at bounding box center [240, 26] width 368 height 20
paste input "1717260505"
type input "1717260505"
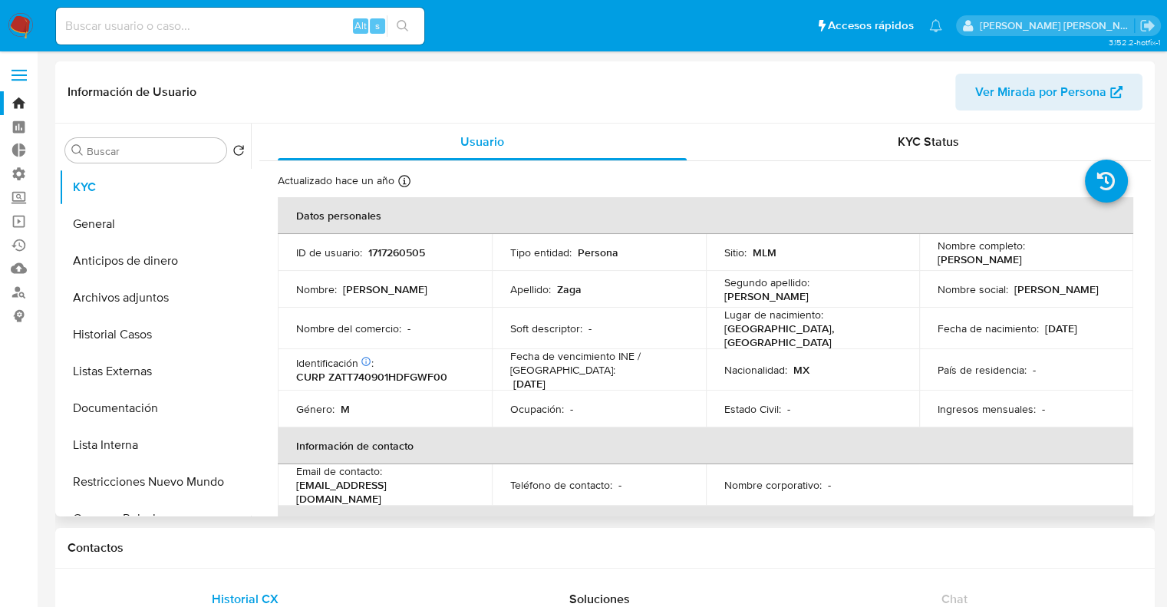
select select "10"
click at [174, 370] on button "Listas Externas" at bounding box center [148, 371] width 179 height 37
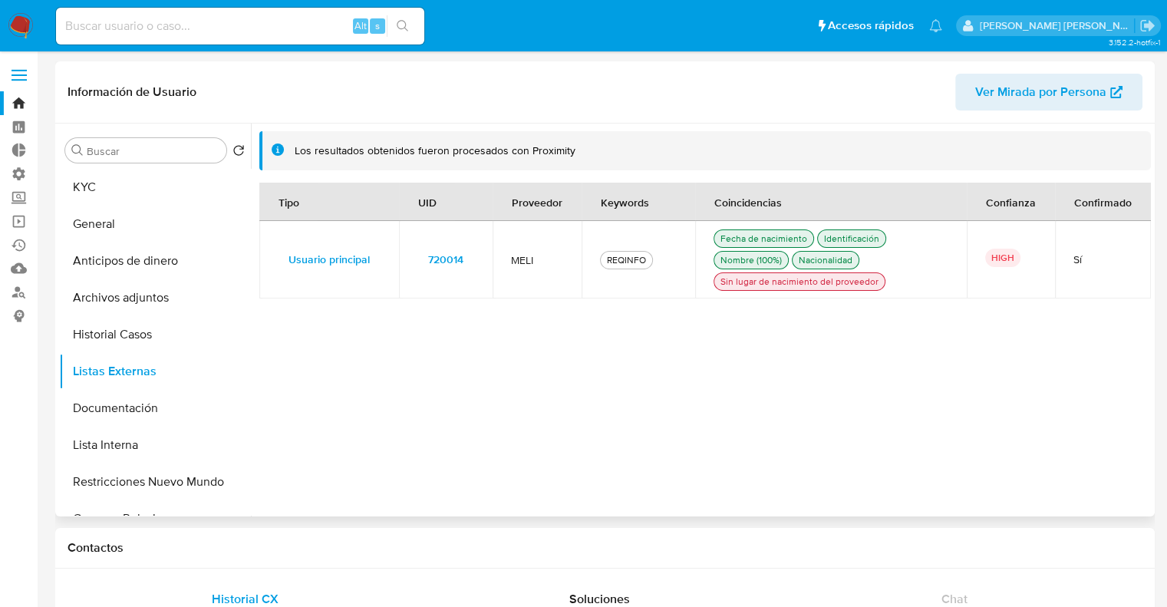
click at [936, 84] on header "Información de Usuario Ver Mirada por Persona" at bounding box center [604, 92] width 1074 height 37
click at [433, 257] on span "720014" at bounding box center [445, 258] width 35 height 21
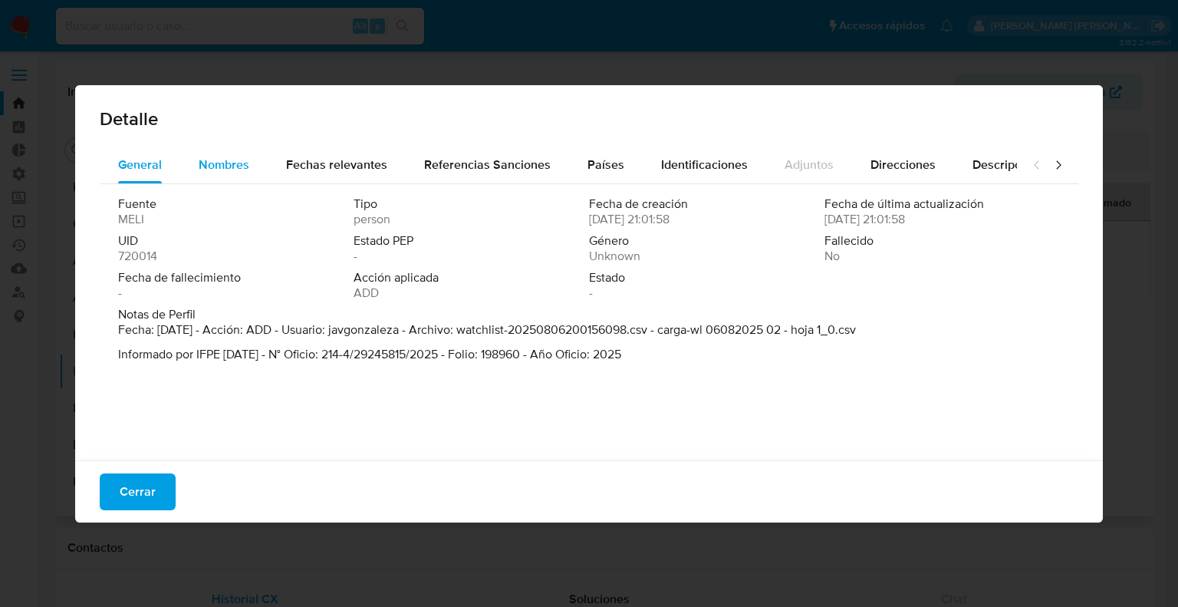
click at [255, 156] on button "Nombres" at bounding box center [223, 164] width 87 height 37
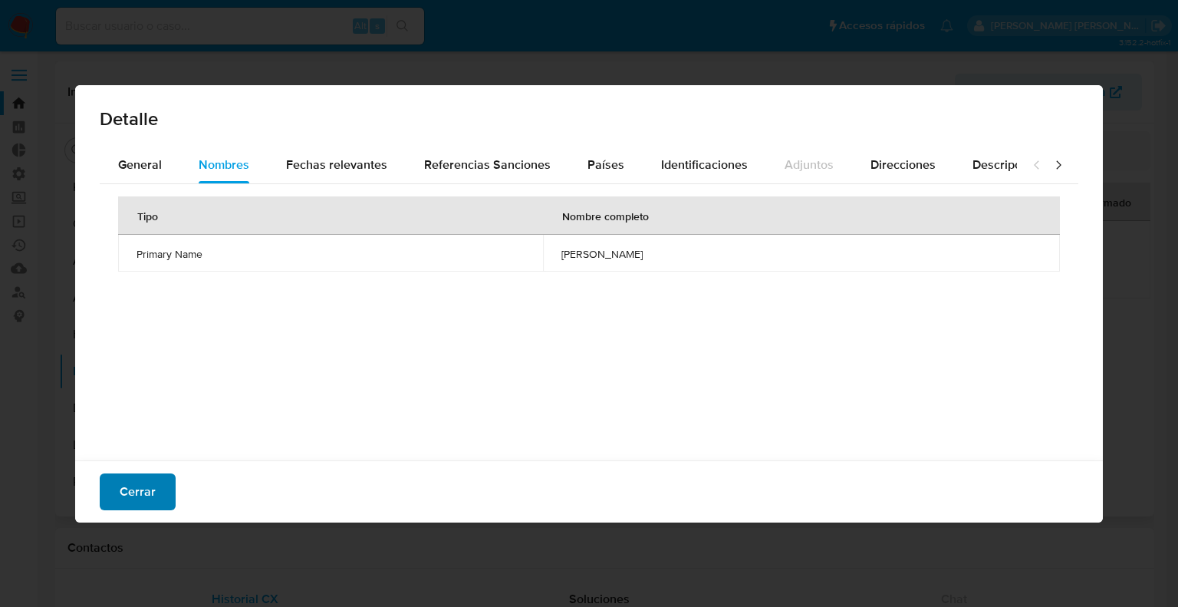
click at [165, 484] on button "Cerrar" at bounding box center [138, 491] width 76 height 37
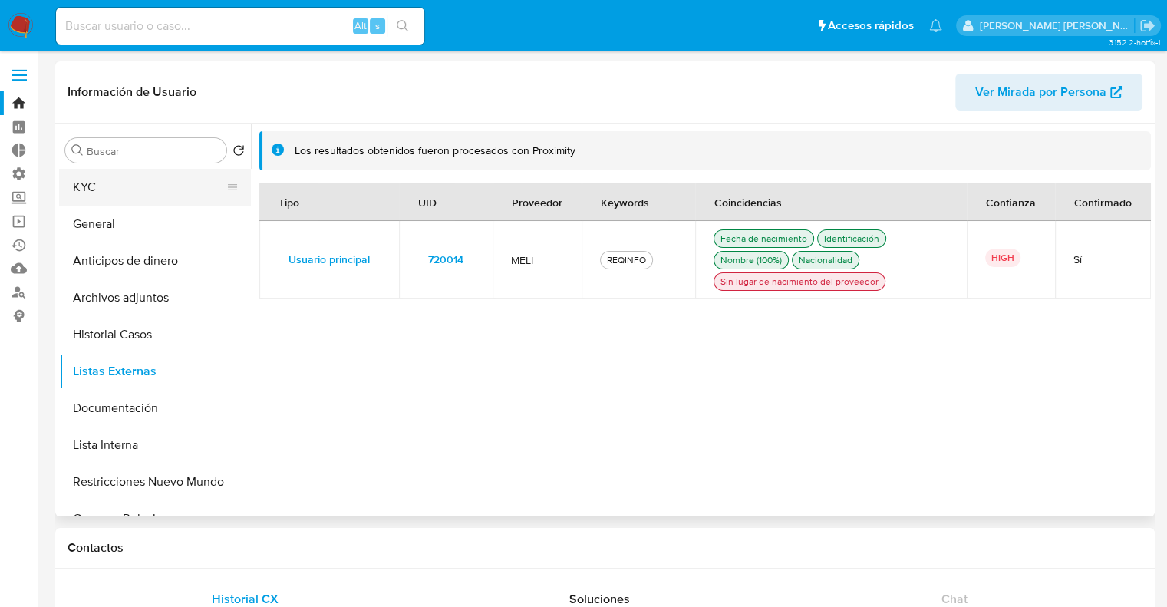
click at [156, 190] on button "KYC" at bounding box center [148, 187] width 179 height 37
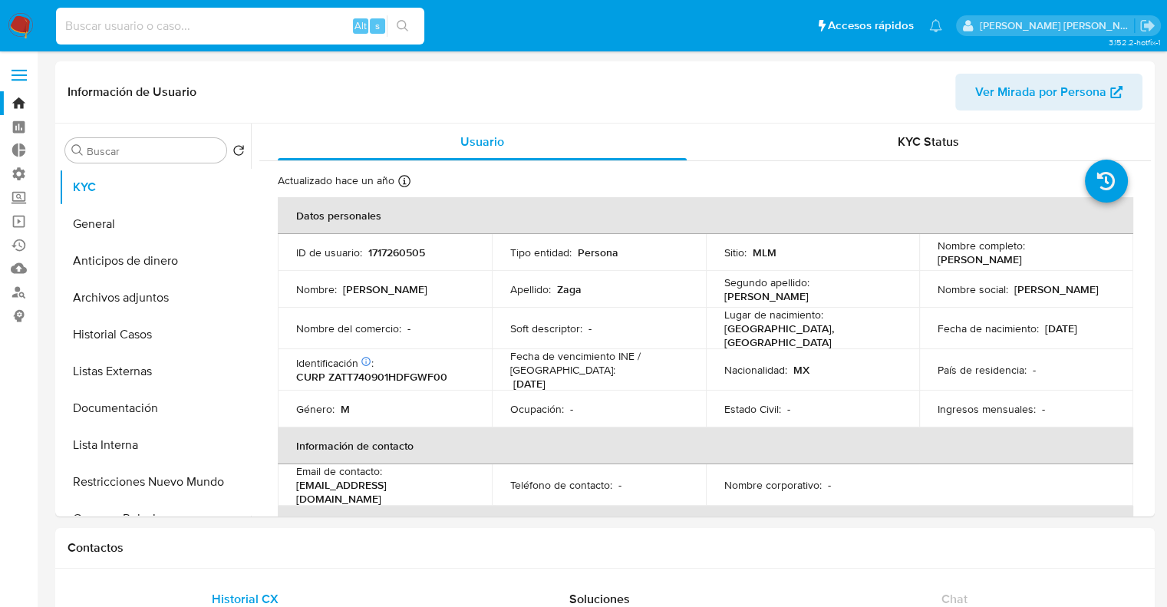
click at [236, 31] on input at bounding box center [240, 26] width 368 height 20
paste input ""399252057""
type input "399252057"
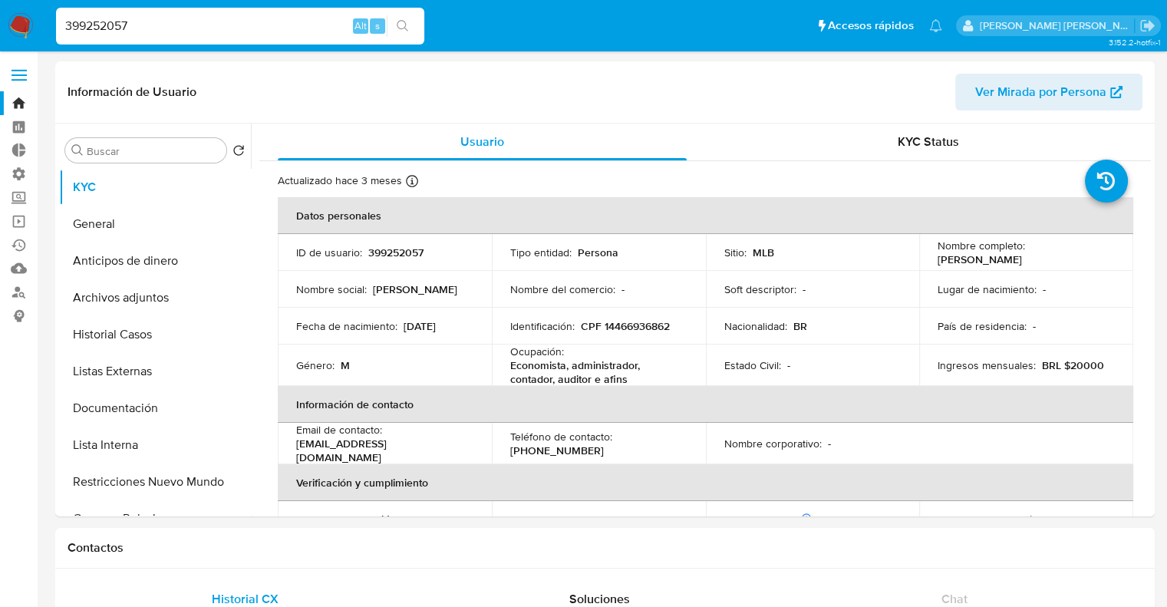
select select "10"
click at [163, 370] on button "Listas Externas" at bounding box center [148, 371] width 179 height 37
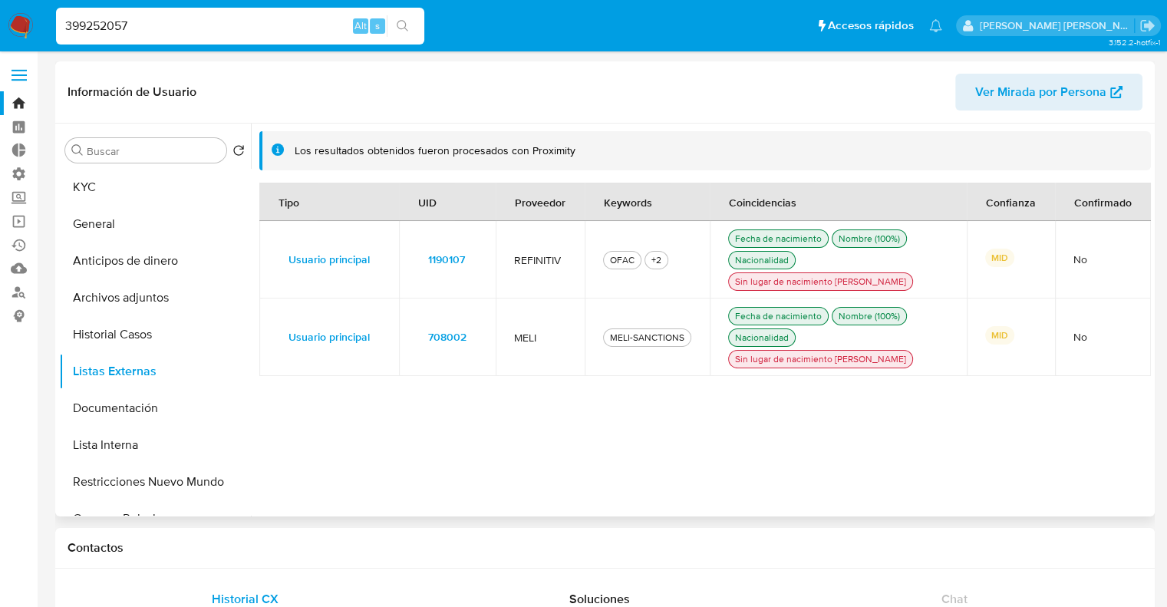
click at [436, 251] on span "1190107" at bounding box center [446, 258] width 37 height 21
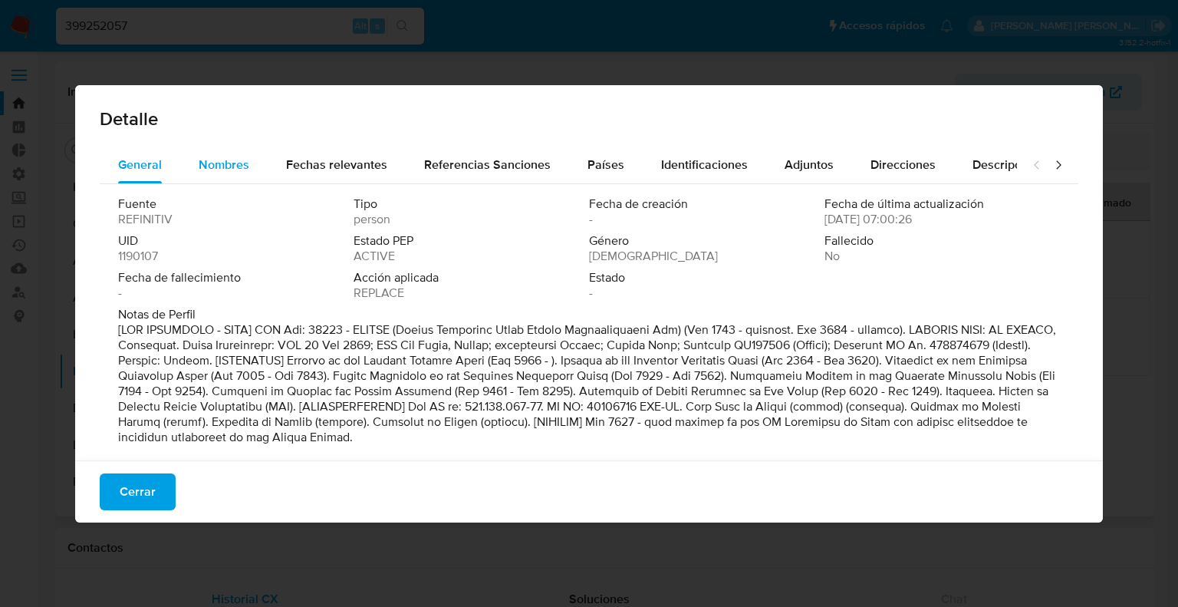
click at [253, 174] on button "Nombres" at bounding box center [223, 164] width 87 height 37
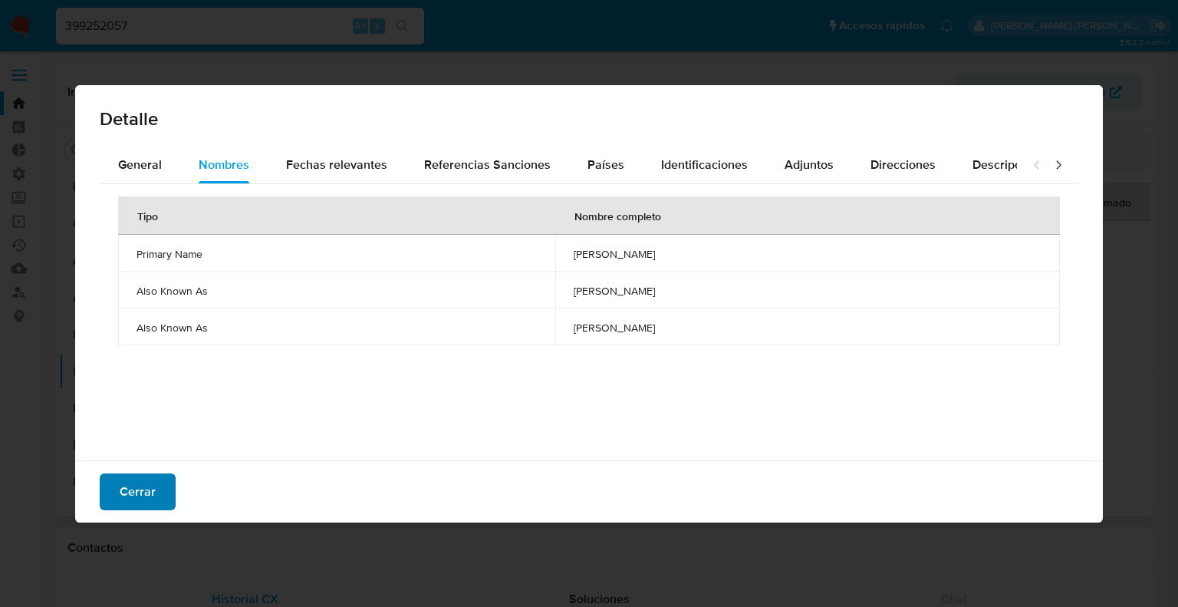
click at [160, 493] on button "Cerrar" at bounding box center [138, 491] width 76 height 37
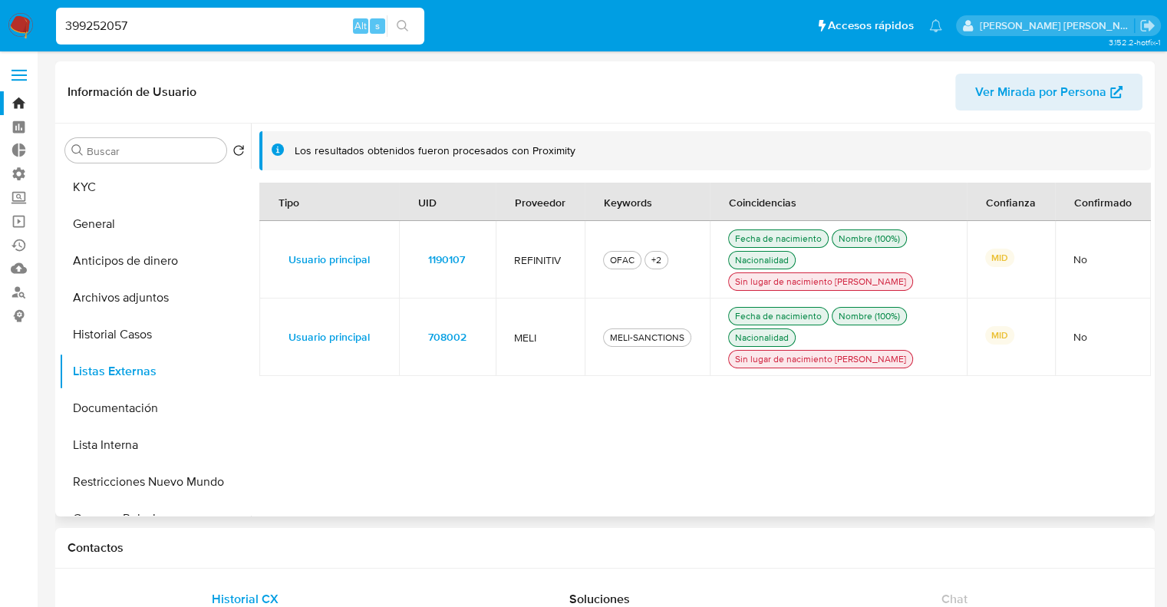
click at [429, 254] on span "1190107" at bounding box center [446, 258] width 37 height 21
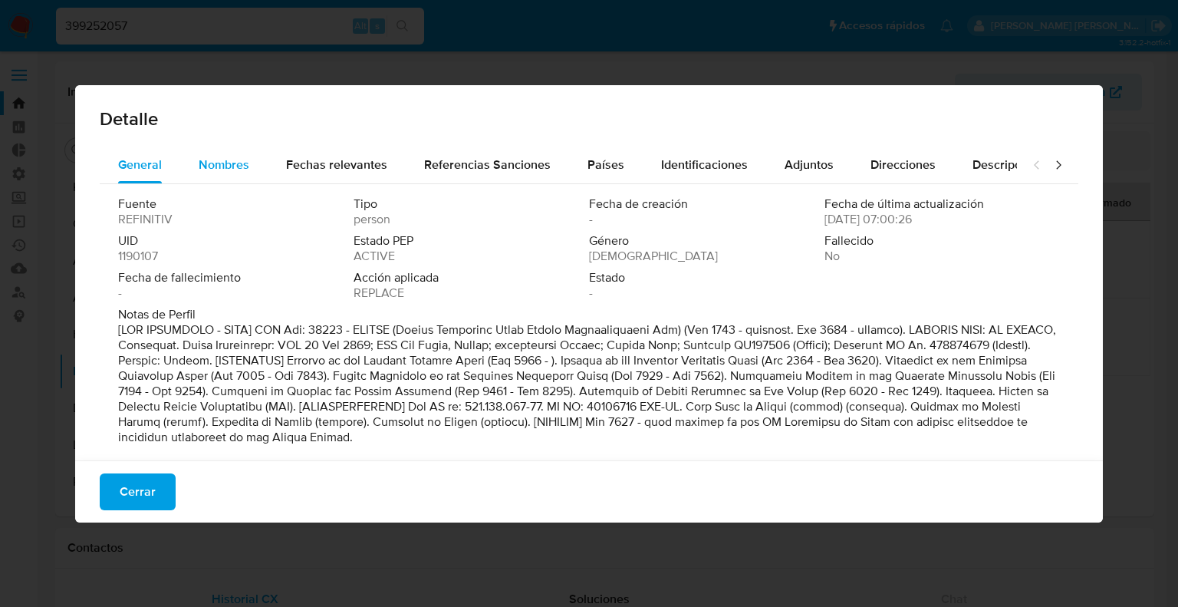
click at [261, 168] on button "Nombres" at bounding box center [223, 164] width 87 height 37
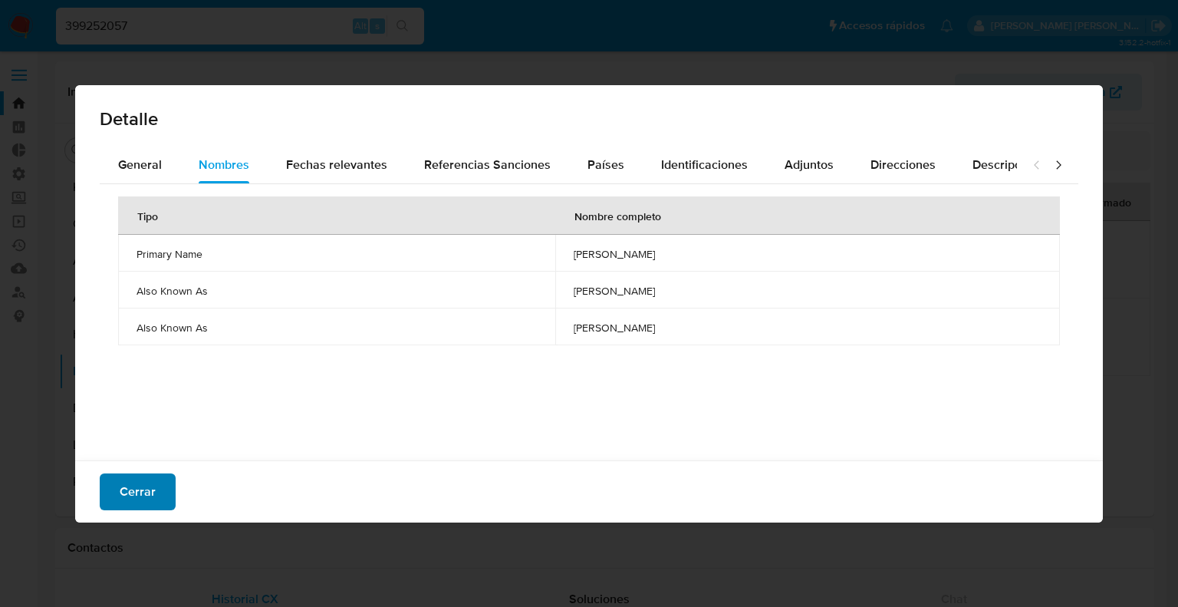
click at [164, 492] on button "Cerrar" at bounding box center [138, 491] width 76 height 37
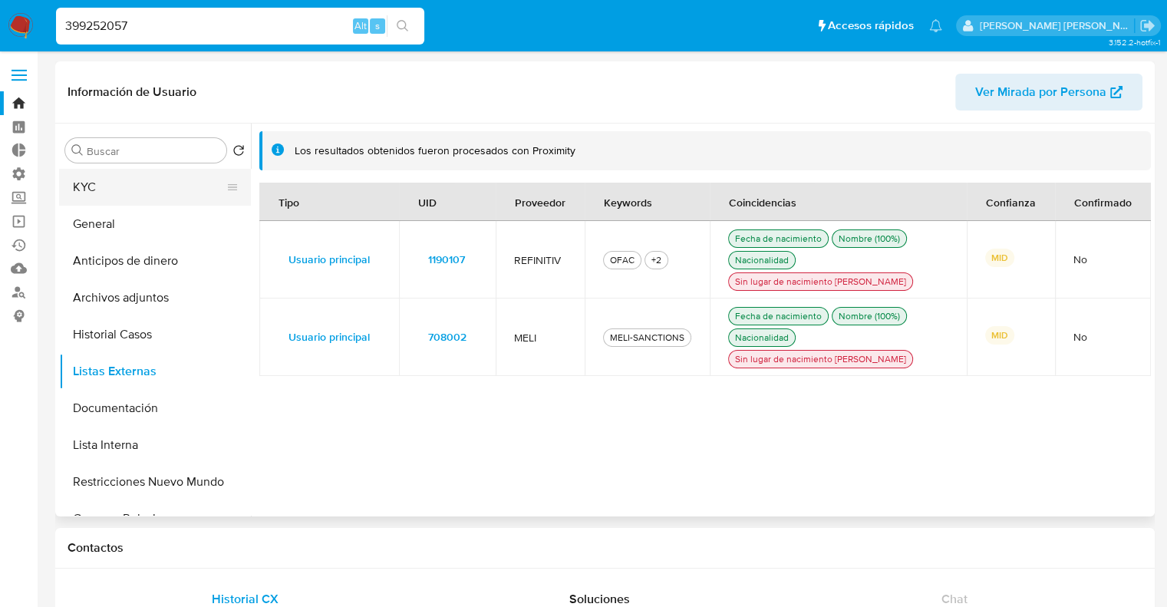
click at [172, 205] on button "KYC" at bounding box center [148, 187] width 179 height 37
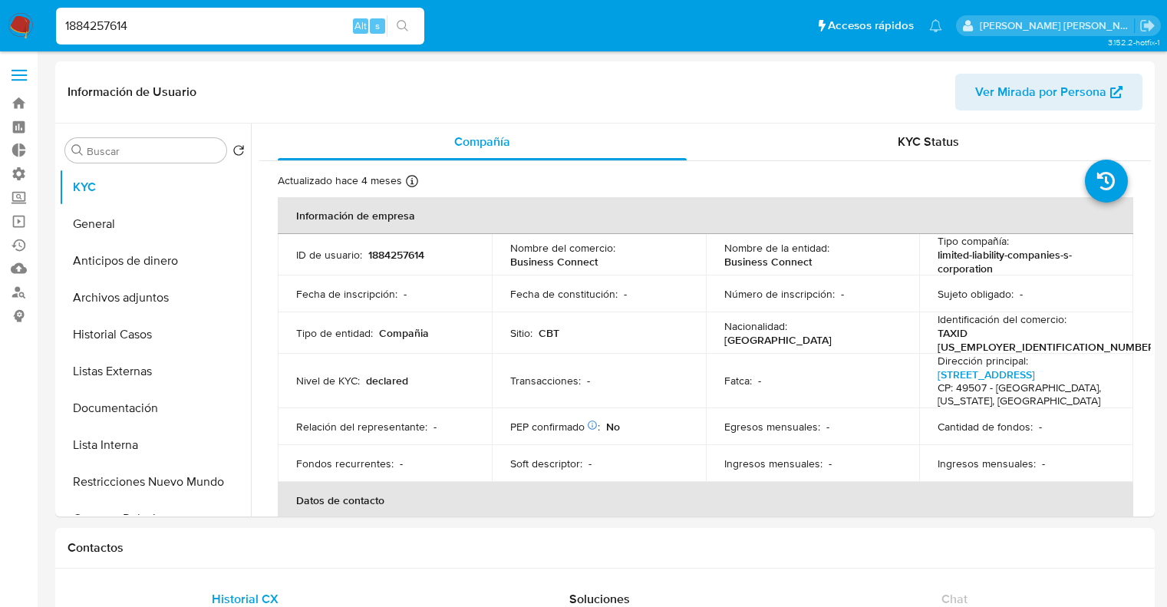
select select "10"
click at [267, 29] on input "1884257614" at bounding box center [240, 26] width 368 height 20
paste input "741900066"
type input "1741900066"
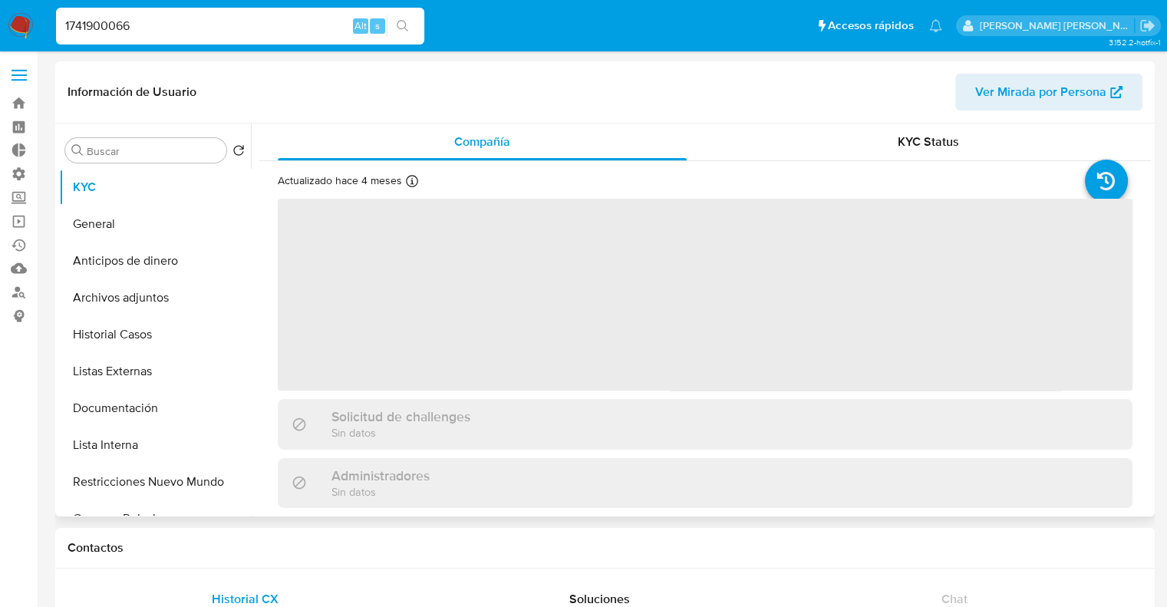
select select "10"
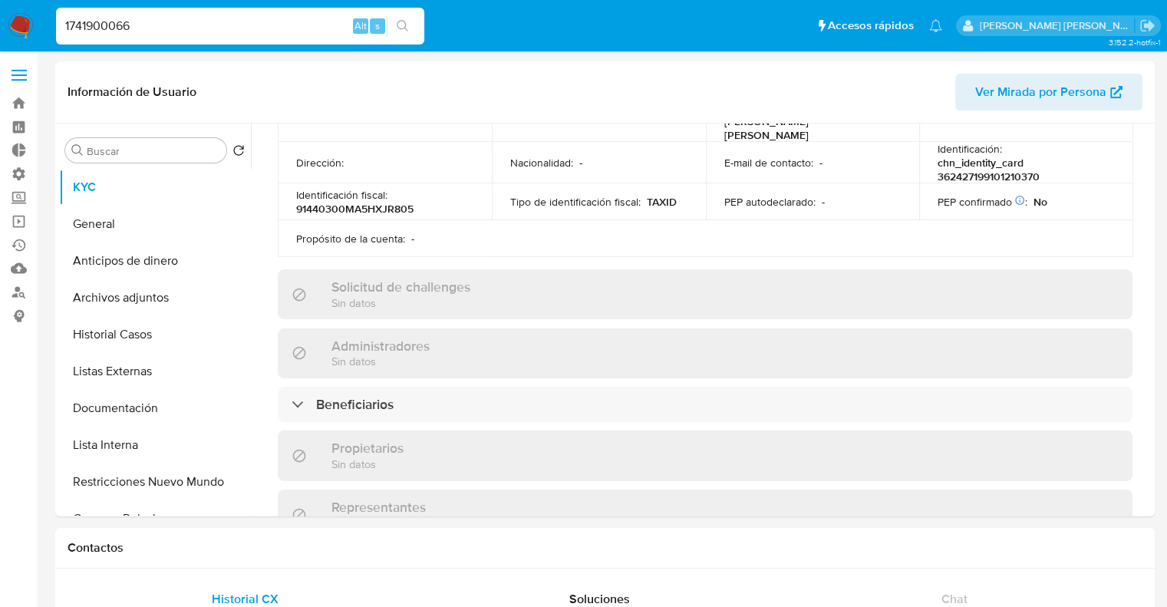
scroll to position [538, 0]
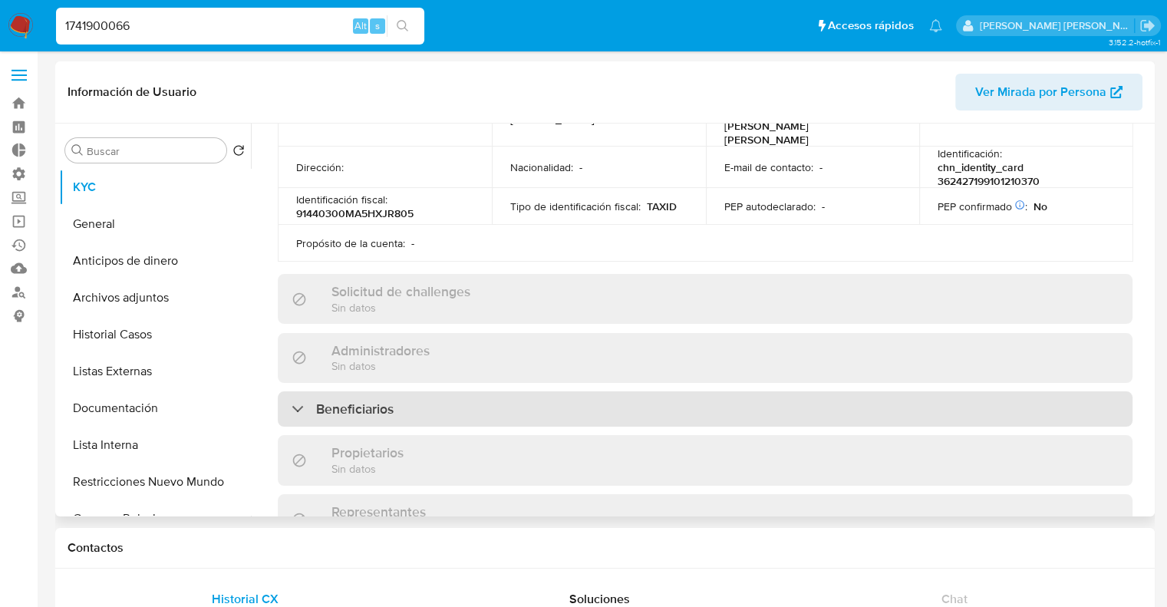
click at [1083, 391] on div "Beneficiarios" at bounding box center [705, 408] width 854 height 35
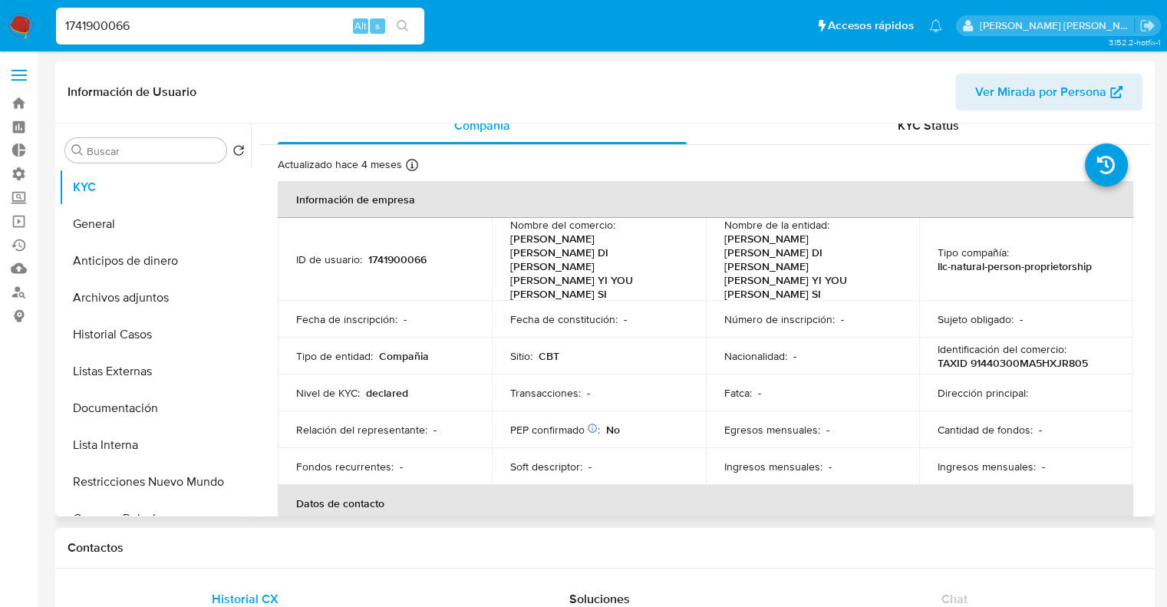
scroll to position [0, 0]
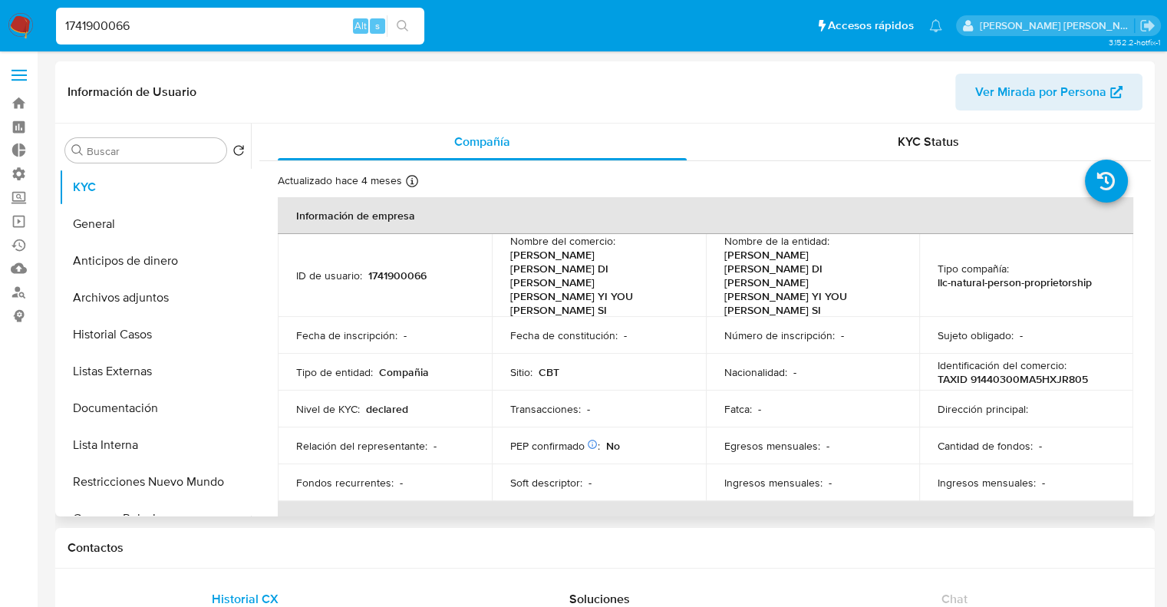
click at [908, 83] on header "Información de Usuario Ver Mirada por Persona" at bounding box center [604, 92] width 1074 height 37
click at [923, 83] on header "Información de Usuario Ver Mirada por Persona" at bounding box center [604, 92] width 1074 height 37
